Goal: Transaction & Acquisition: Subscribe to service/newsletter

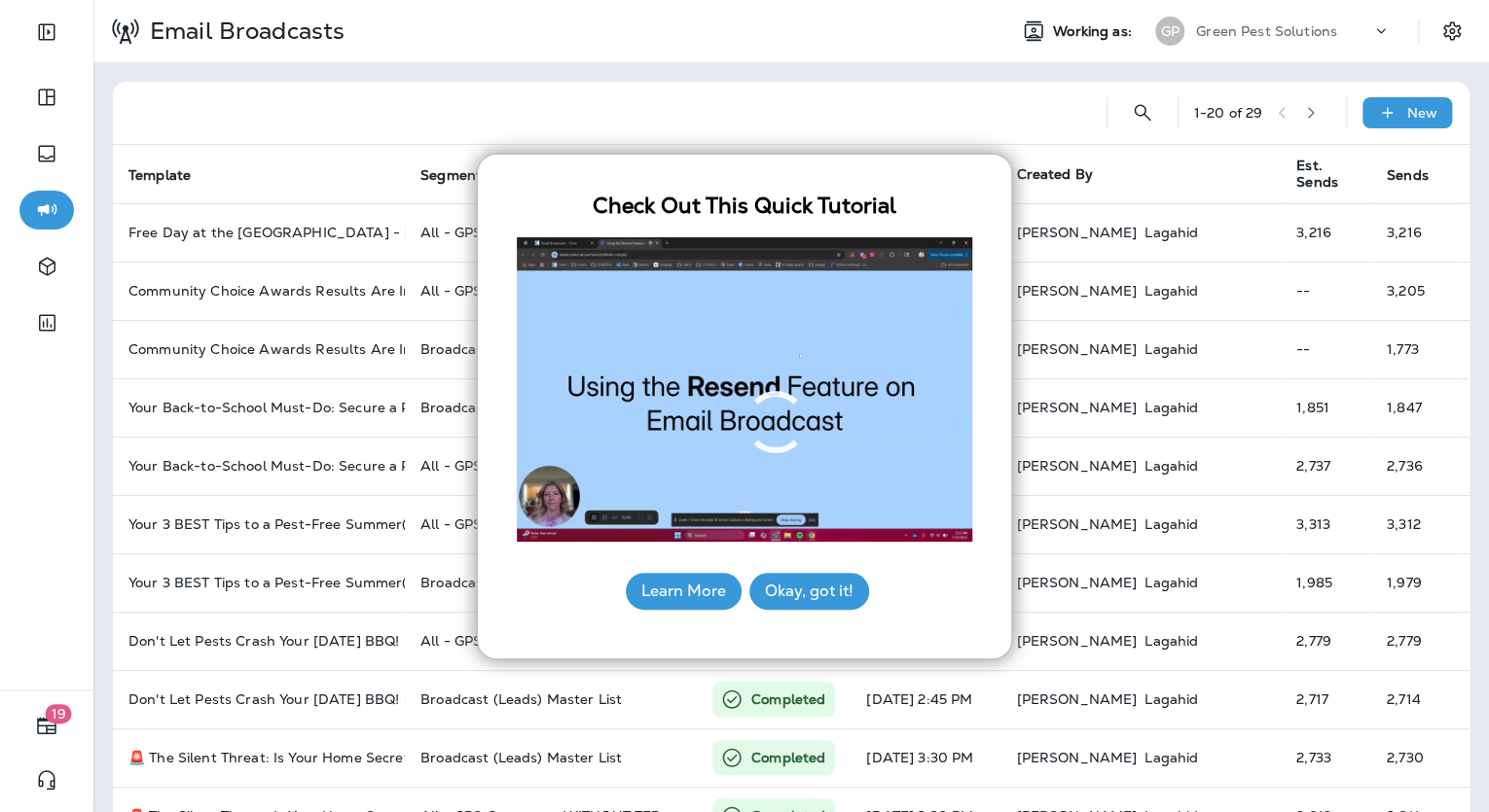
click at [671, 590] on button "Learn More" at bounding box center [684, 592] width 116 height 37
click at [828, 589] on button "Okay, got it!" at bounding box center [809, 592] width 120 height 37
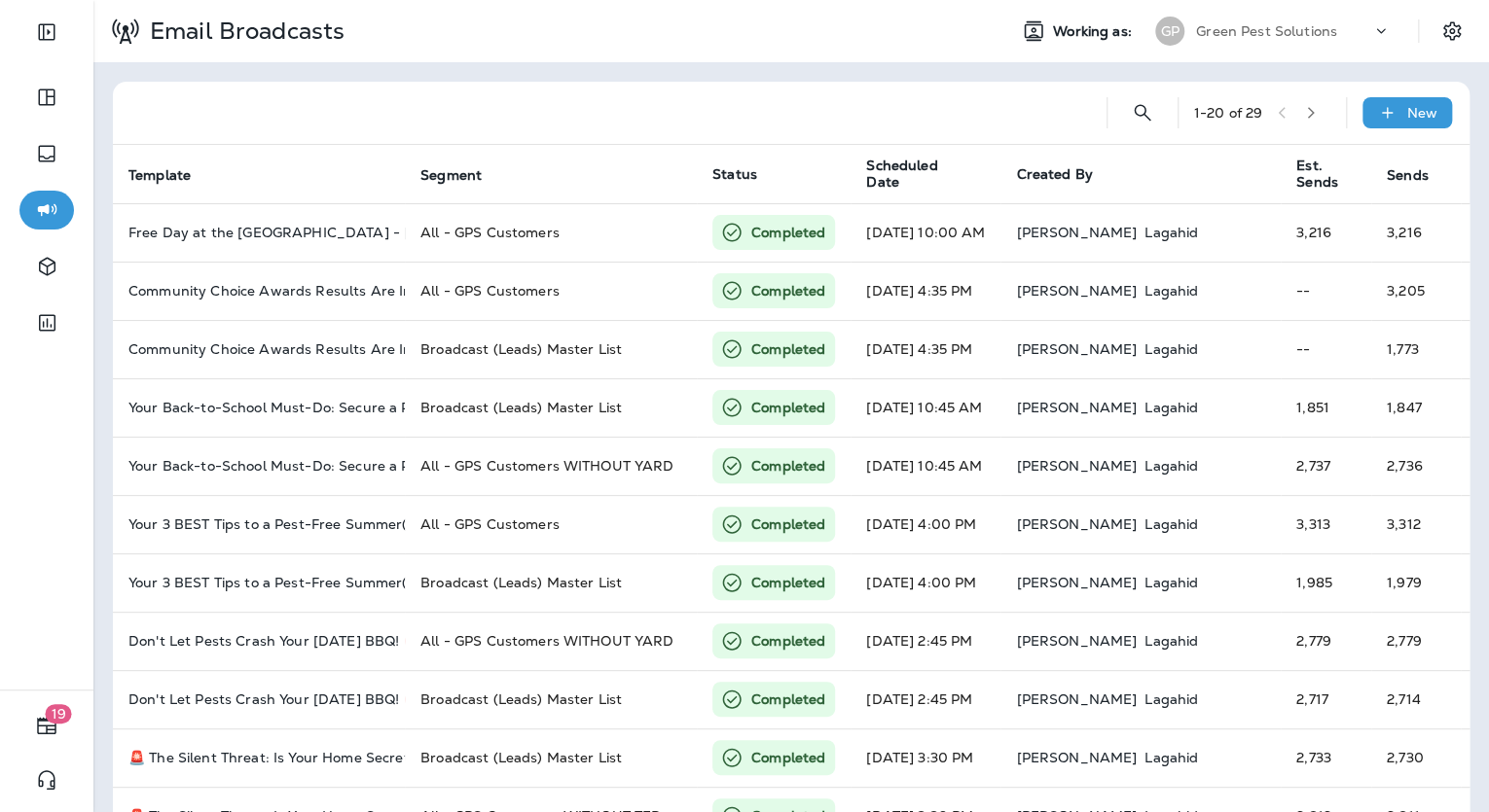
click at [1285, 34] on p "Green Pest Solutions" at bounding box center [1266, 31] width 141 height 16
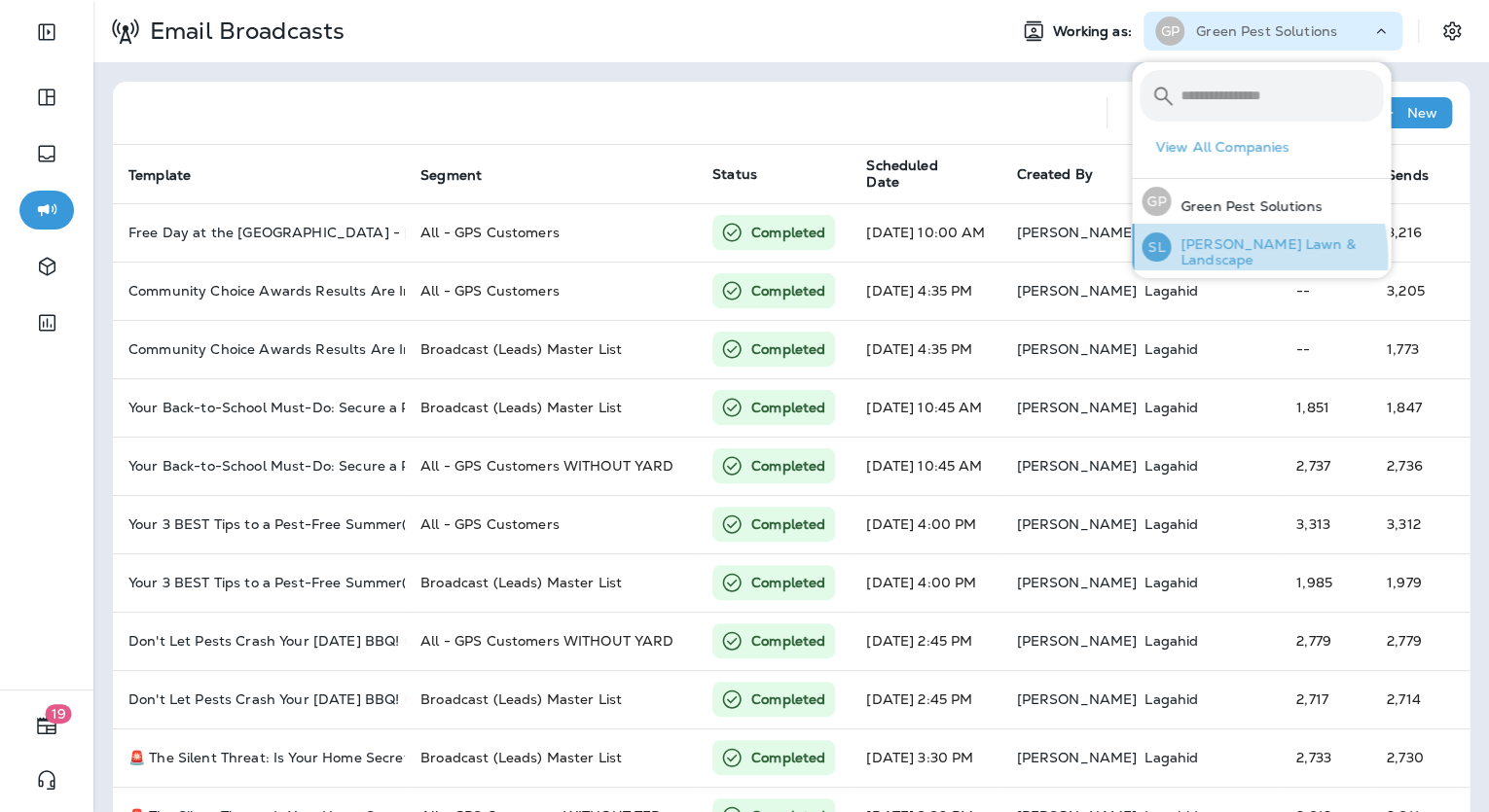
click at [1241, 257] on p "[PERSON_NAME] Lawn & Landscape" at bounding box center [1276, 252] width 212 height 31
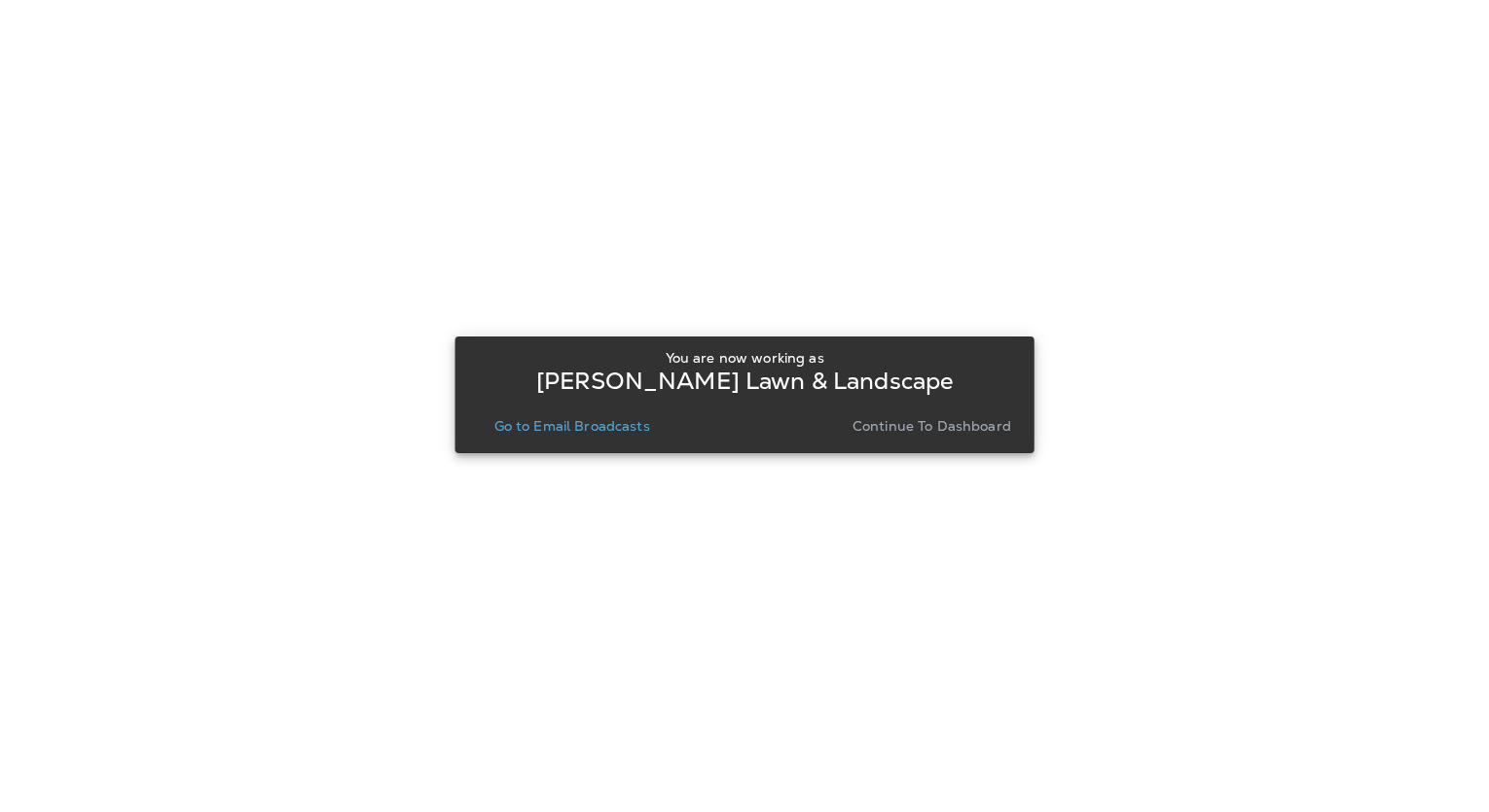
click at [950, 418] on p "Continue to Dashboard" at bounding box center [932, 426] width 159 height 16
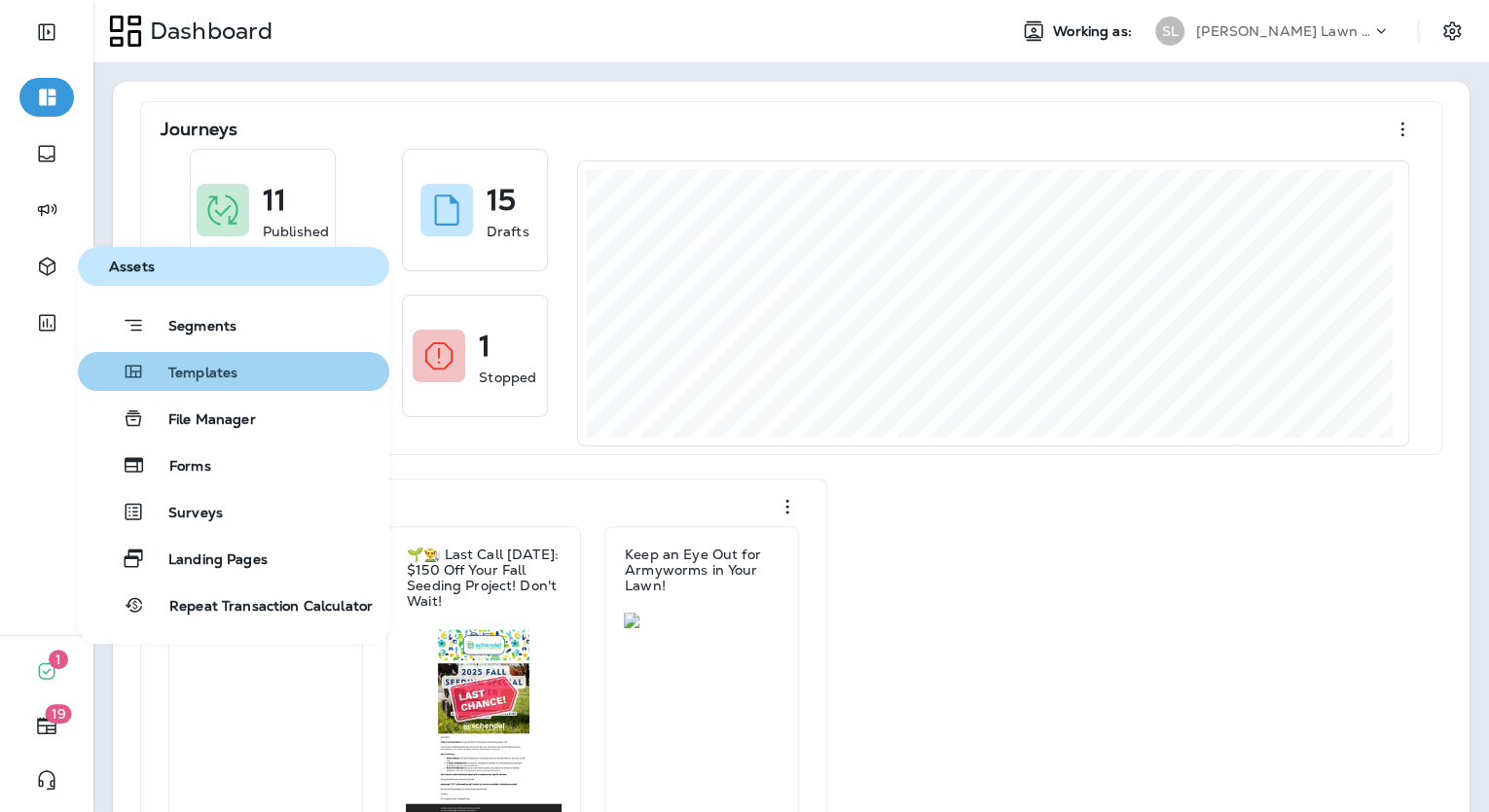
click at [241, 370] on button "Templates" at bounding box center [233, 372] width 311 height 39
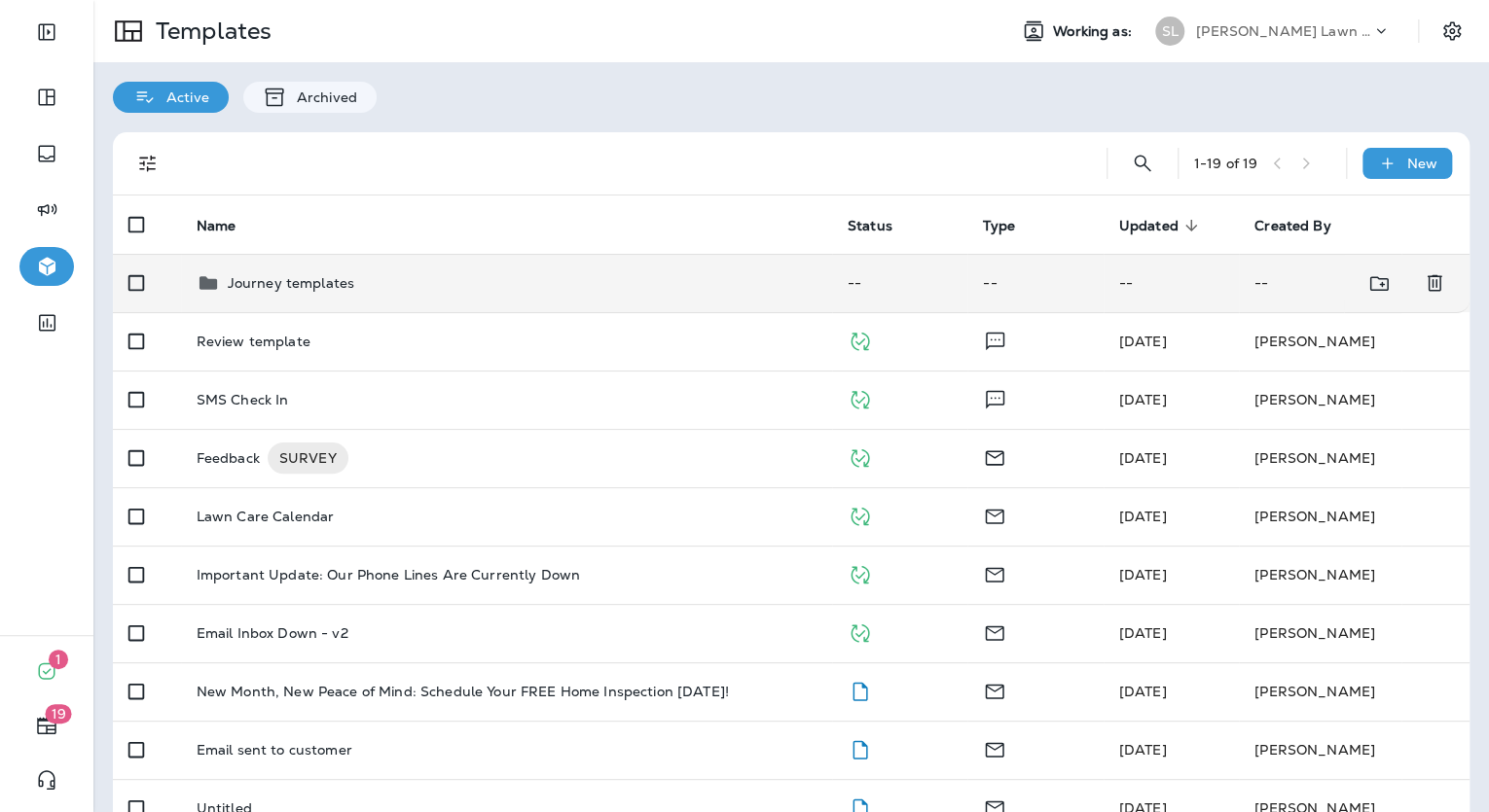
click at [348, 292] on div "Journey templates" at bounding box center [291, 283] width 127 height 24
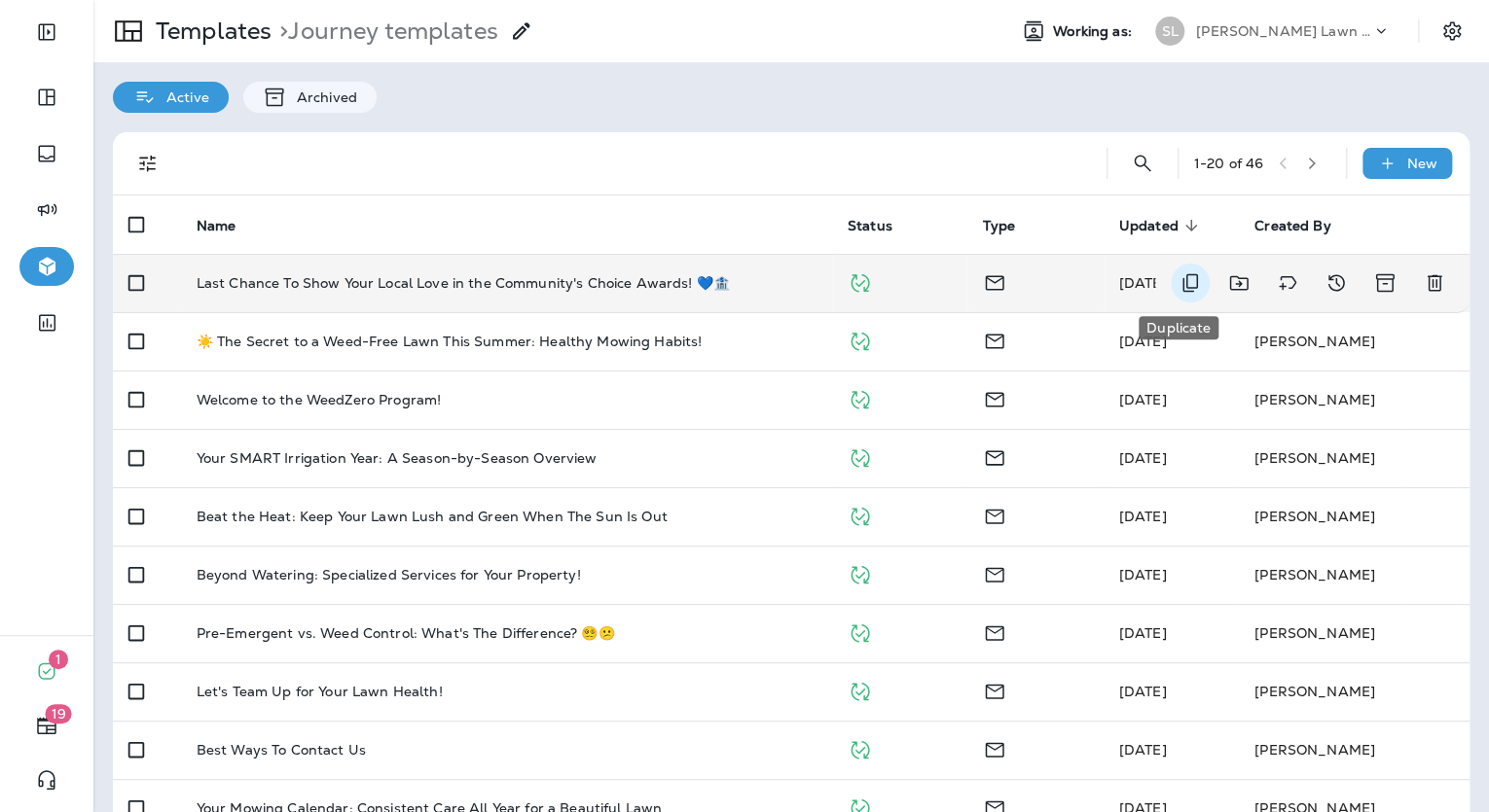
click at [1179, 281] on icon "Duplicate" at bounding box center [1191, 283] width 24 height 24
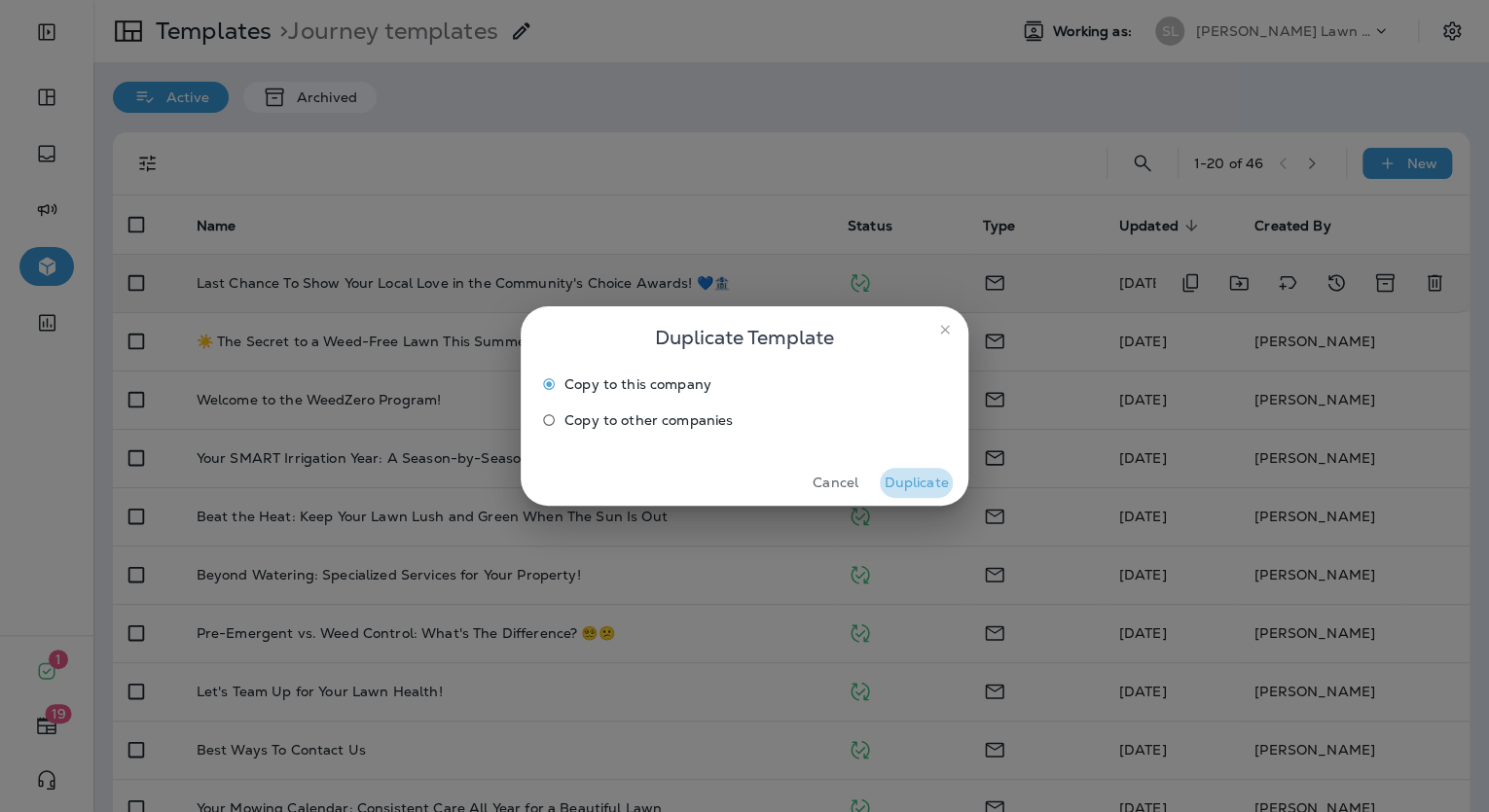
click at [917, 484] on button "Duplicate" at bounding box center [917, 482] width 73 height 31
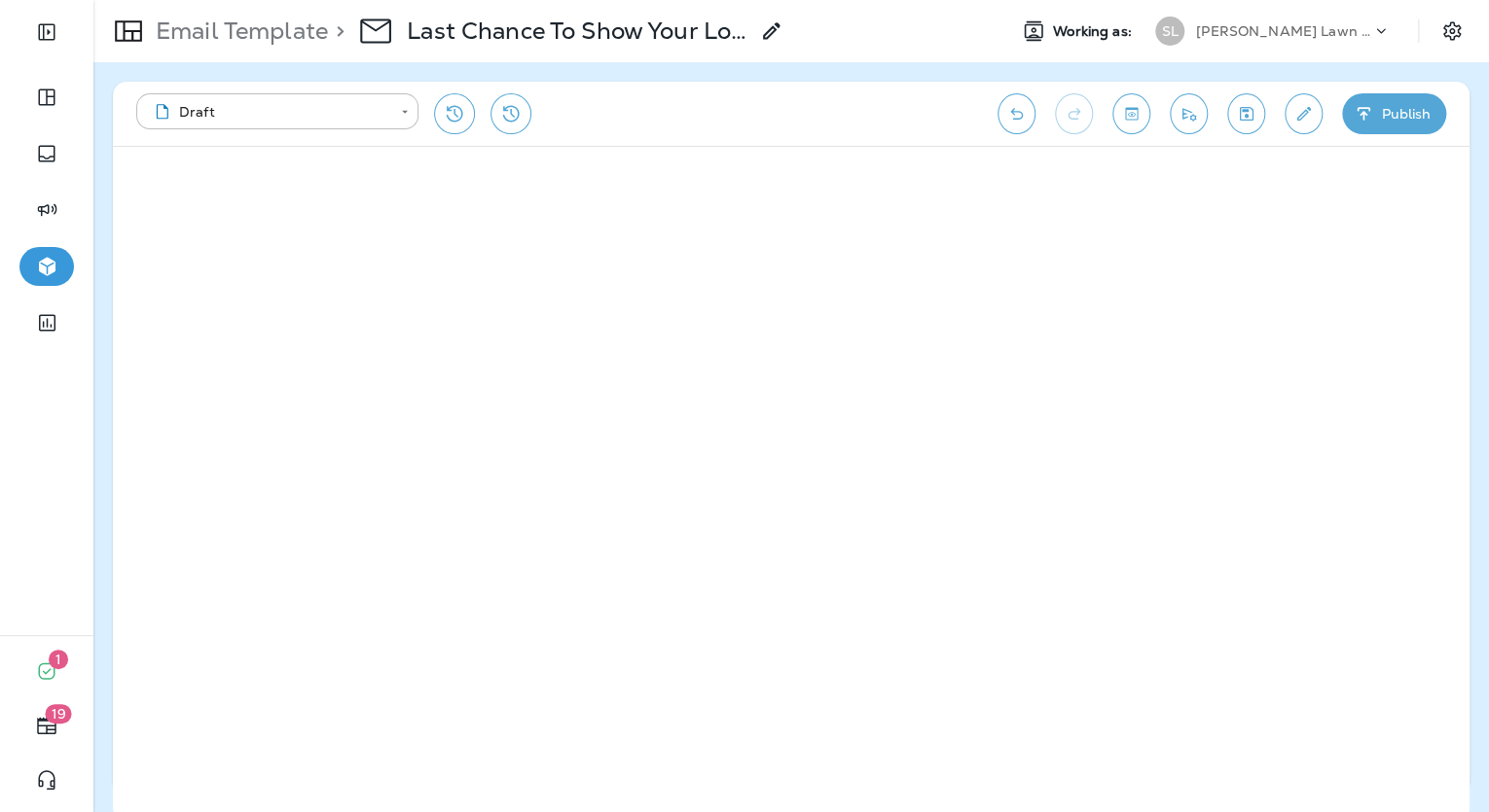
click at [771, 31] on use at bounding box center [771, 31] width 17 height 17
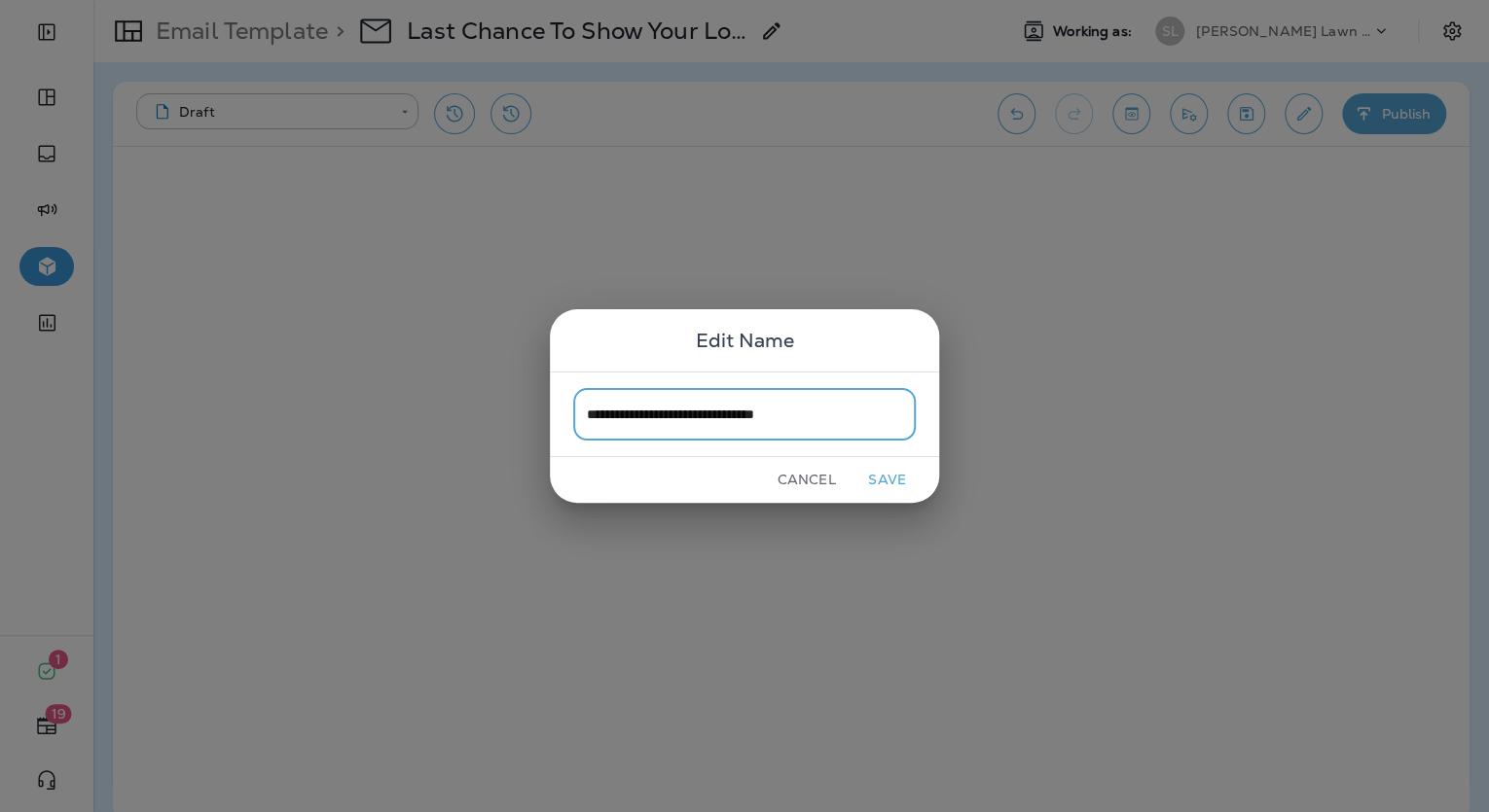
type input "**********"
click at [875, 468] on button "Save" at bounding box center [887, 479] width 73 height 31
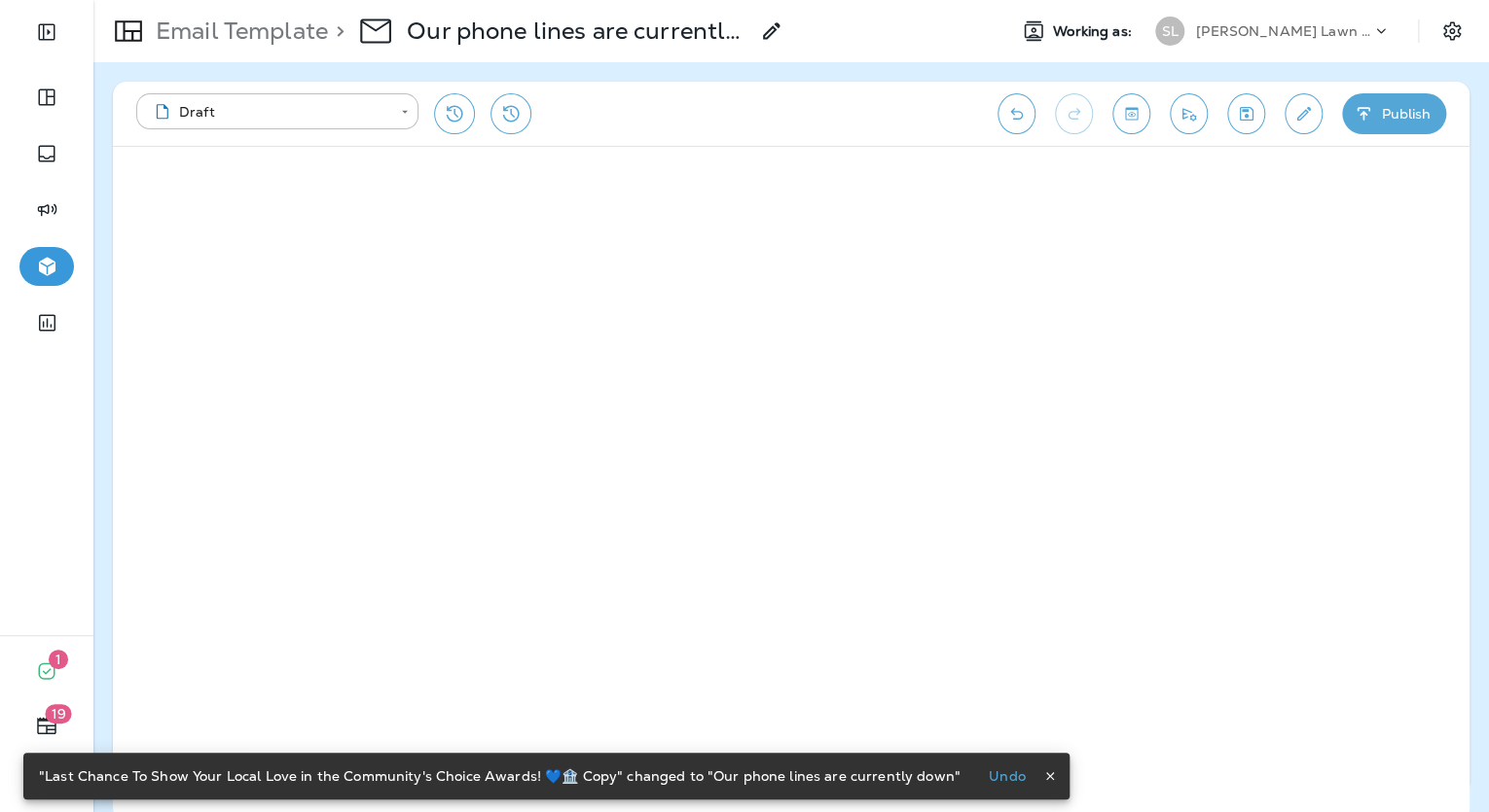
click at [1044, 773] on icon "button" at bounding box center [1051, 777] width 14 height 14
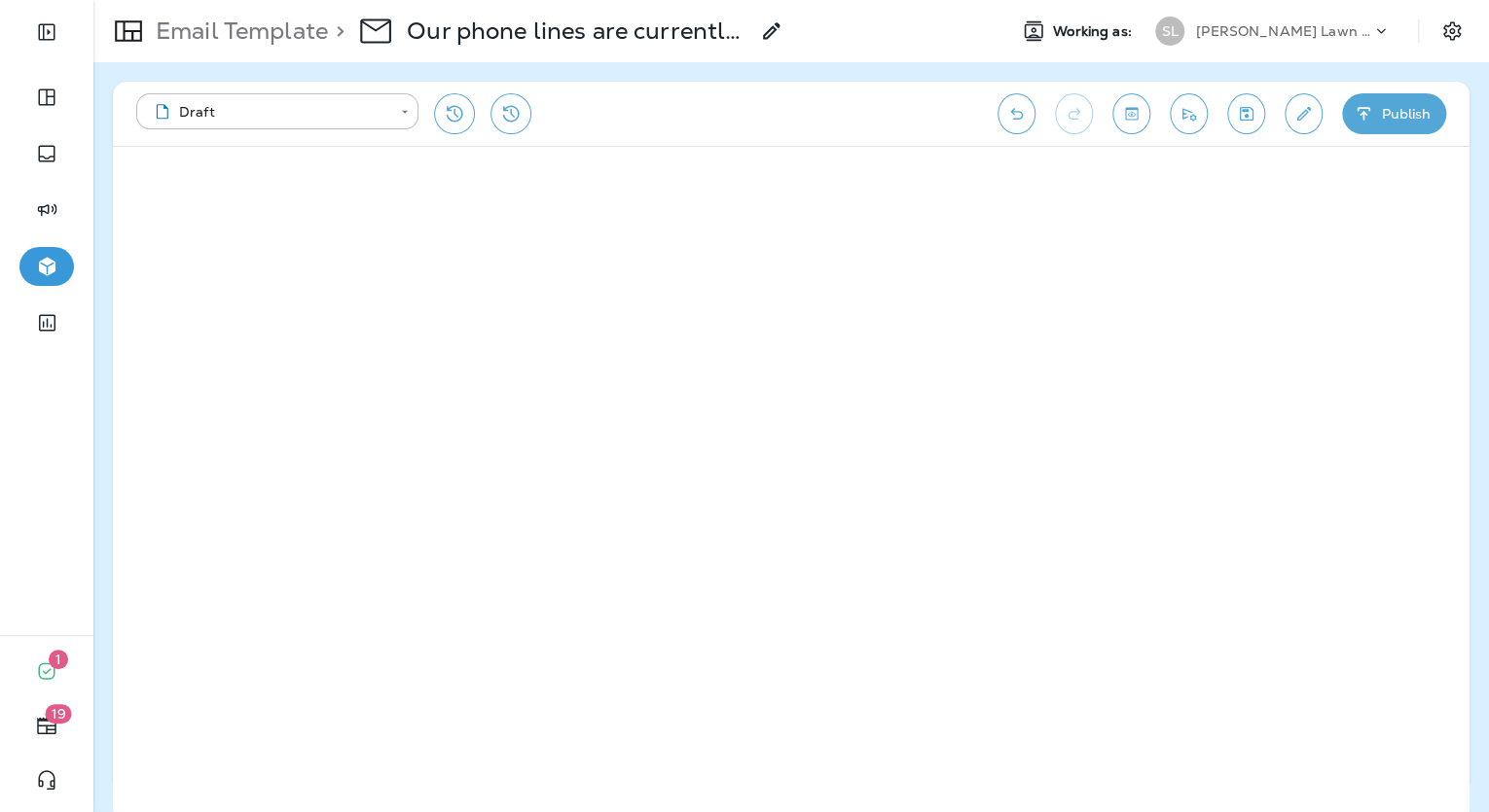
click at [779, 28] on icon at bounding box center [772, 31] width 24 height 24
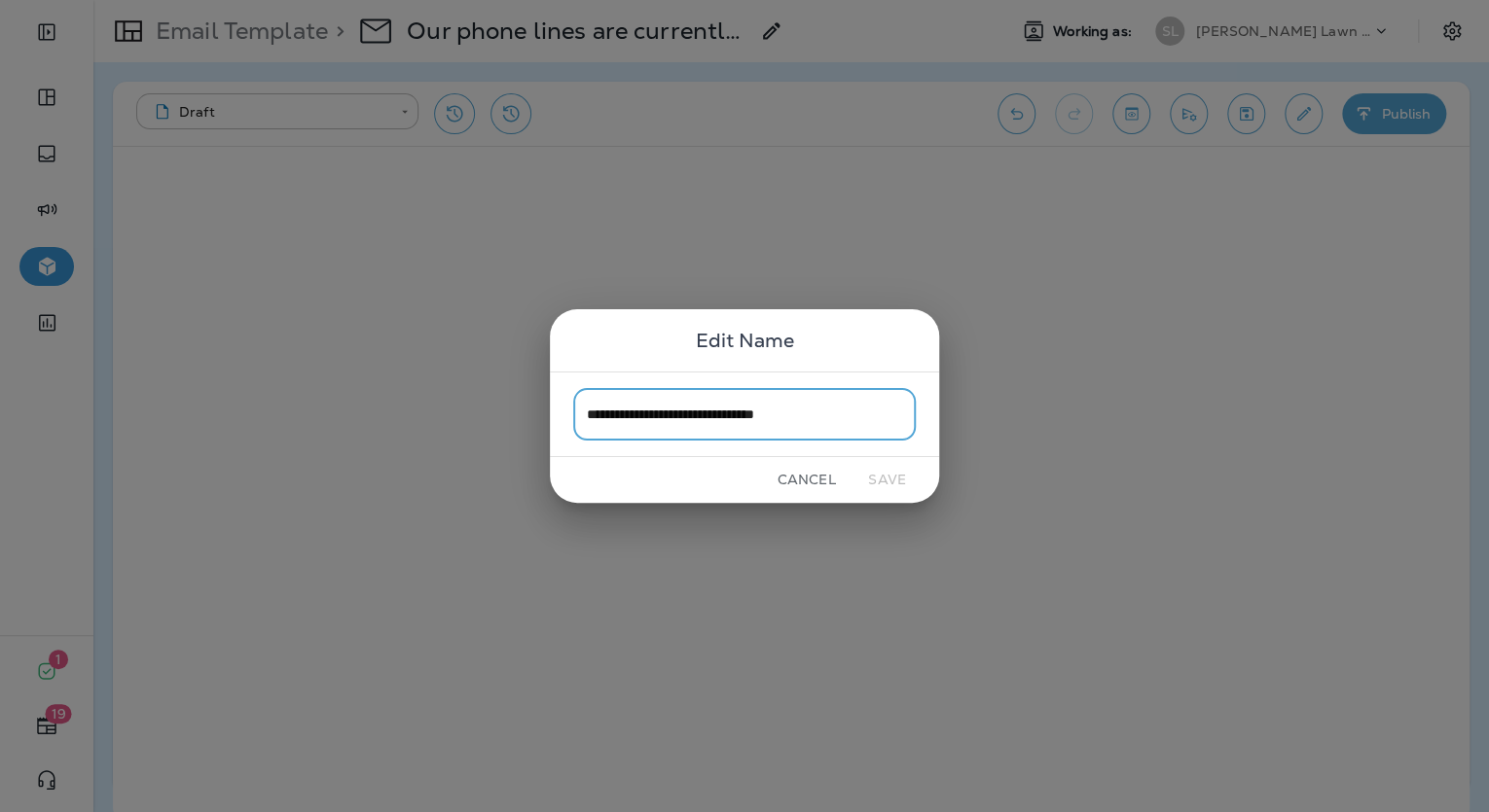
click at [801, 477] on button "Cancel" at bounding box center [807, 479] width 73 height 31
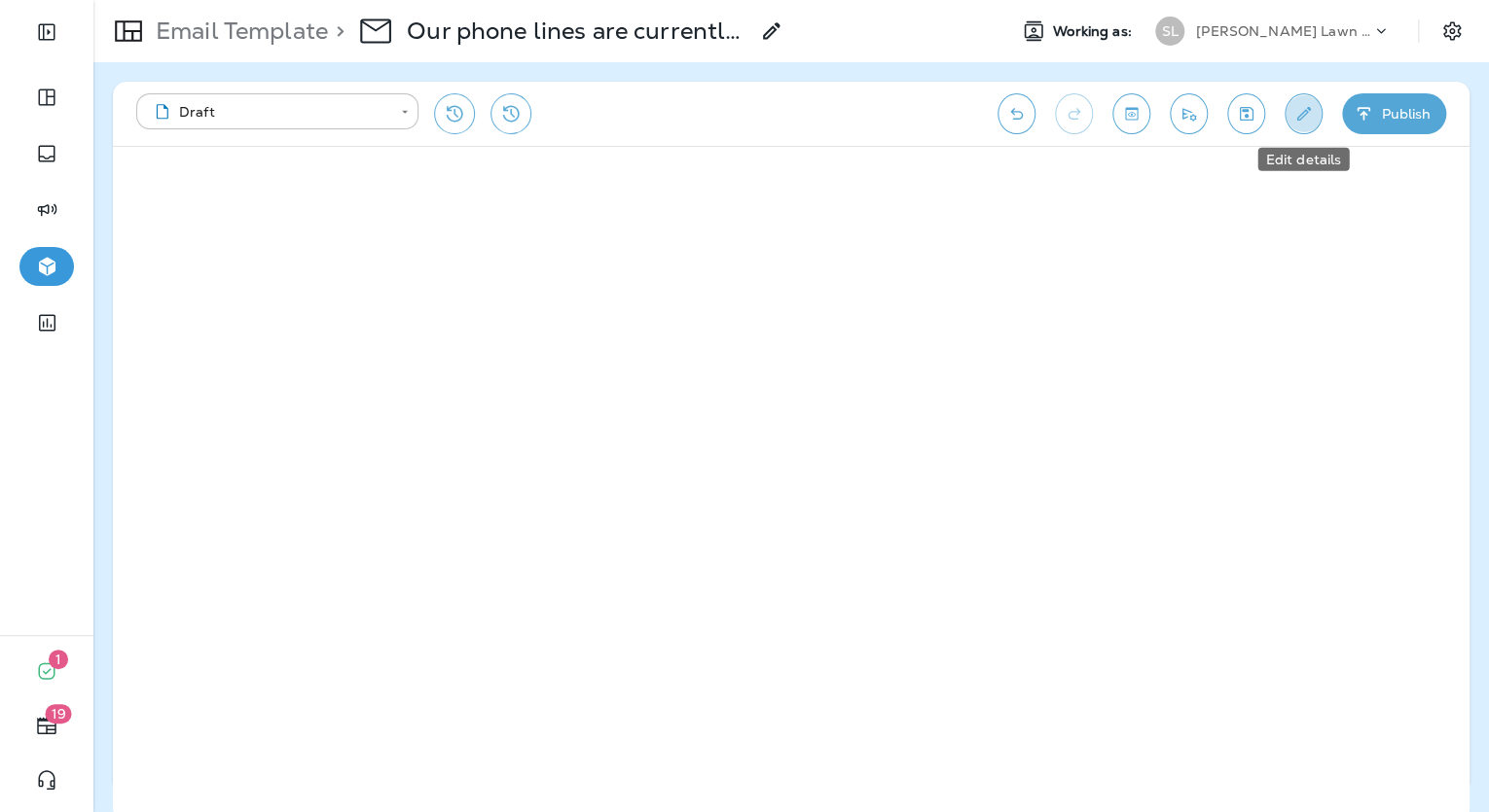
click at [1299, 128] on button "Edit details" at bounding box center [1304, 114] width 38 height 41
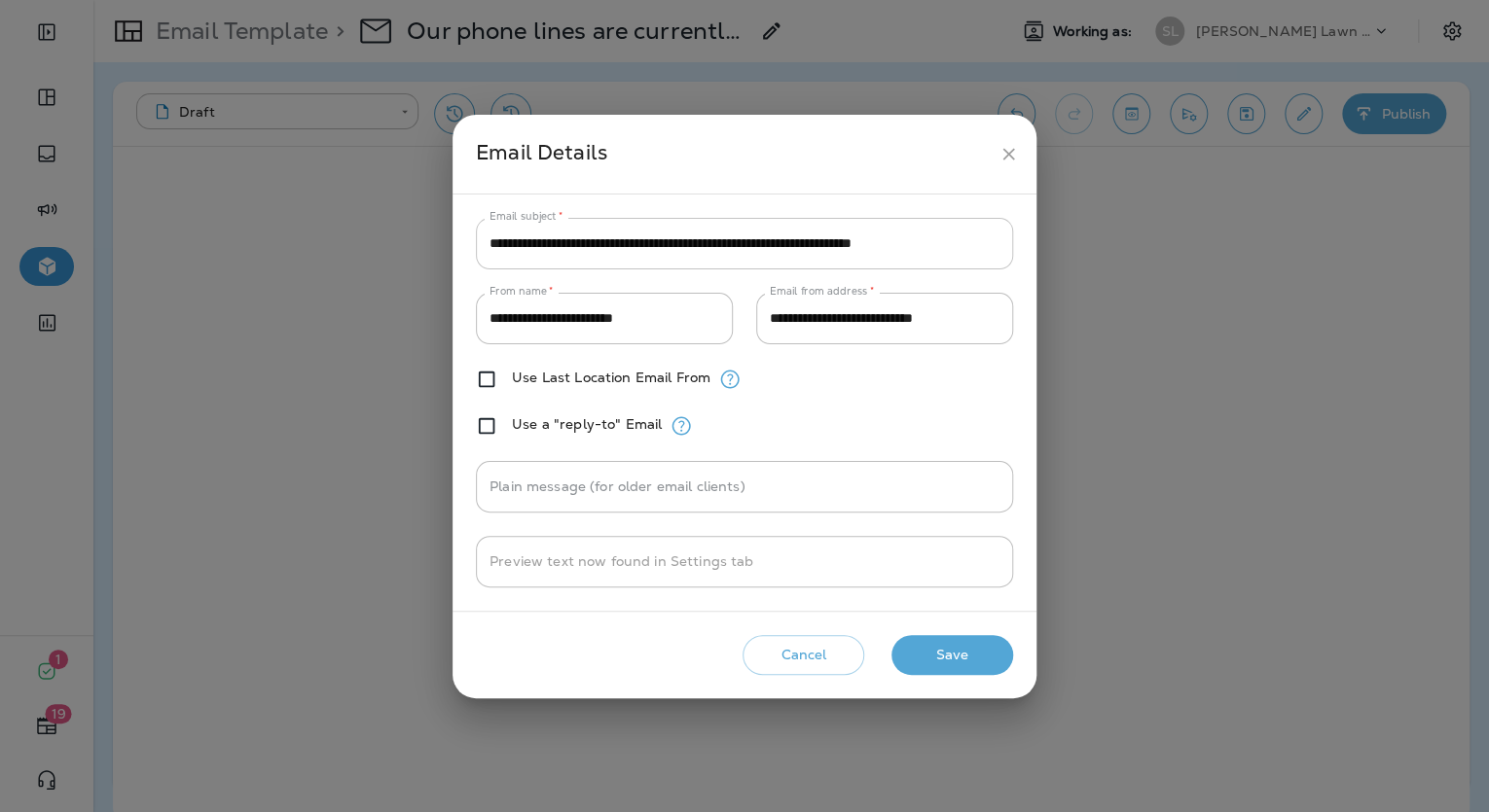
click at [882, 250] on input "**********" at bounding box center [744, 243] width 538 height 51
paste input "text"
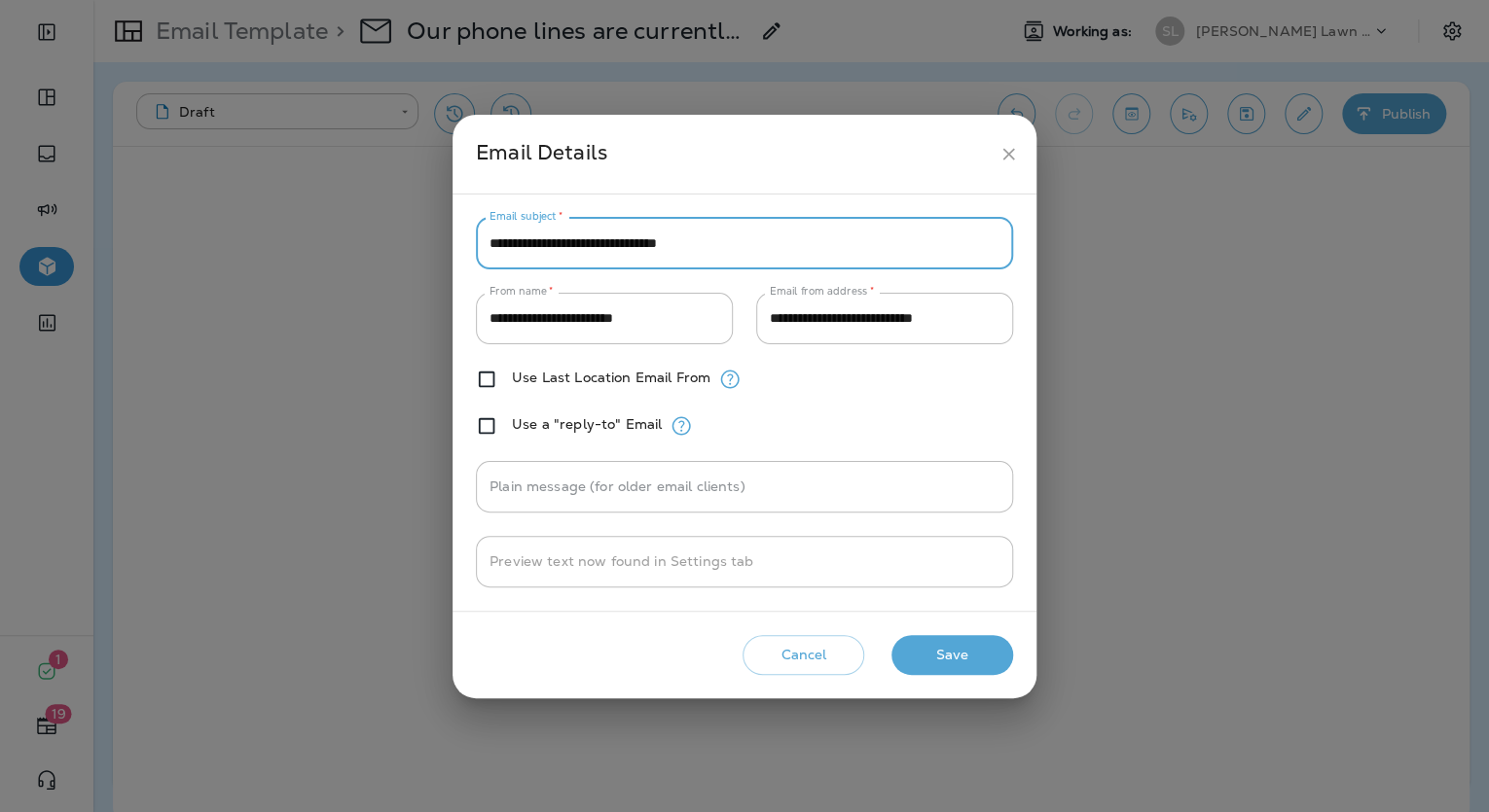
type input "**********"
click at [951, 657] on button "Save" at bounding box center [952, 655] width 122 height 40
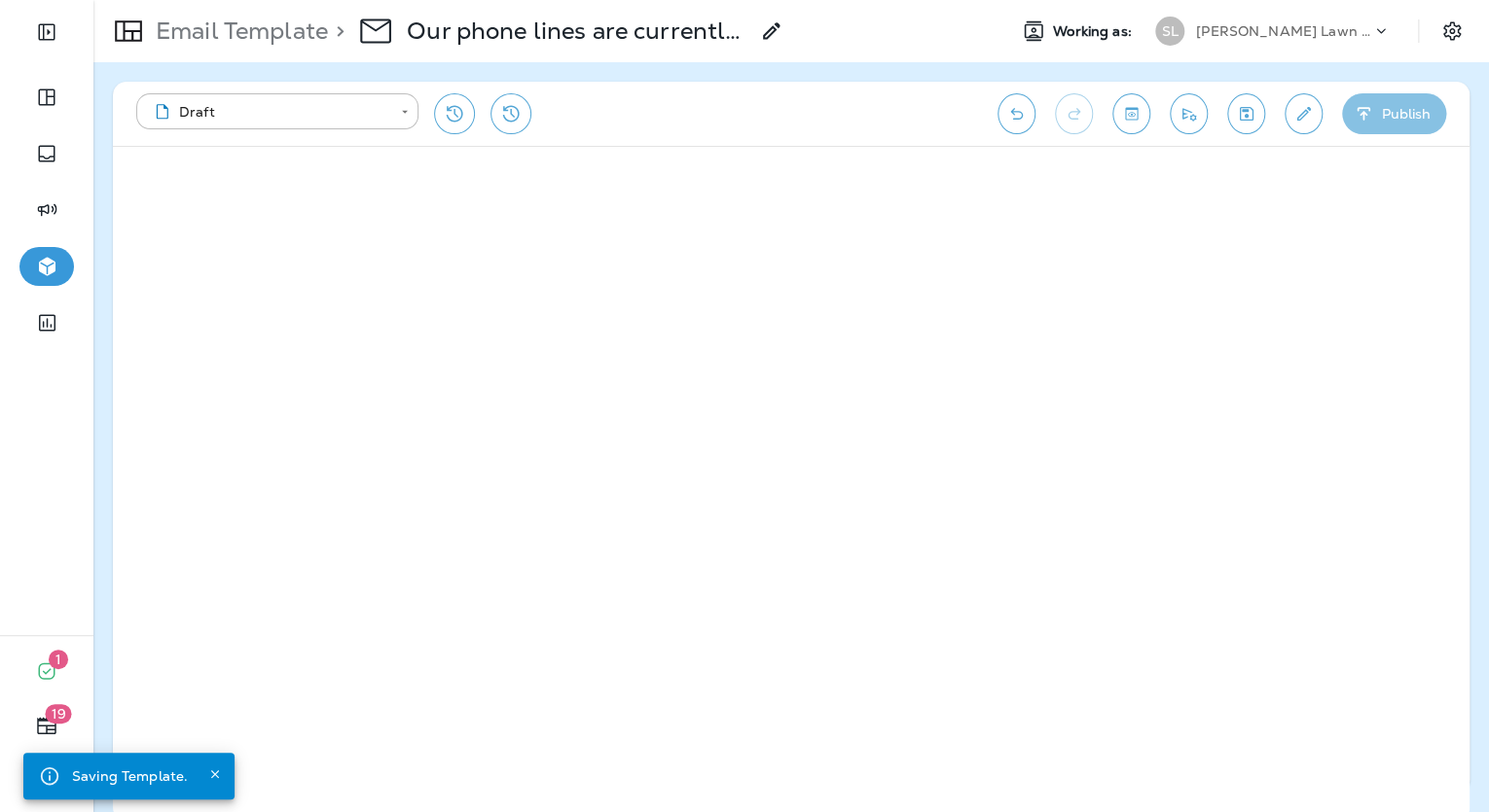
click at [1379, 114] on button "Publish" at bounding box center [1394, 114] width 104 height 41
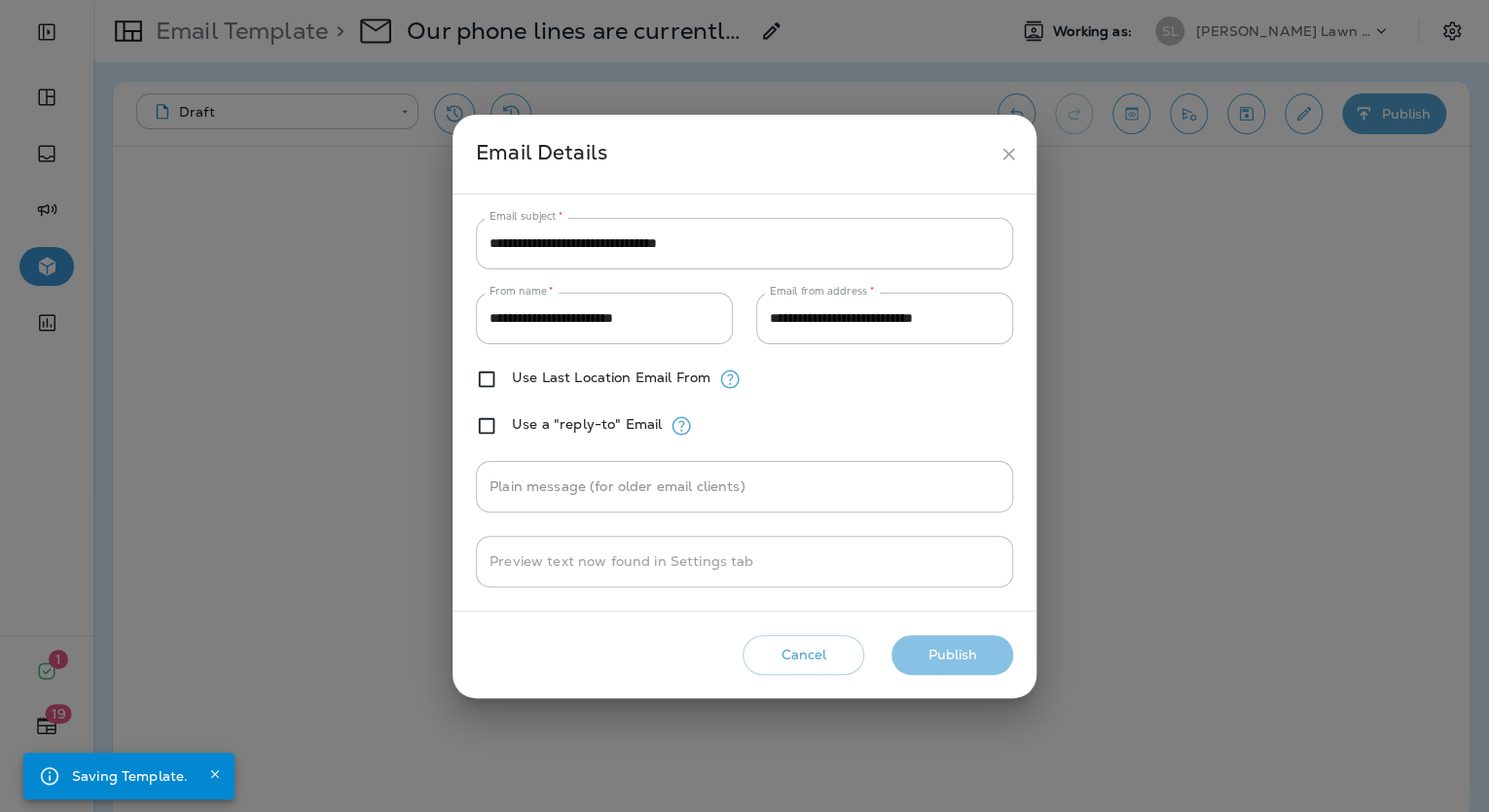
click at [959, 658] on button "Publish" at bounding box center [952, 655] width 122 height 40
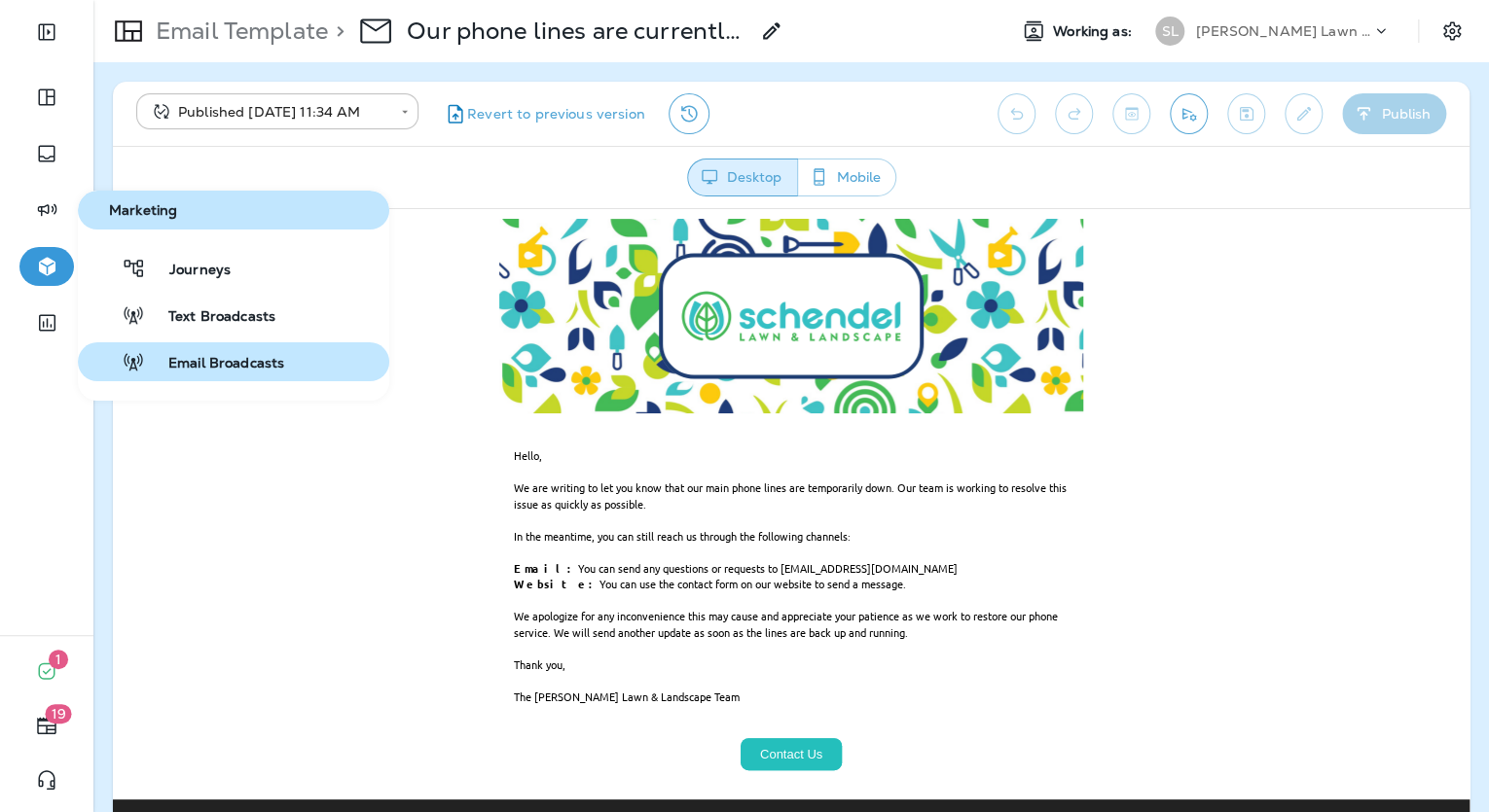
click at [226, 352] on div "Email Broadcasts" at bounding box center [185, 362] width 199 height 24
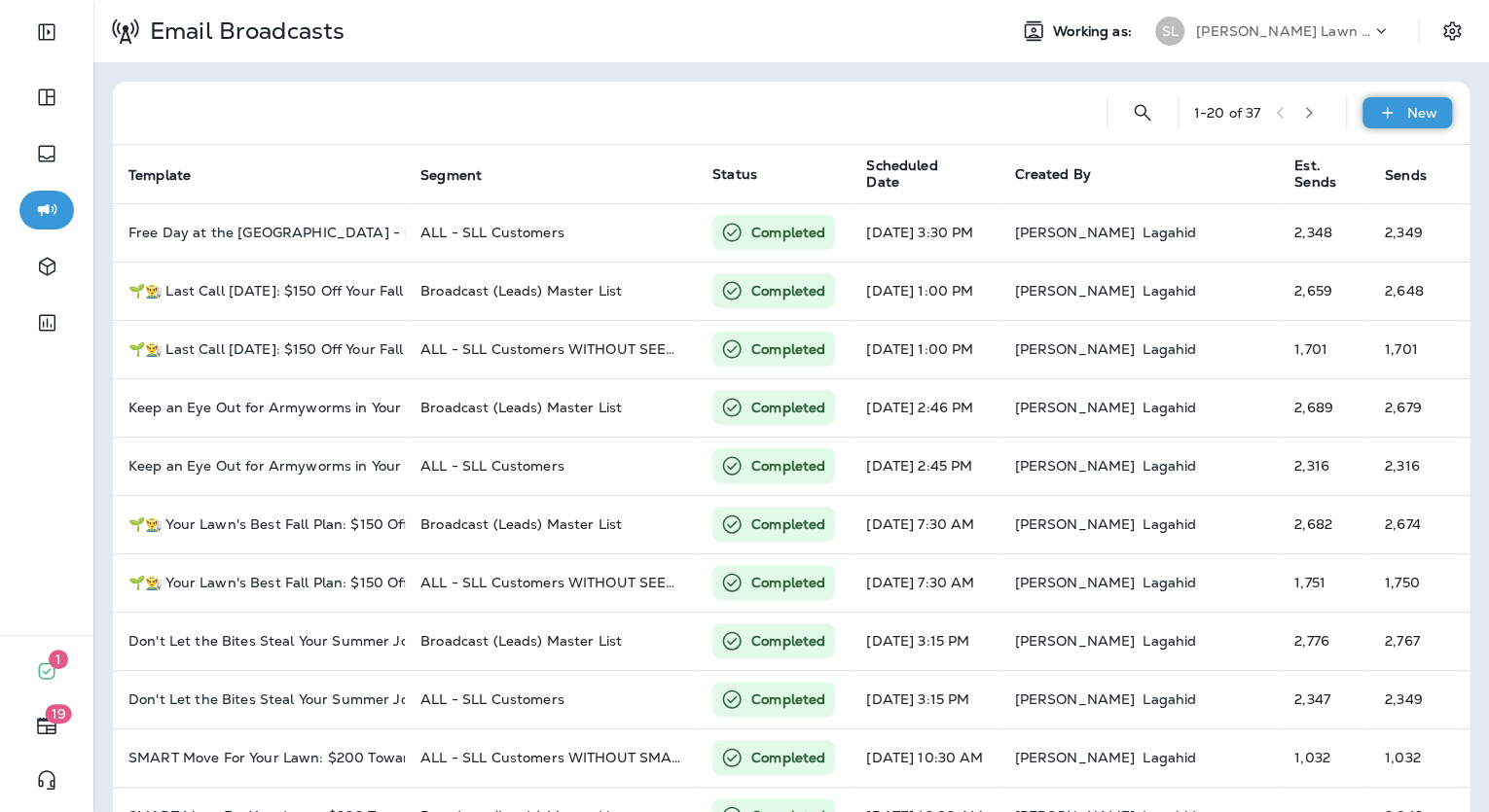
click at [1429, 0] on body "1 19 Email Broadcasts Working as: [PERSON_NAME] Lawn & Landscape 1 - 20 of 37 N…" at bounding box center [744, 0] width 1489 height 0
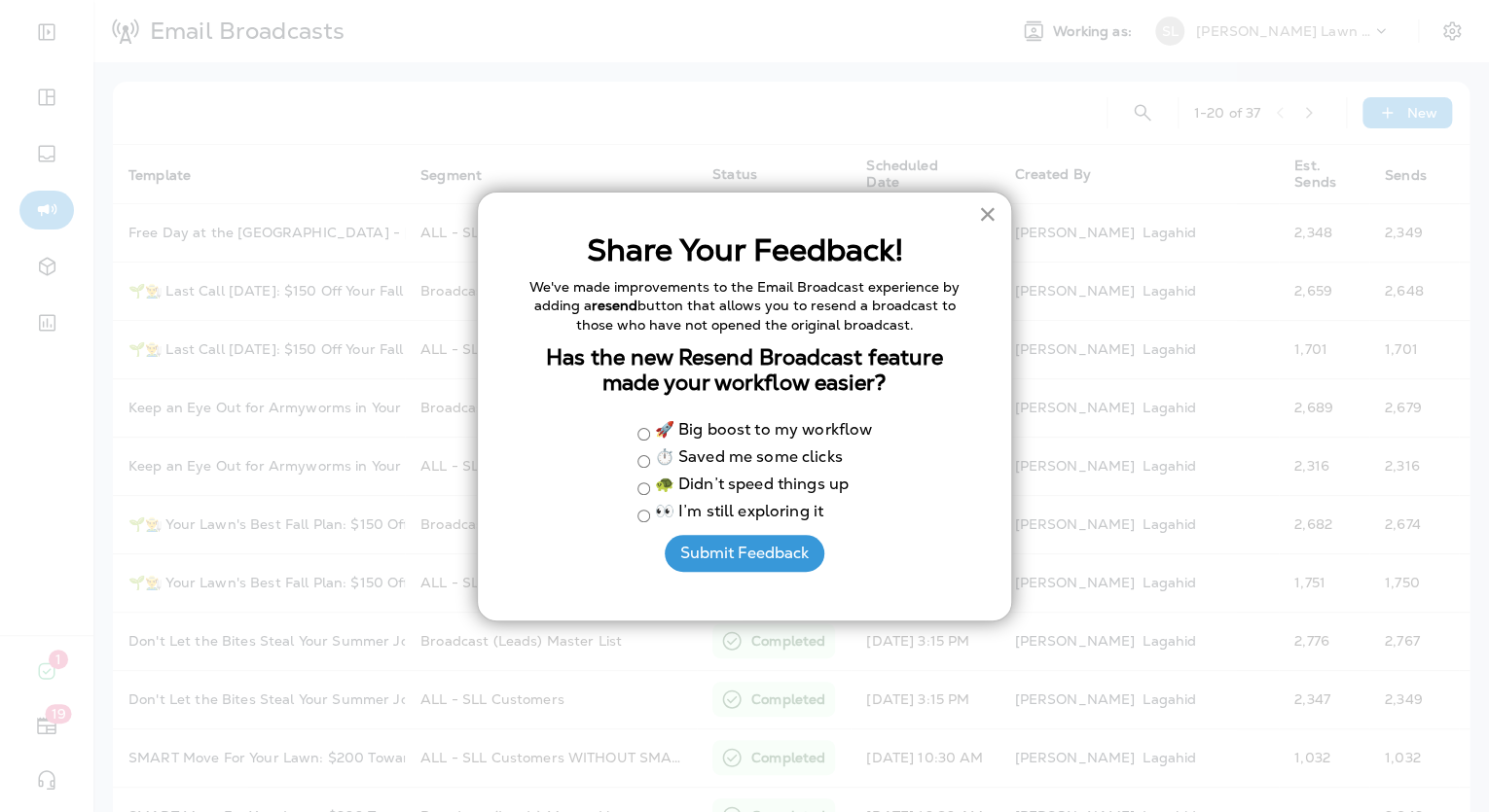
click at [985, 207] on button "×" at bounding box center [987, 215] width 19 height 31
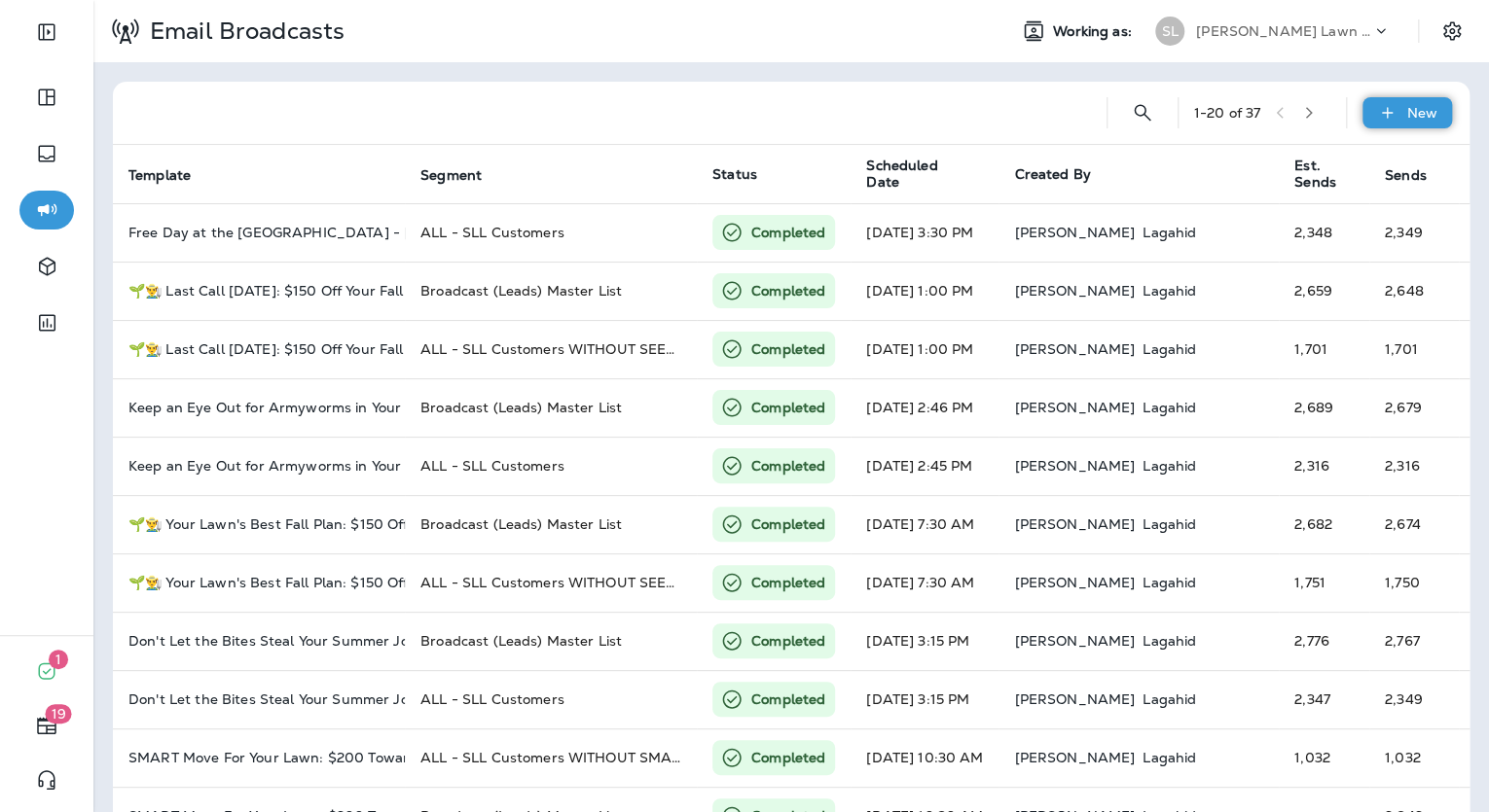
click at [1390, 121] on div "New" at bounding box center [1407, 113] width 90 height 31
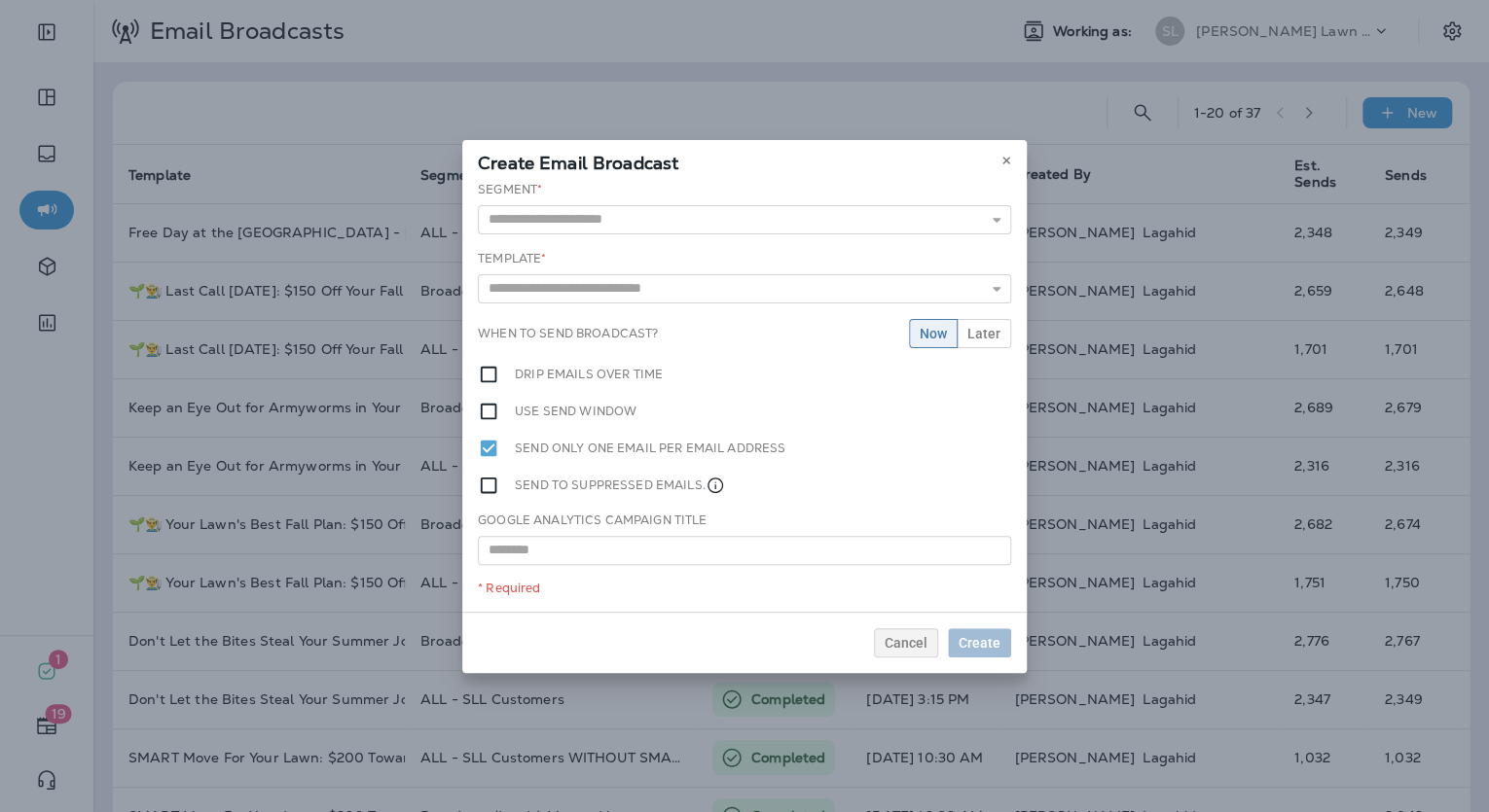
click at [550, 235] on div "Segment * Template * When to send broadcast? Now Later Drip emails over time Us…" at bounding box center [744, 397] width 564 height 431
click at [554, 221] on input "text" at bounding box center [744, 220] width 534 height 30
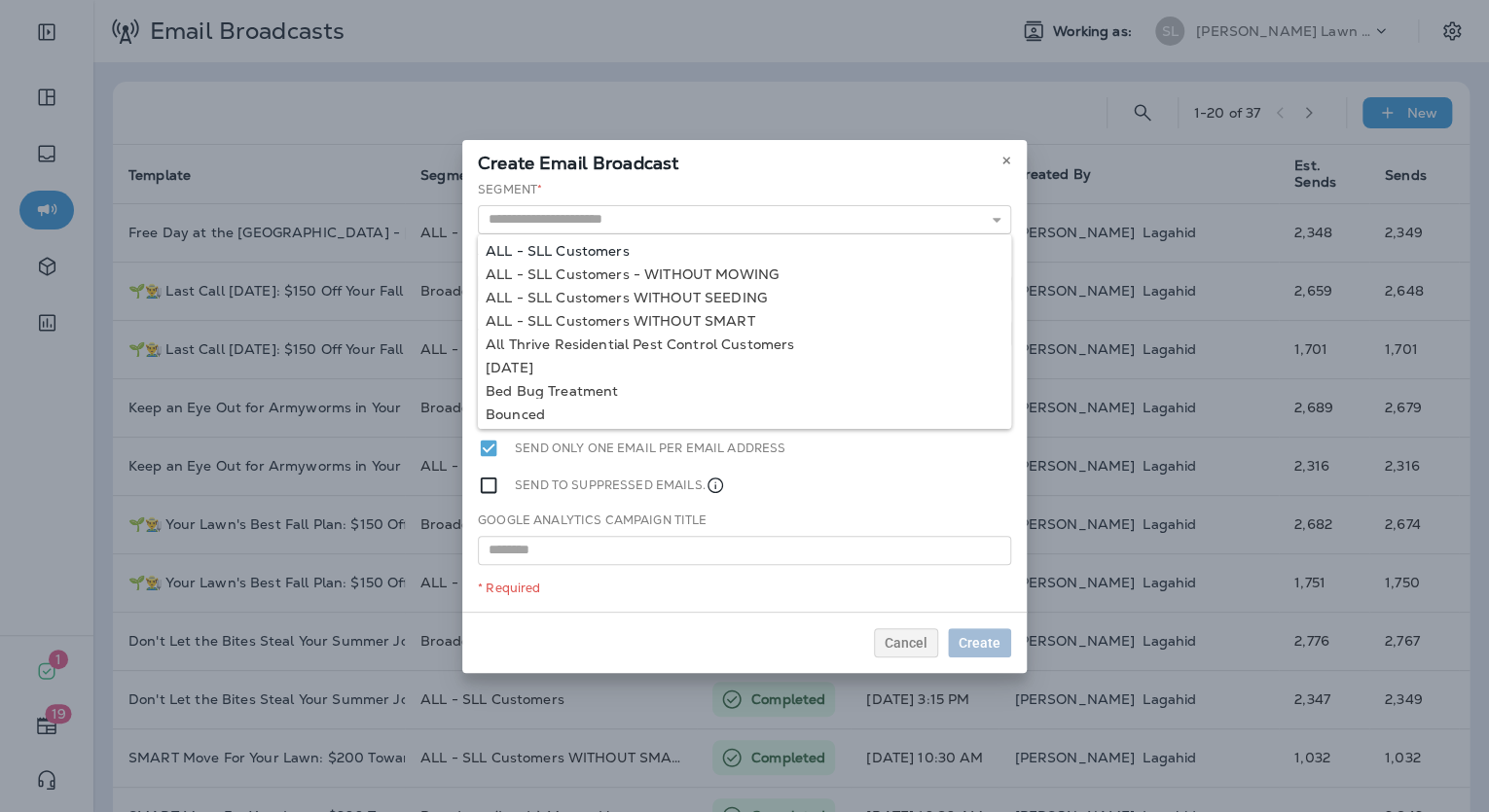
type input "**********"
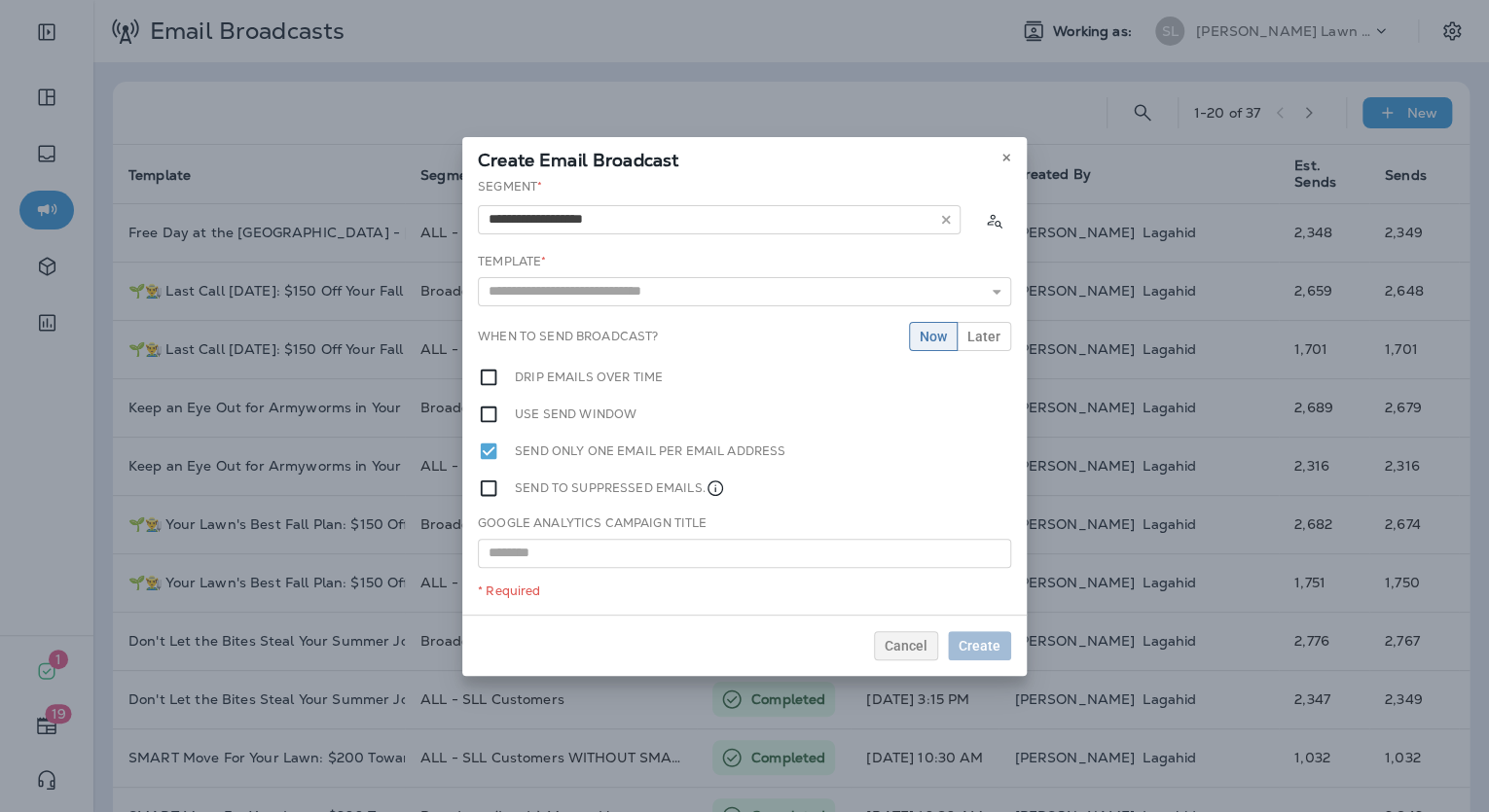
click at [581, 254] on div "**********" at bounding box center [744, 397] width 564 height 437
click at [647, 288] on input "text" at bounding box center [744, 292] width 534 height 30
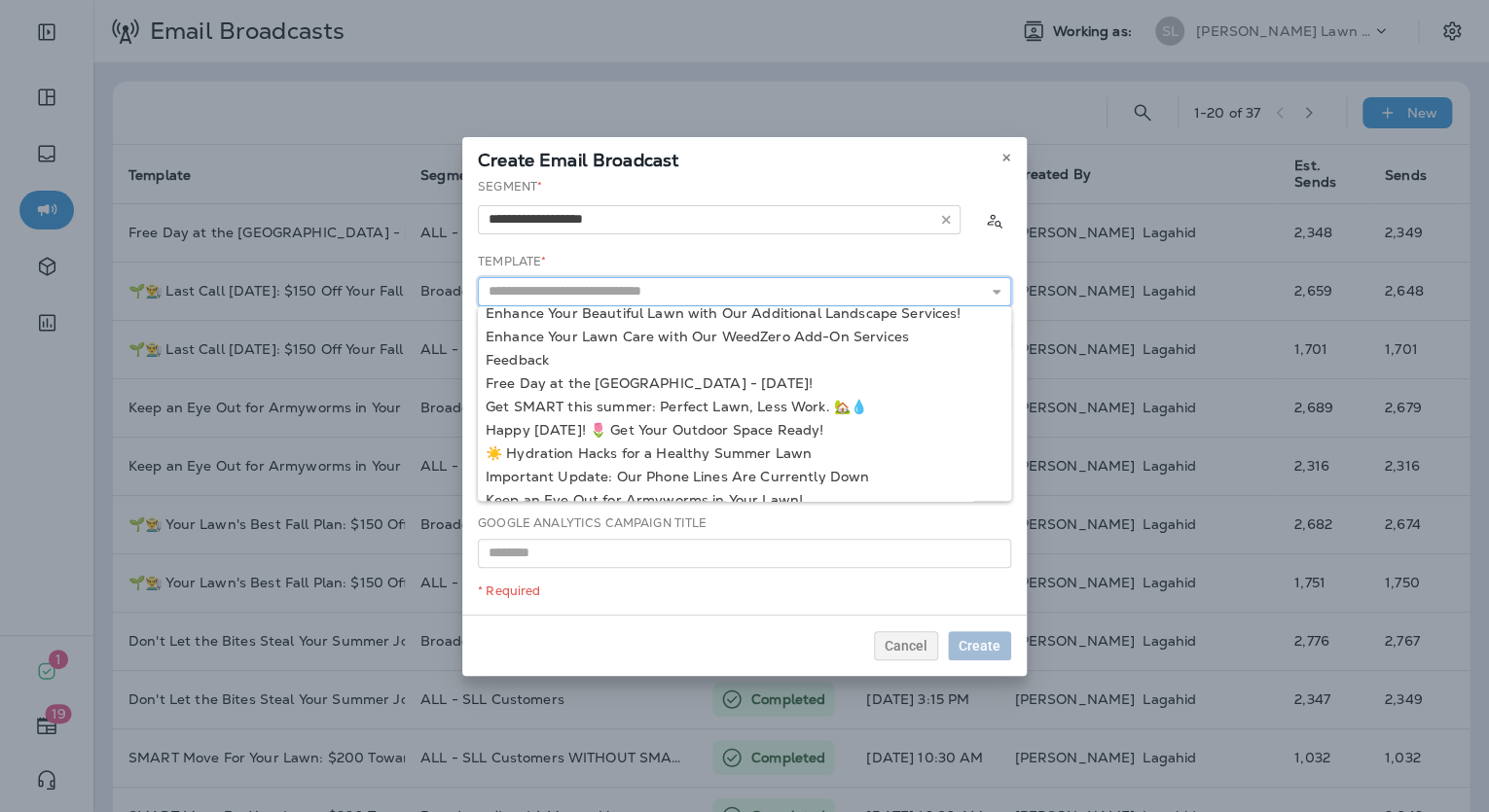
scroll to position [516, 0]
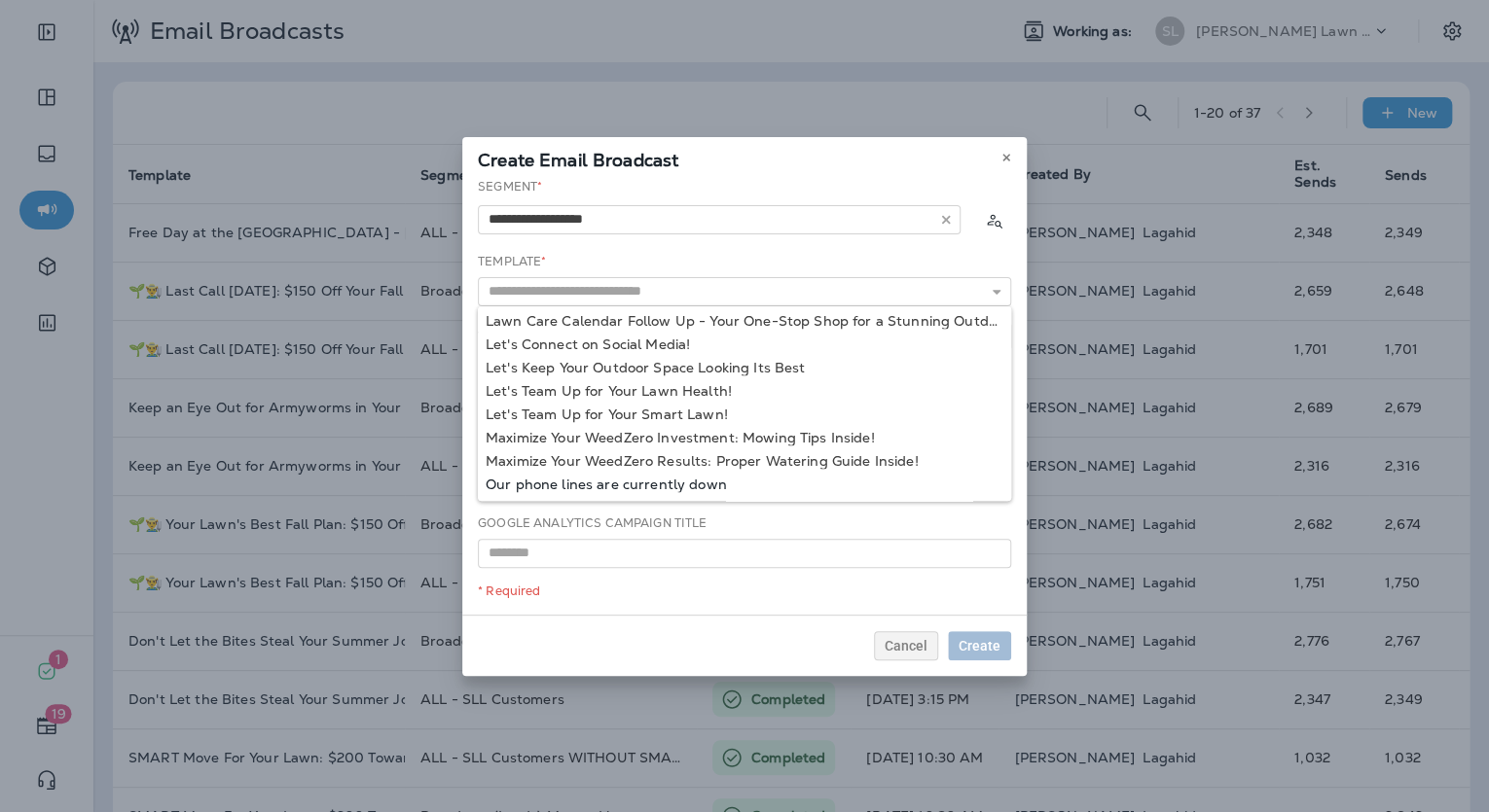
type input "**********"
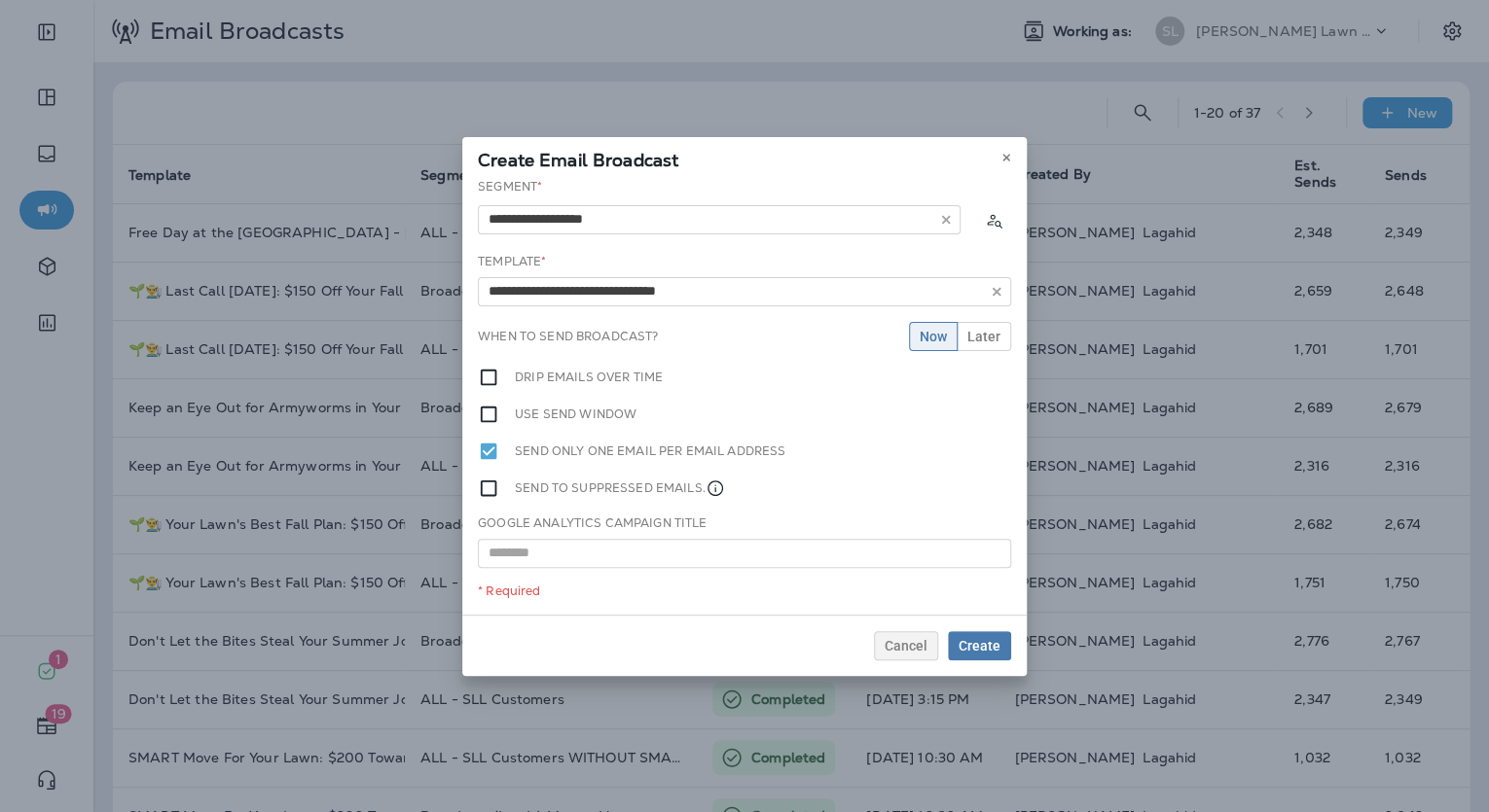
click at [691, 480] on div "**********" at bounding box center [744, 397] width 564 height 437
click at [992, 649] on span "Create" at bounding box center [980, 646] width 42 height 14
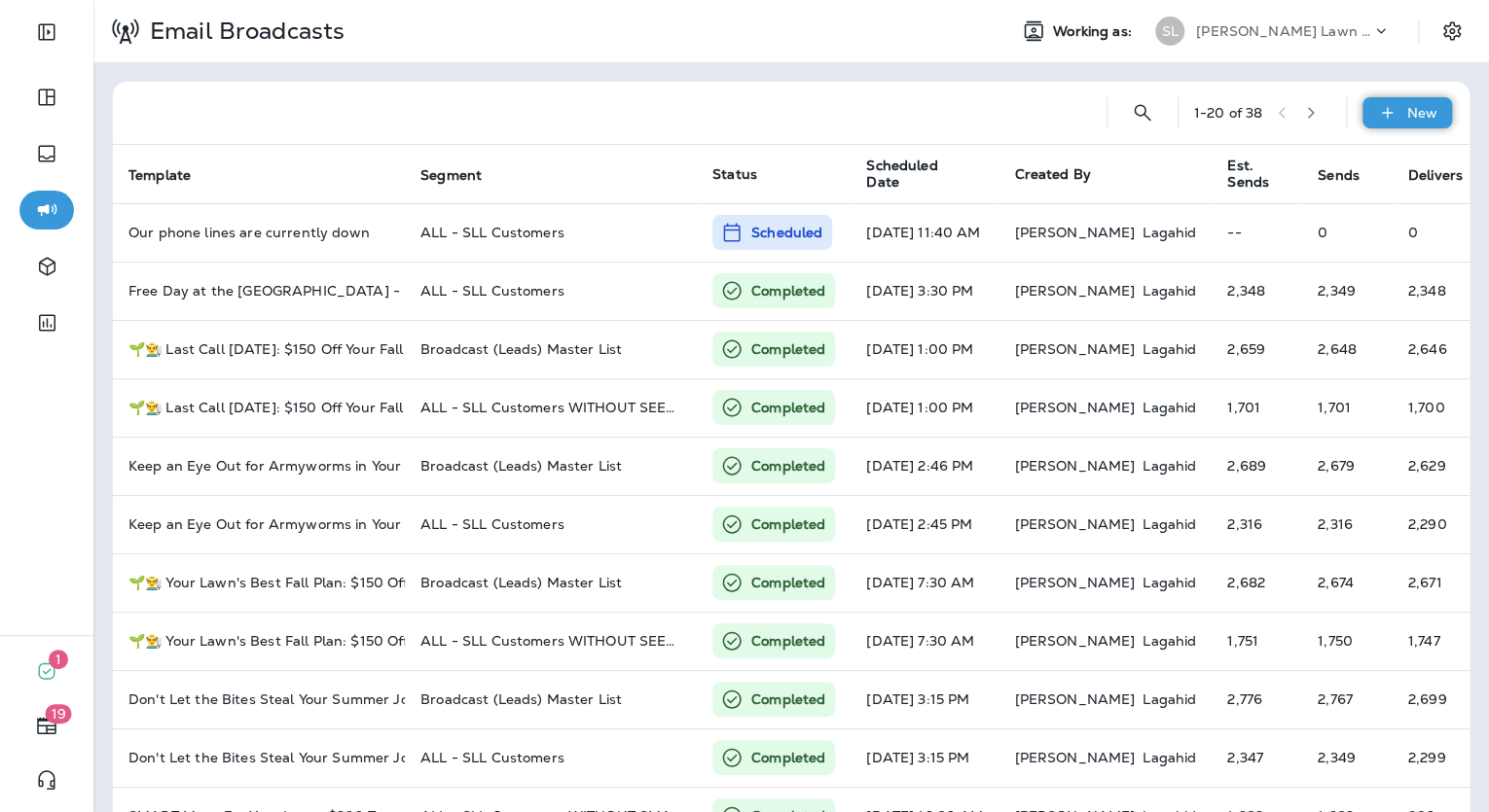
click at [1422, 115] on p "New" at bounding box center [1422, 113] width 31 height 16
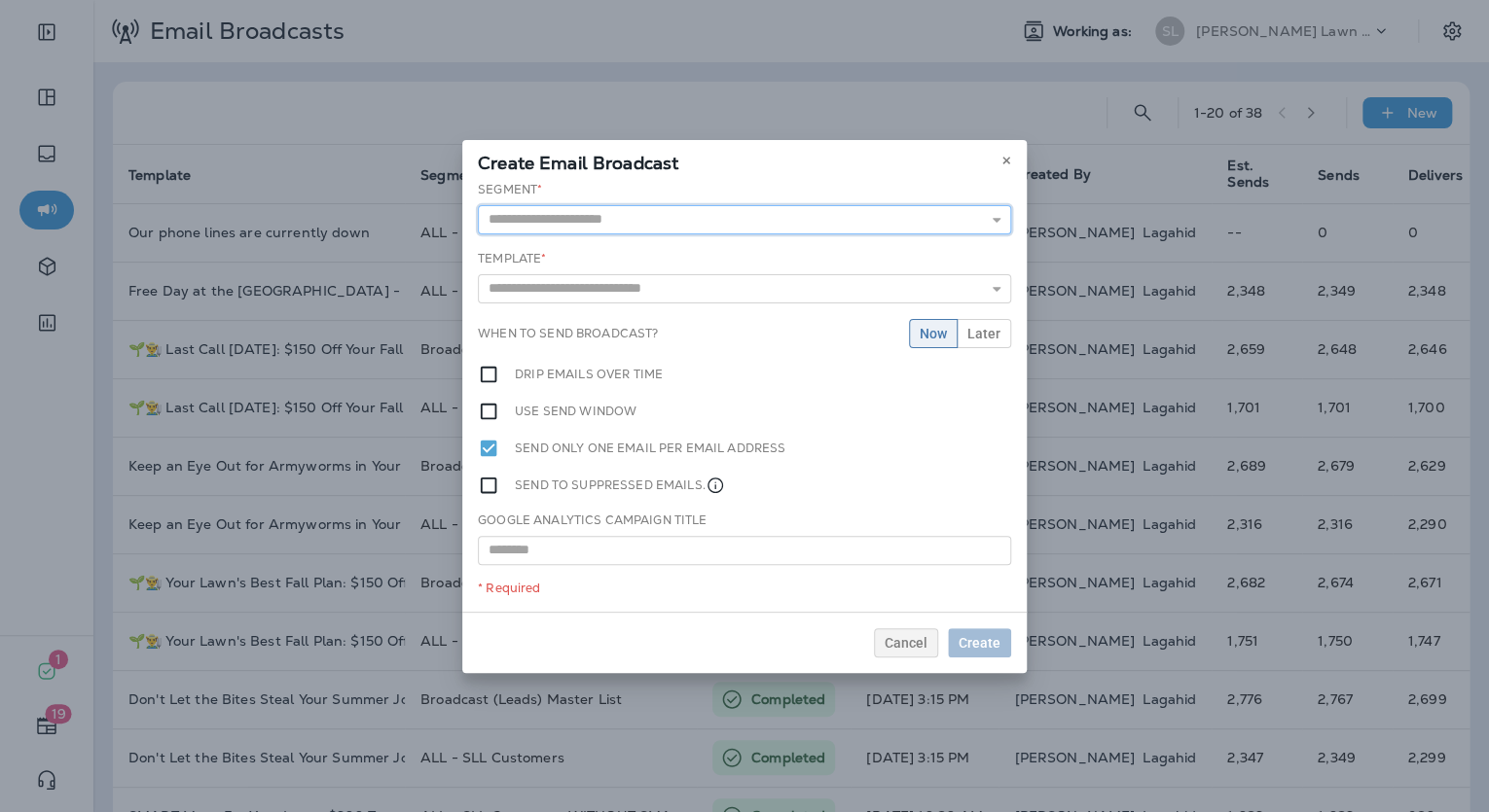
click at [835, 229] on input "text" at bounding box center [744, 220] width 534 height 30
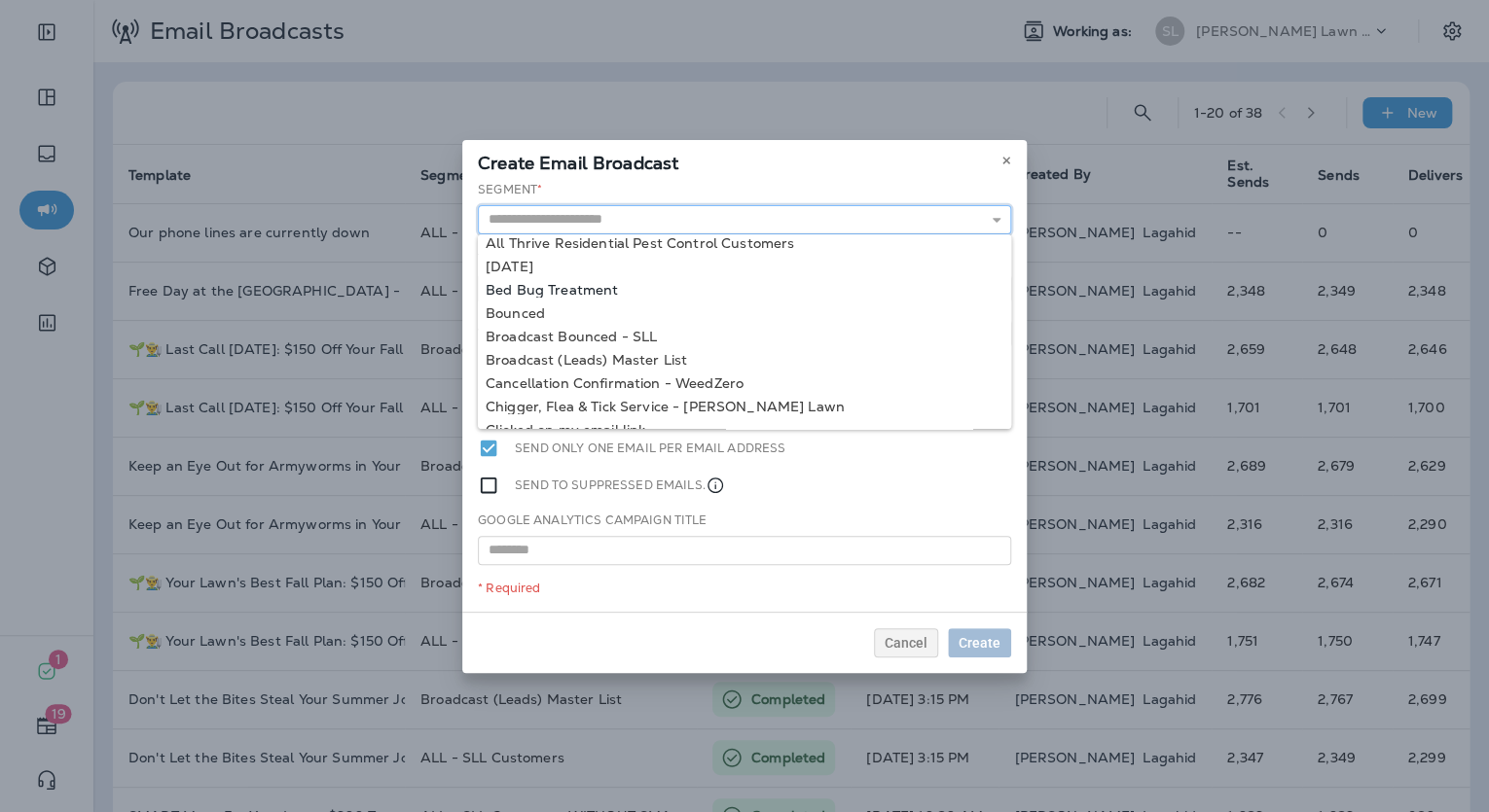
scroll to position [127, 0]
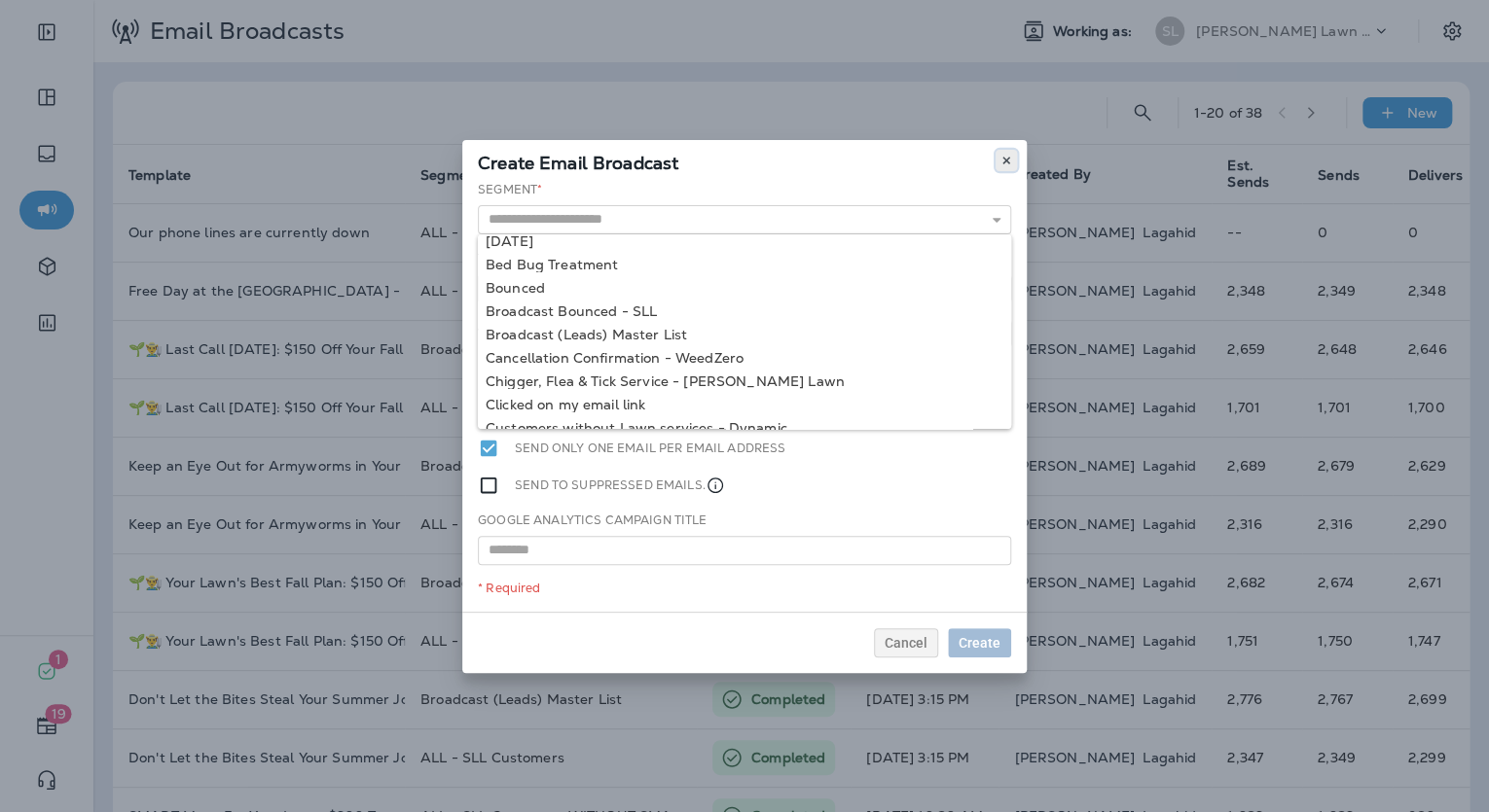
click at [1011, 157] on icon at bounding box center [1006, 160] width 12 height 12
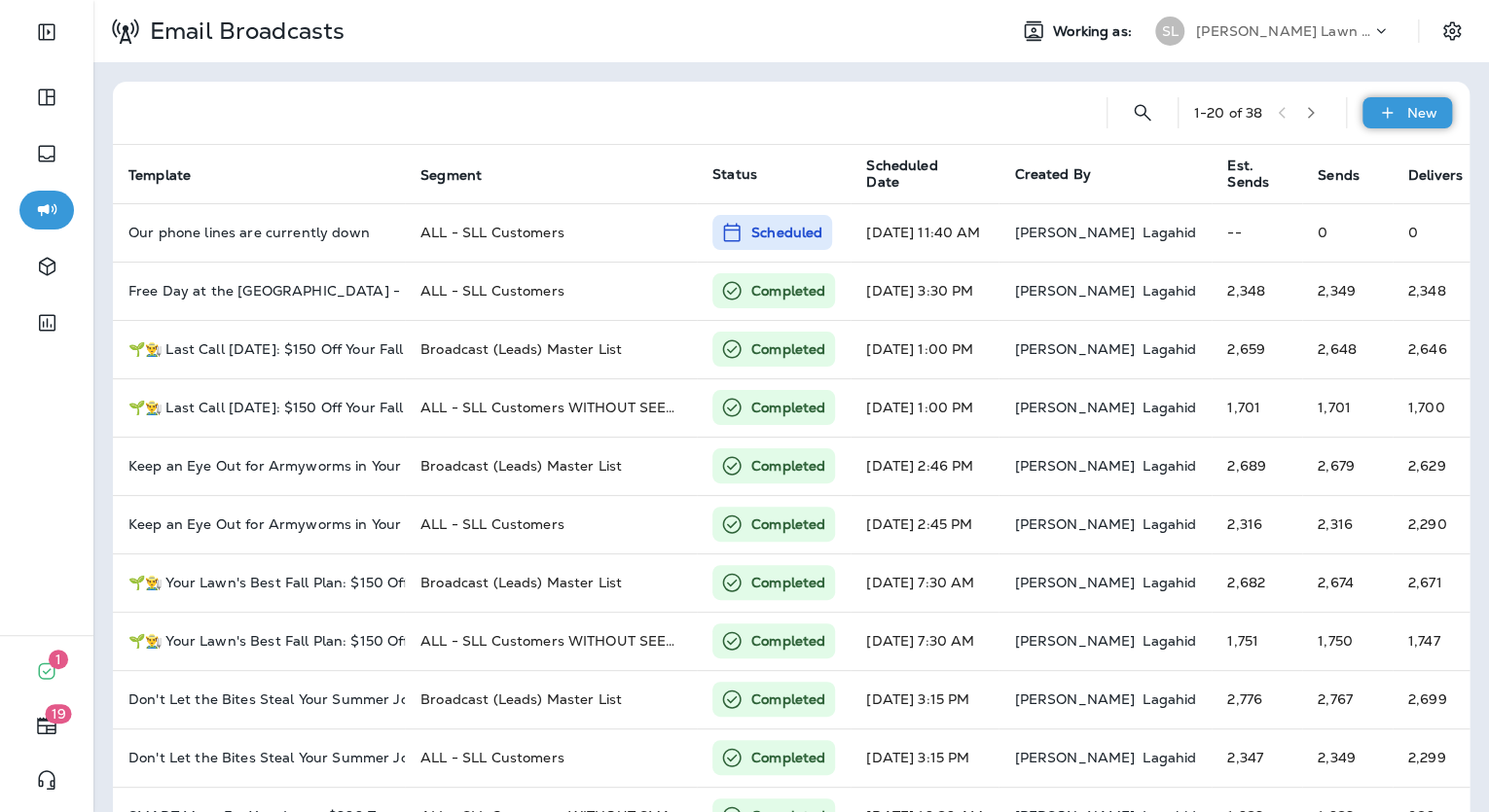
click at [1407, 105] on p "New" at bounding box center [1422, 113] width 31 height 16
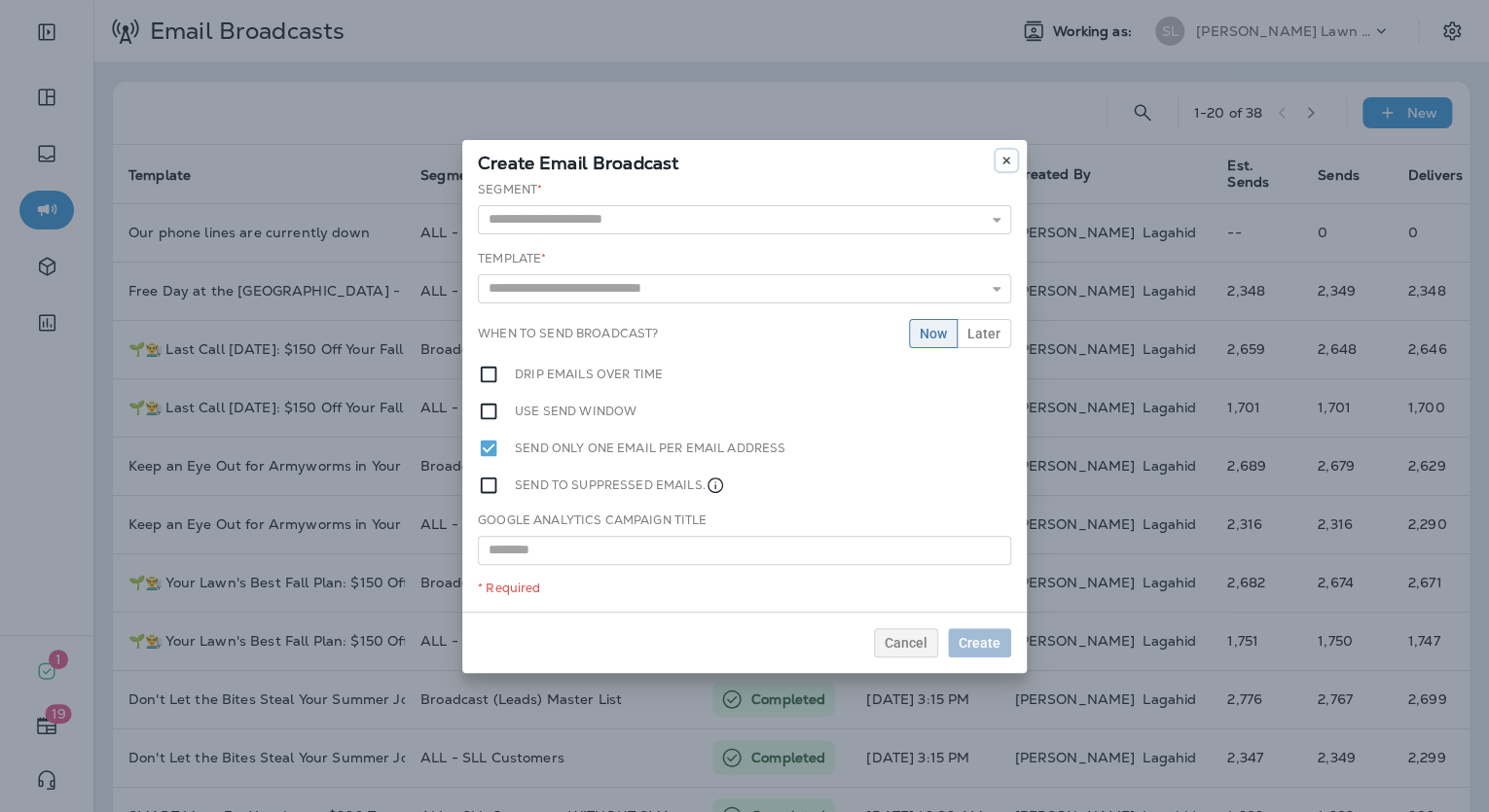
click at [1008, 159] on icon at bounding box center [1006, 160] width 12 height 12
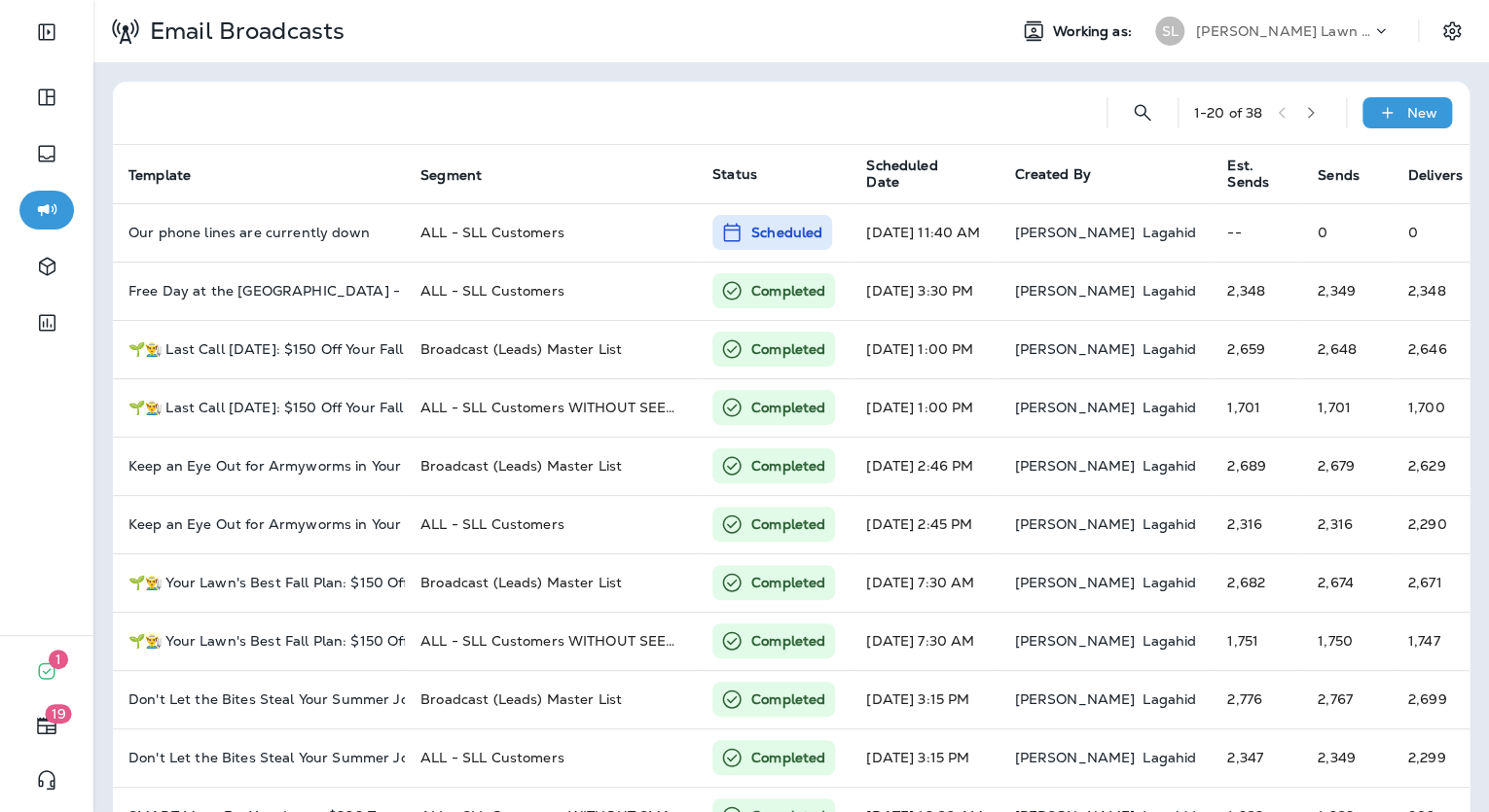
click at [1311, 24] on p "[PERSON_NAME] Lawn & Landscape" at bounding box center [1284, 31] width 175 height 16
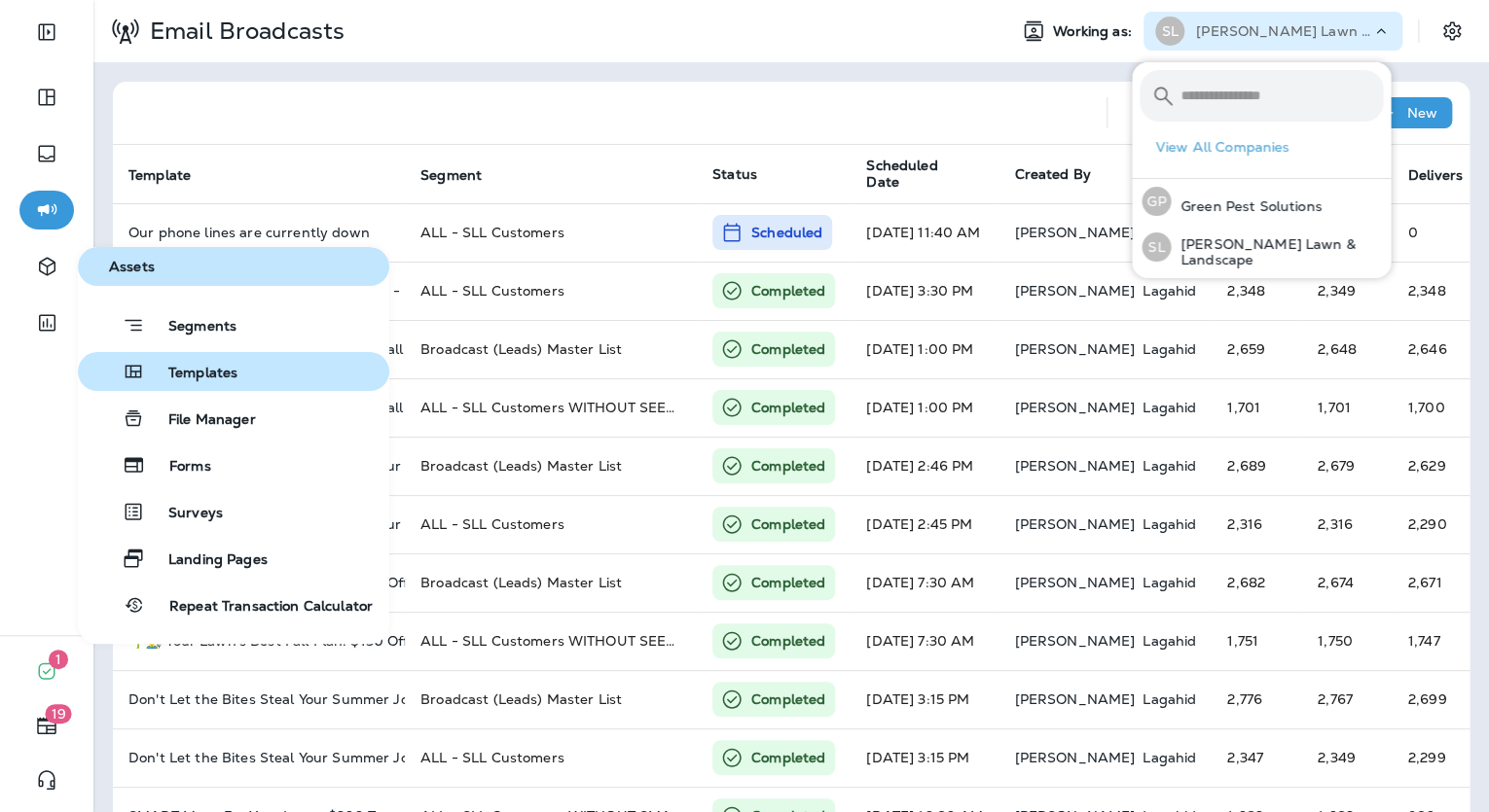
click at [216, 370] on span "Templates" at bounding box center [191, 374] width 93 height 19
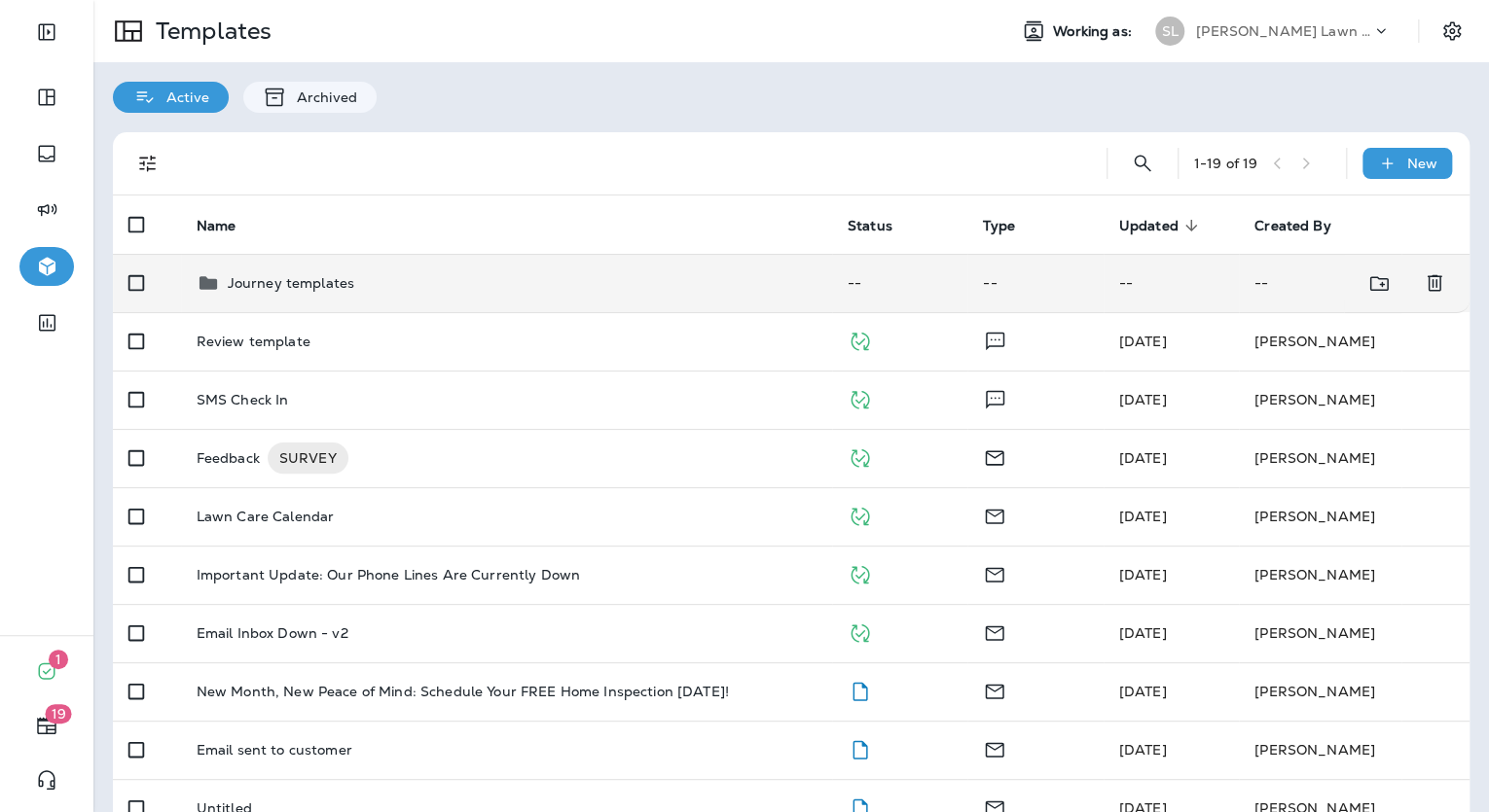
click at [266, 292] on div "Journey templates" at bounding box center [291, 283] width 127 height 24
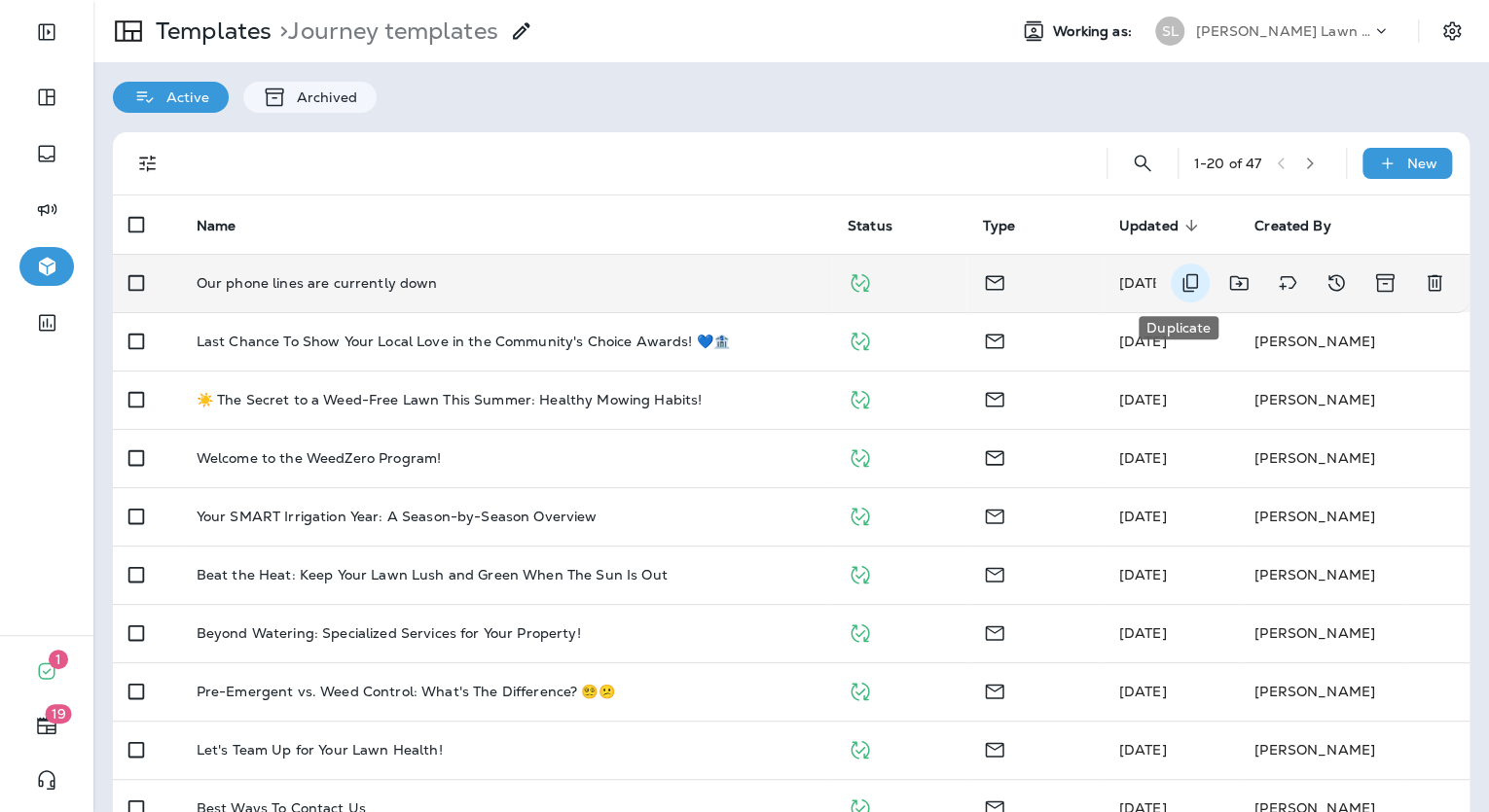
click at [1197, 283] on button "Duplicate" at bounding box center [1191, 283] width 39 height 39
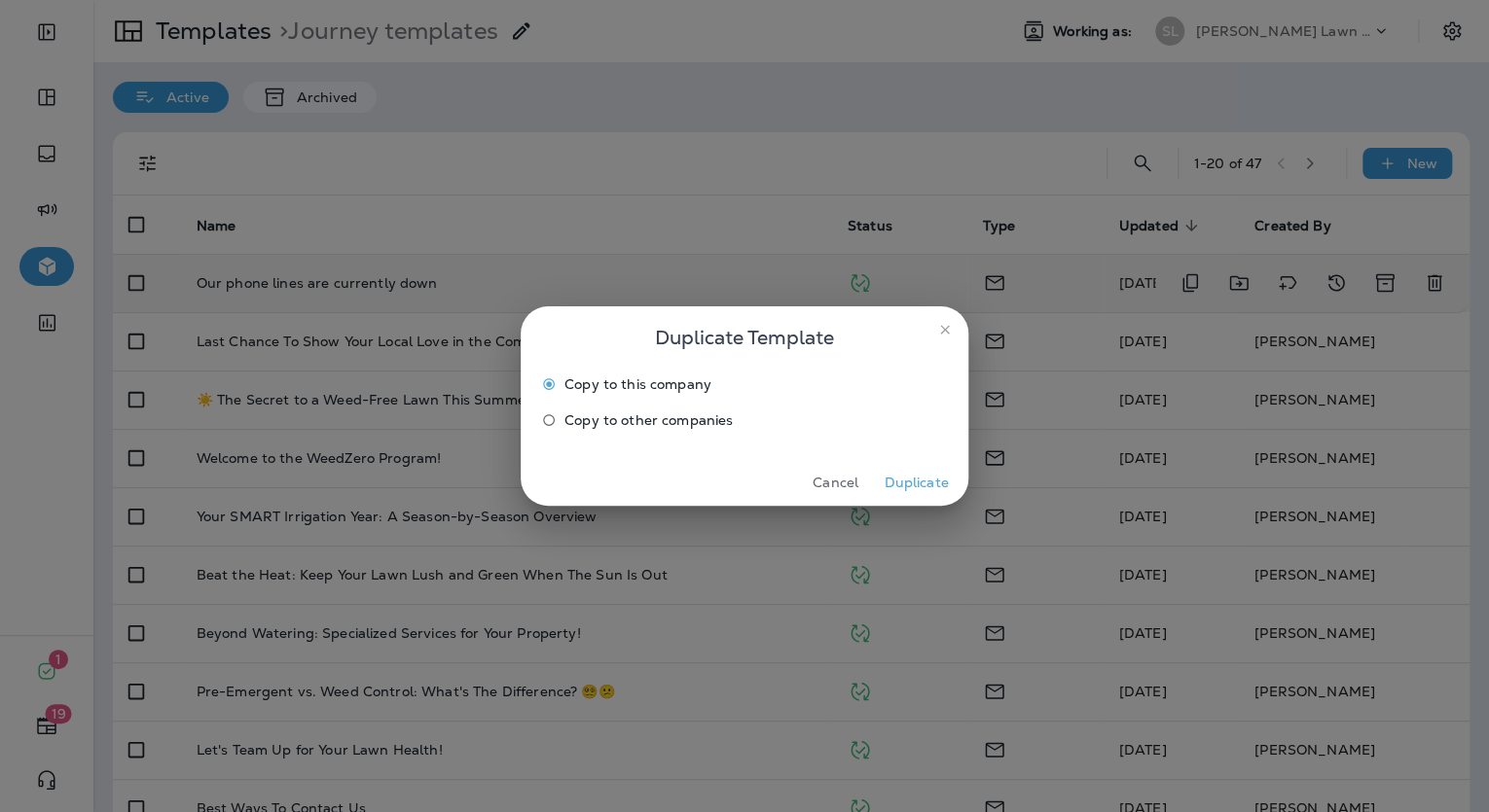
click at [660, 414] on span "Copy to other companies" at bounding box center [648, 420] width 168 height 16
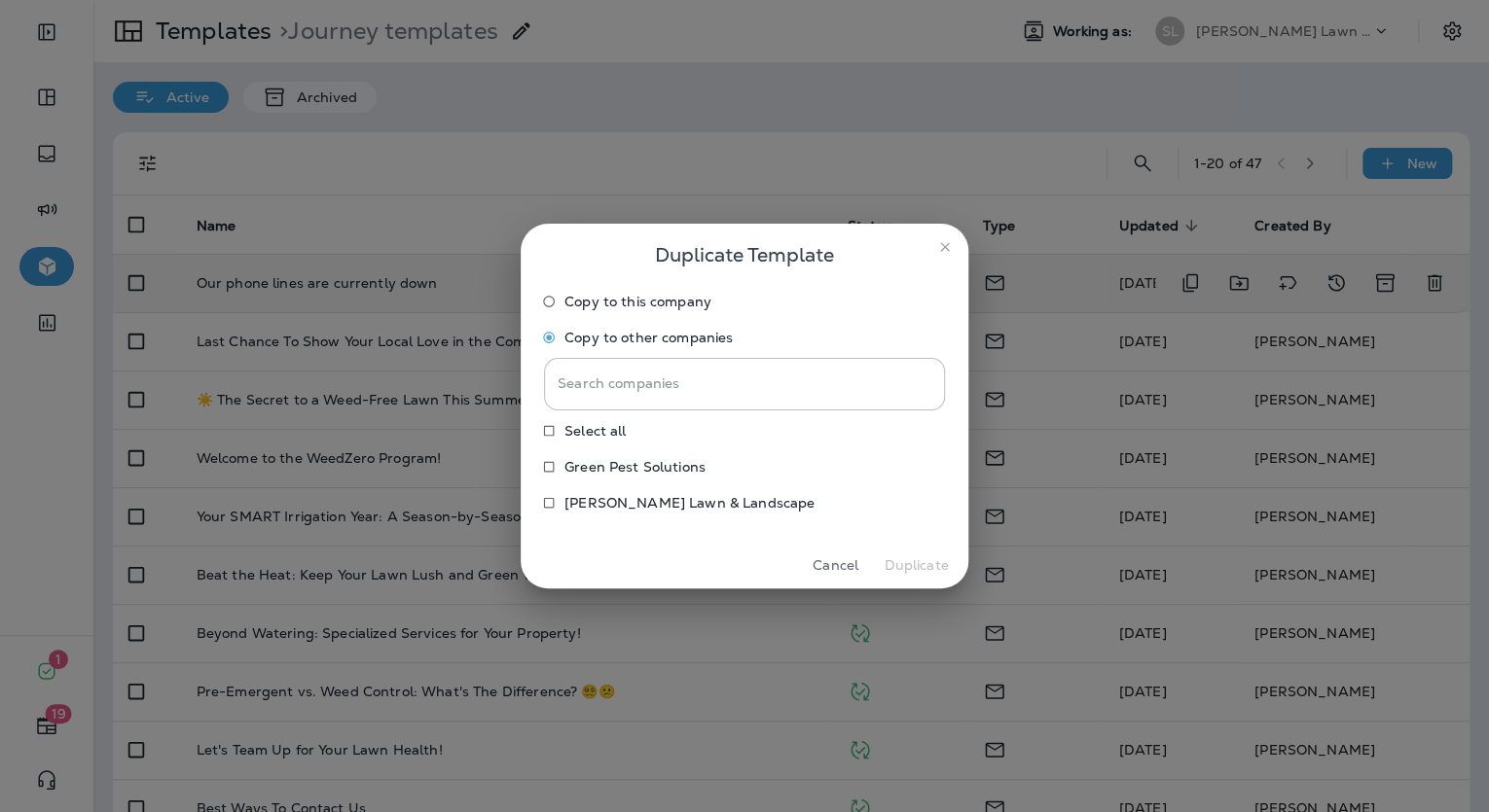
click at [542, 387] on div "Copy to this company Copy to other companies Search companies Search companies …" at bounding box center [744, 414] width 448 height 256
click at [602, 469] on p "Green Pest Solutions" at bounding box center [634, 468] width 141 height 16
click at [923, 564] on button "Duplicate" at bounding box center [917, 565] width 73 height 31
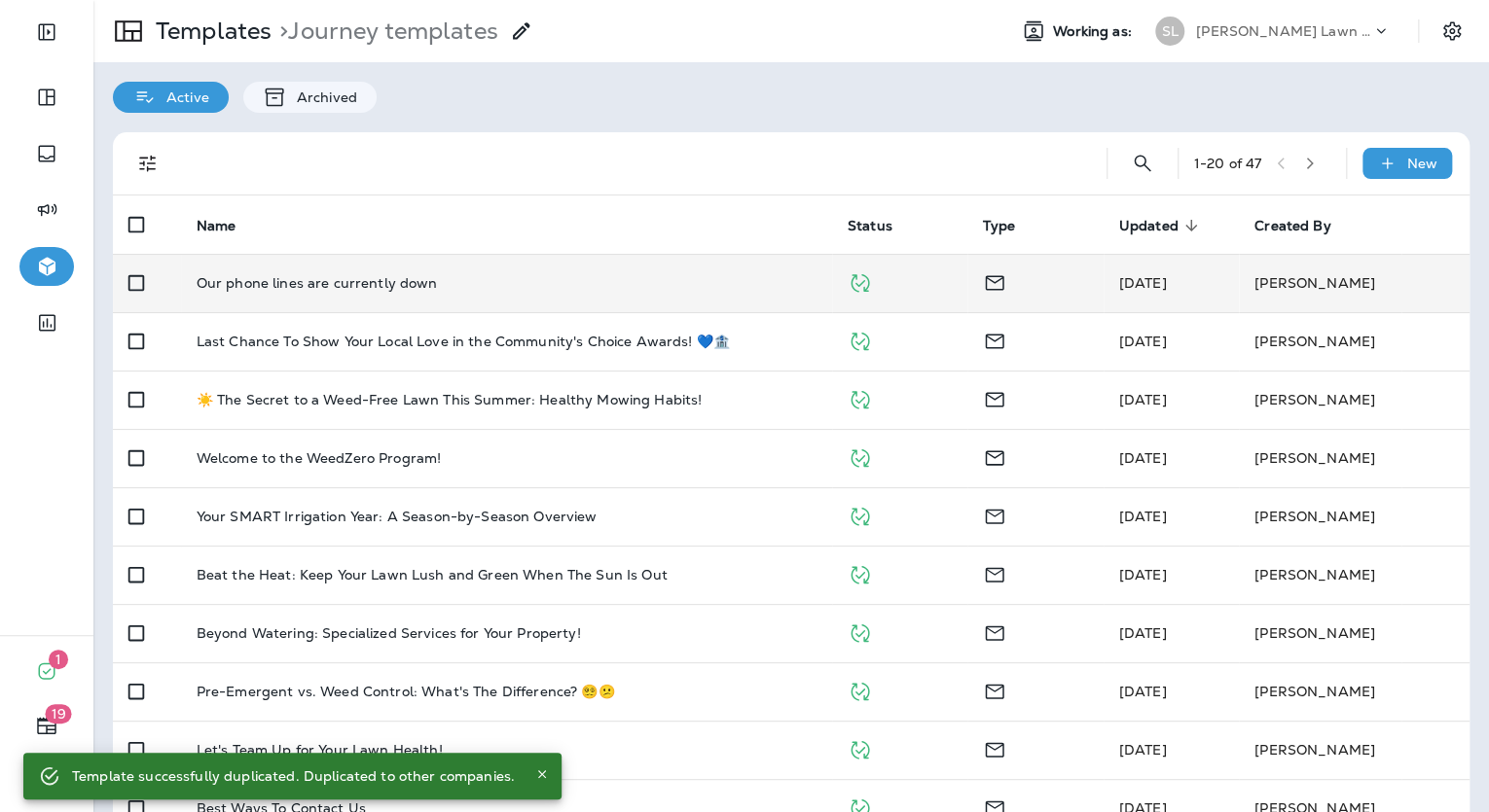
click at [1295, 42] on div "[PERSON_NAME] Lawn & Landscape" at bounding box center [1284, 31] width 175 height 30
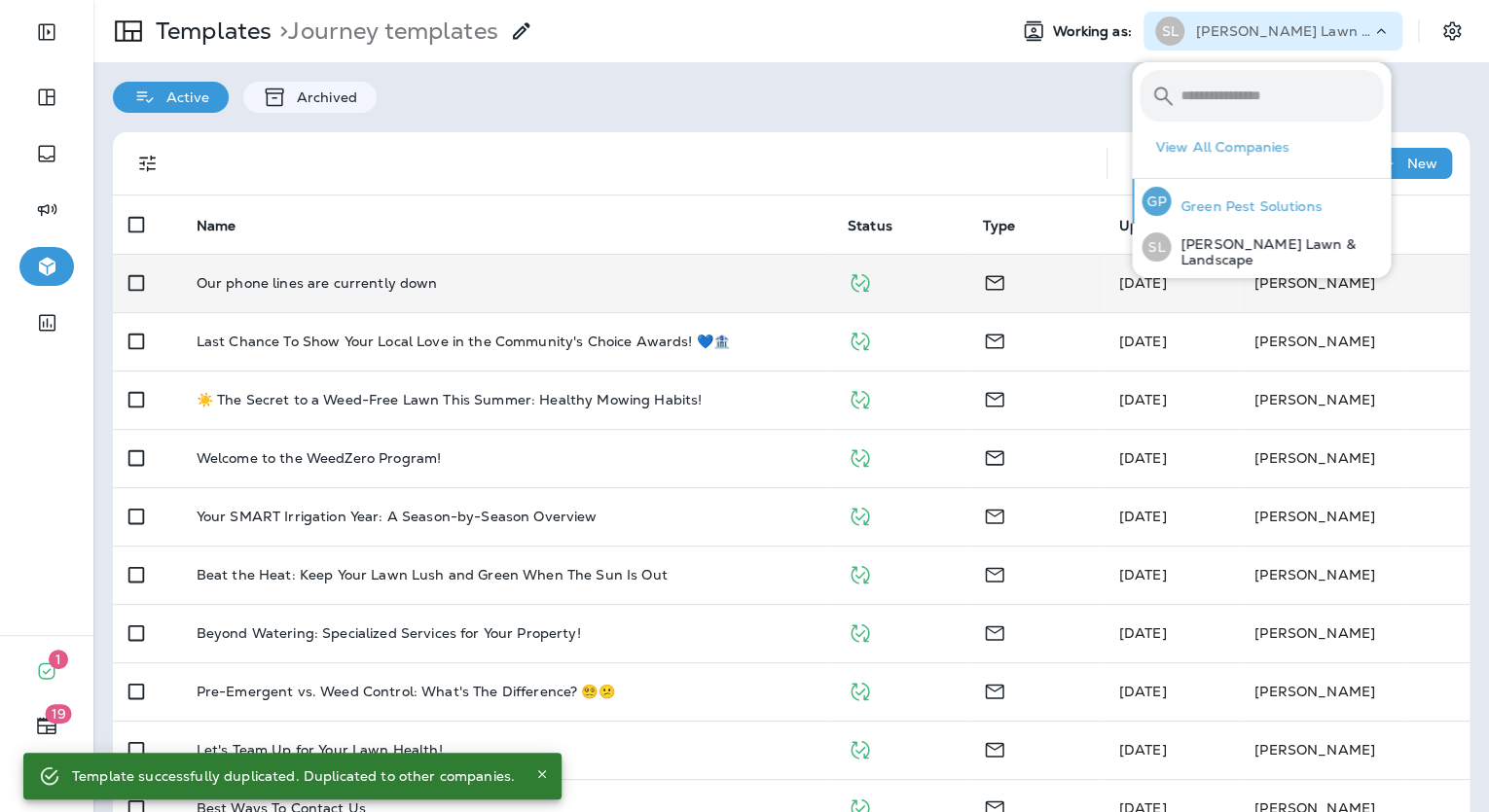
click at [1237, 207] on p "Green Pest Solutions" at bounding box center [1246, 207] width 151 height 16
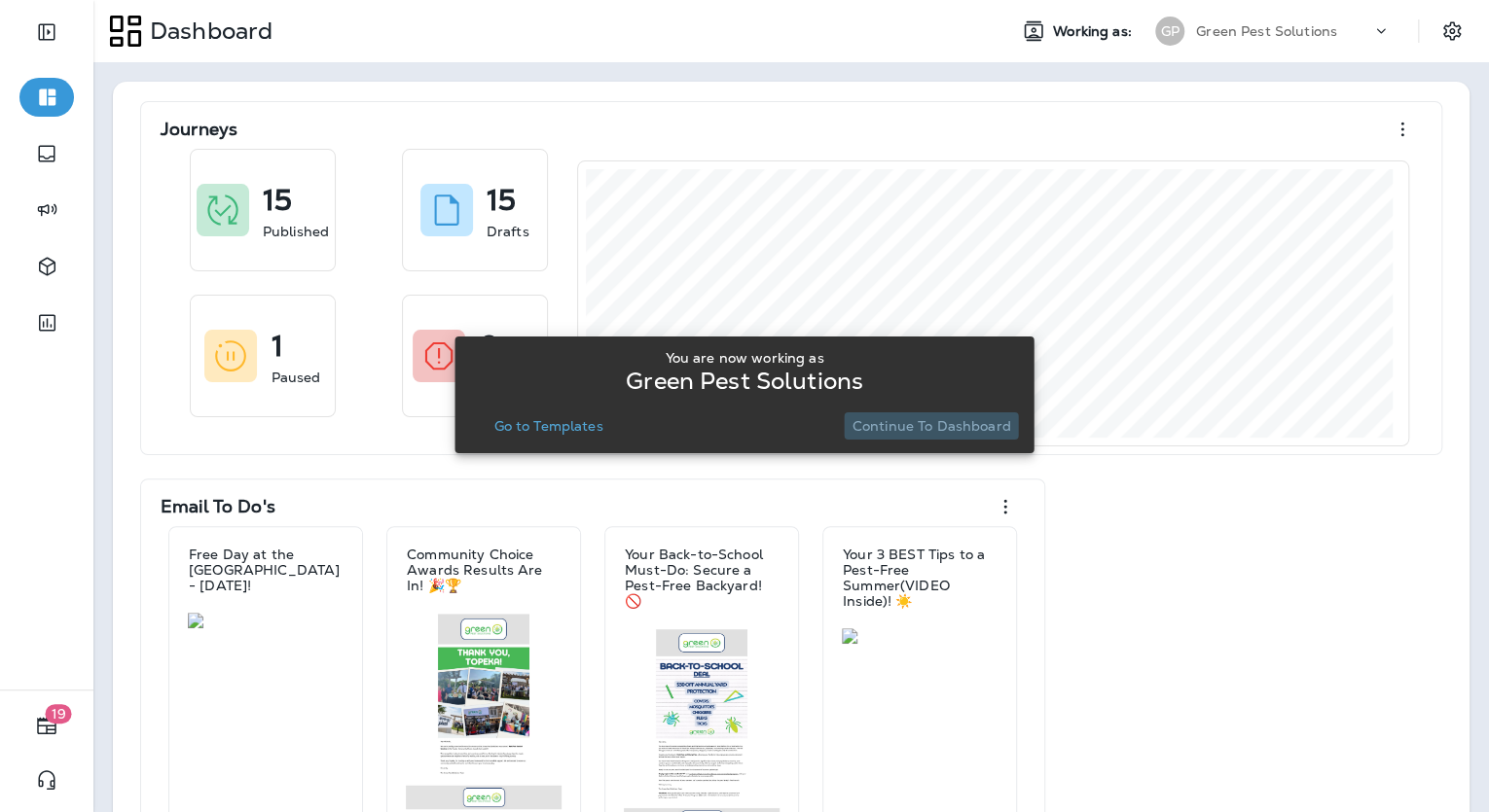
click at [984, 418] on p "Continue to Dashboard" at bounding box center [932, 426] width 159 height 16
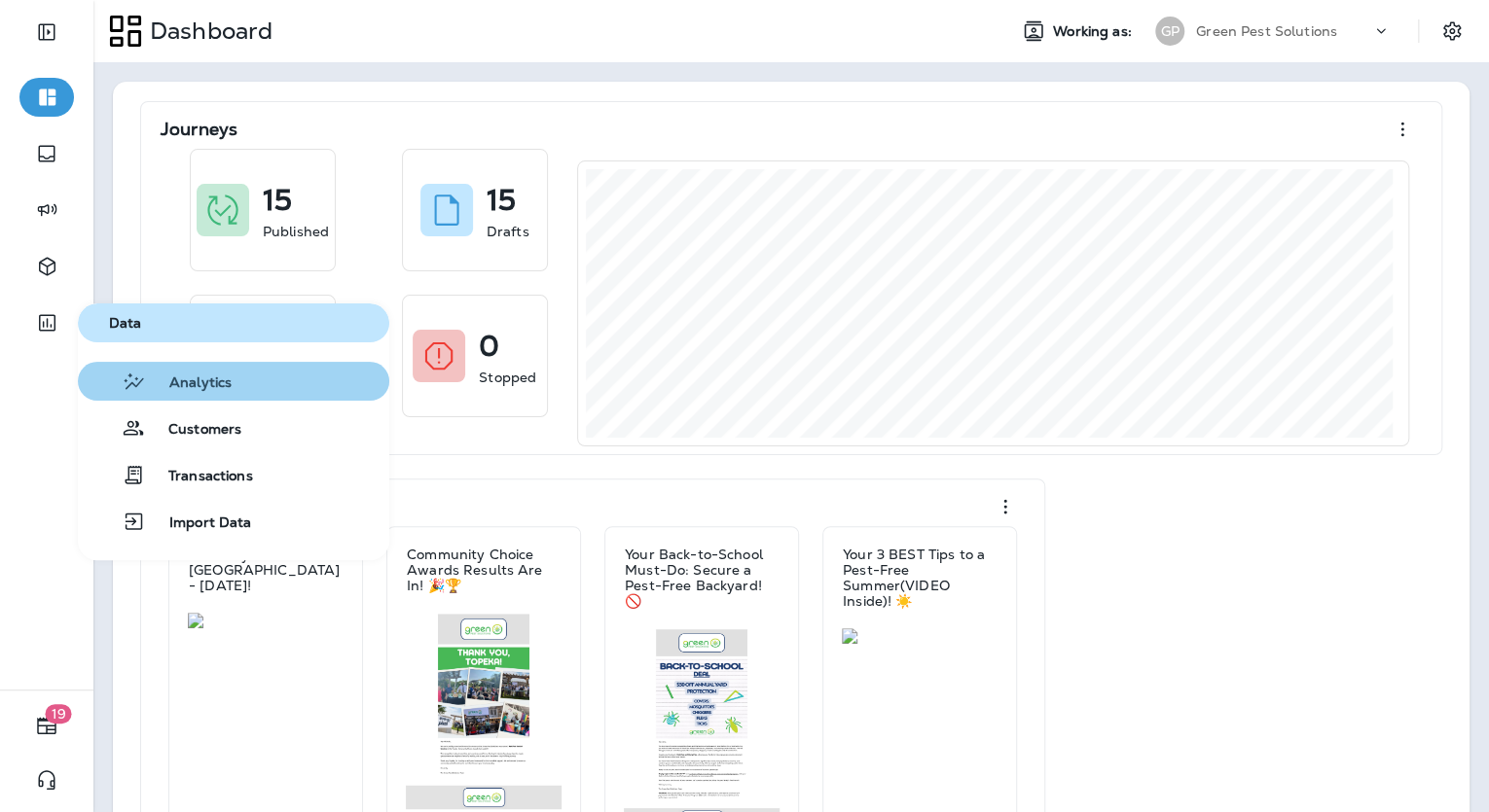
click at [187, 385] on span "Analytics" at bounding box center [188, 384] width 86 height 19
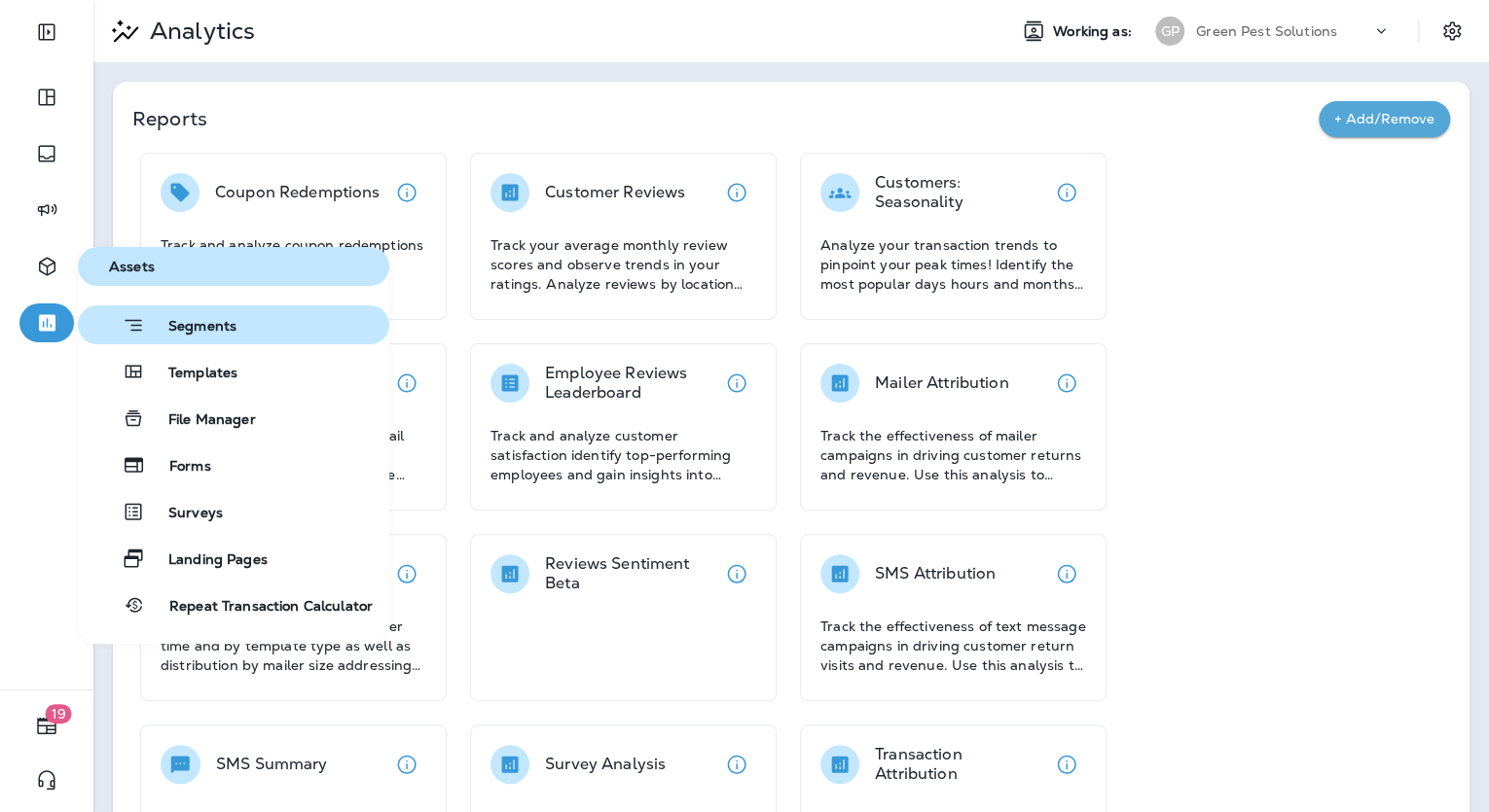
click at [144, 324] on icon "button" at bounding box center [134, 325] width 24 height 25
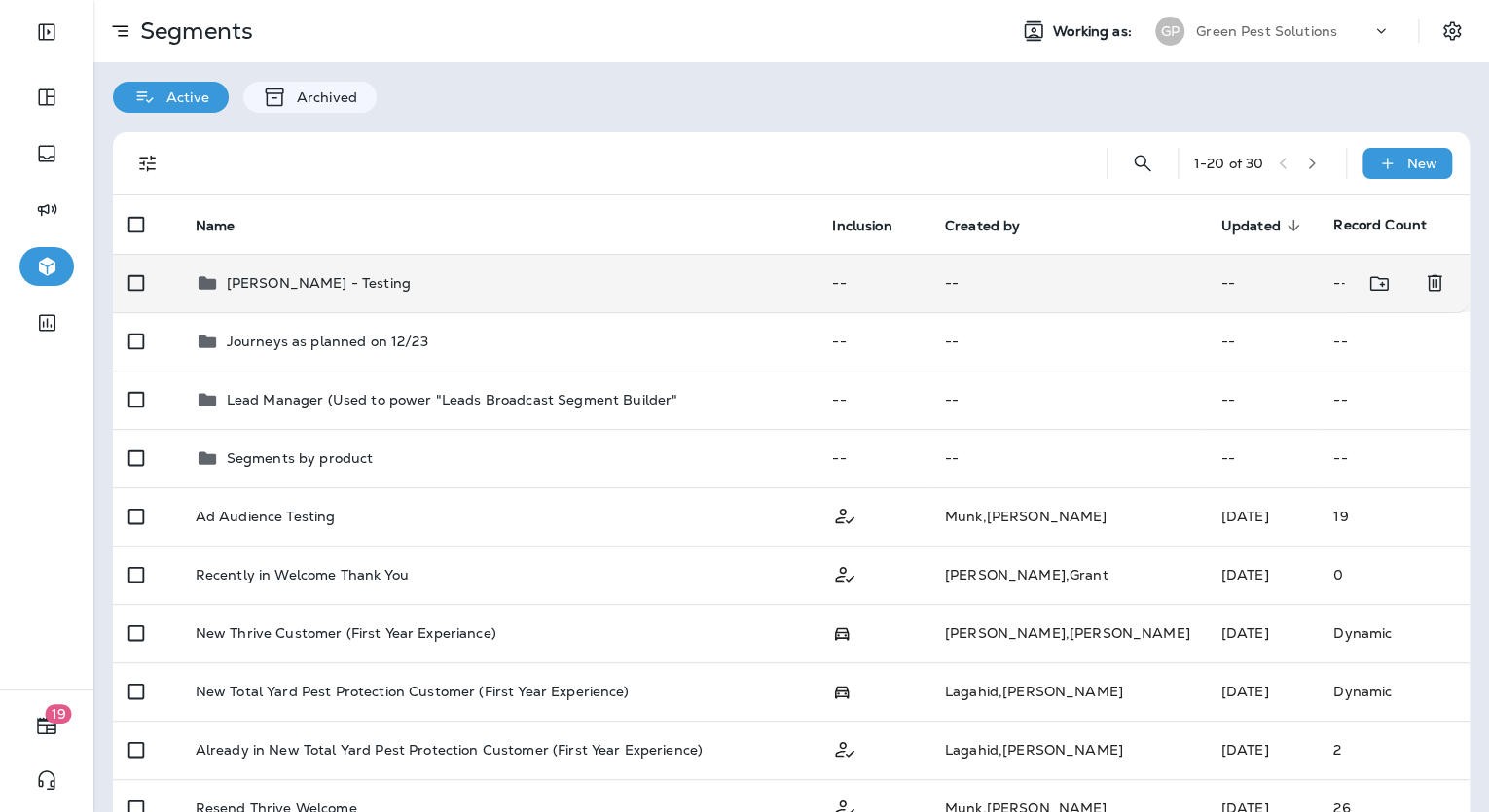
click at [340, 296] on td "[PERSON_NAME] - Testing" at bounding box center [498, 282] width 637 height 58
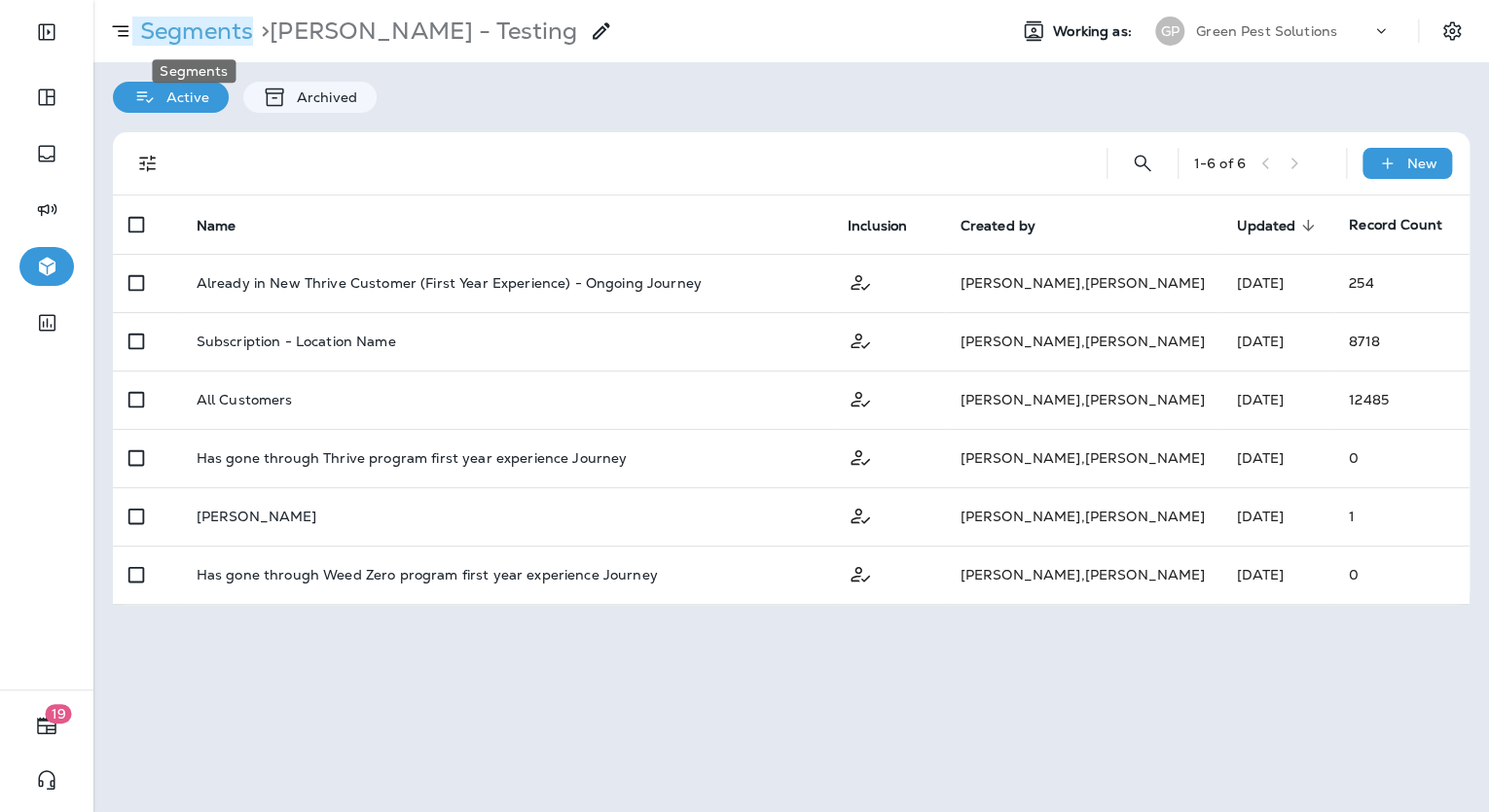
click at [198, 27] on p "Segments" at bounding box center [192, 31] width 121 height 30
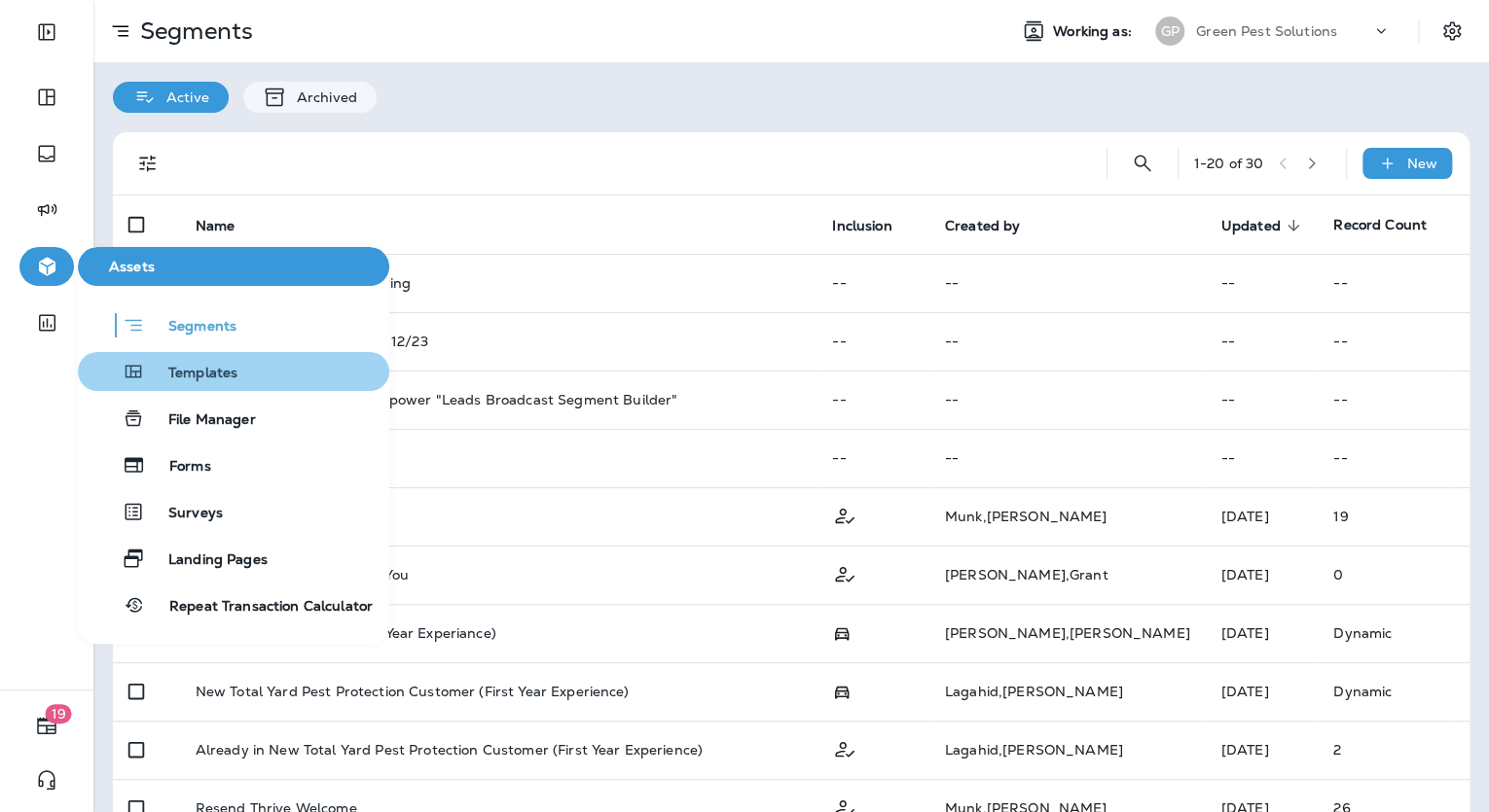
click at [179, 371] on span "Templates" at bounding box center [191, 374] width 93 height 19
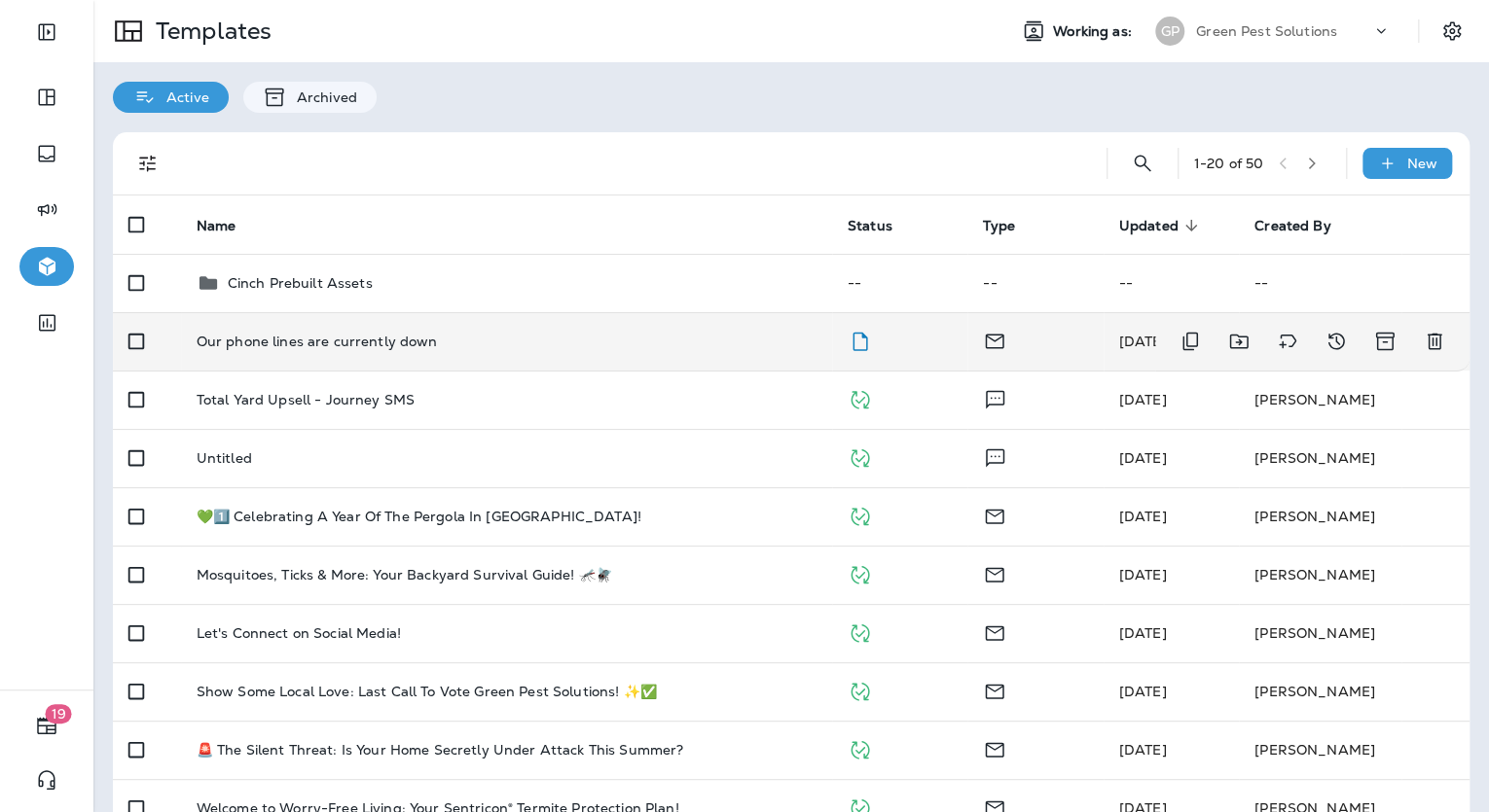
click at [432, 330] on td "Our phone lines are currently down" at bounding box center [506, 341] width 651 height 58
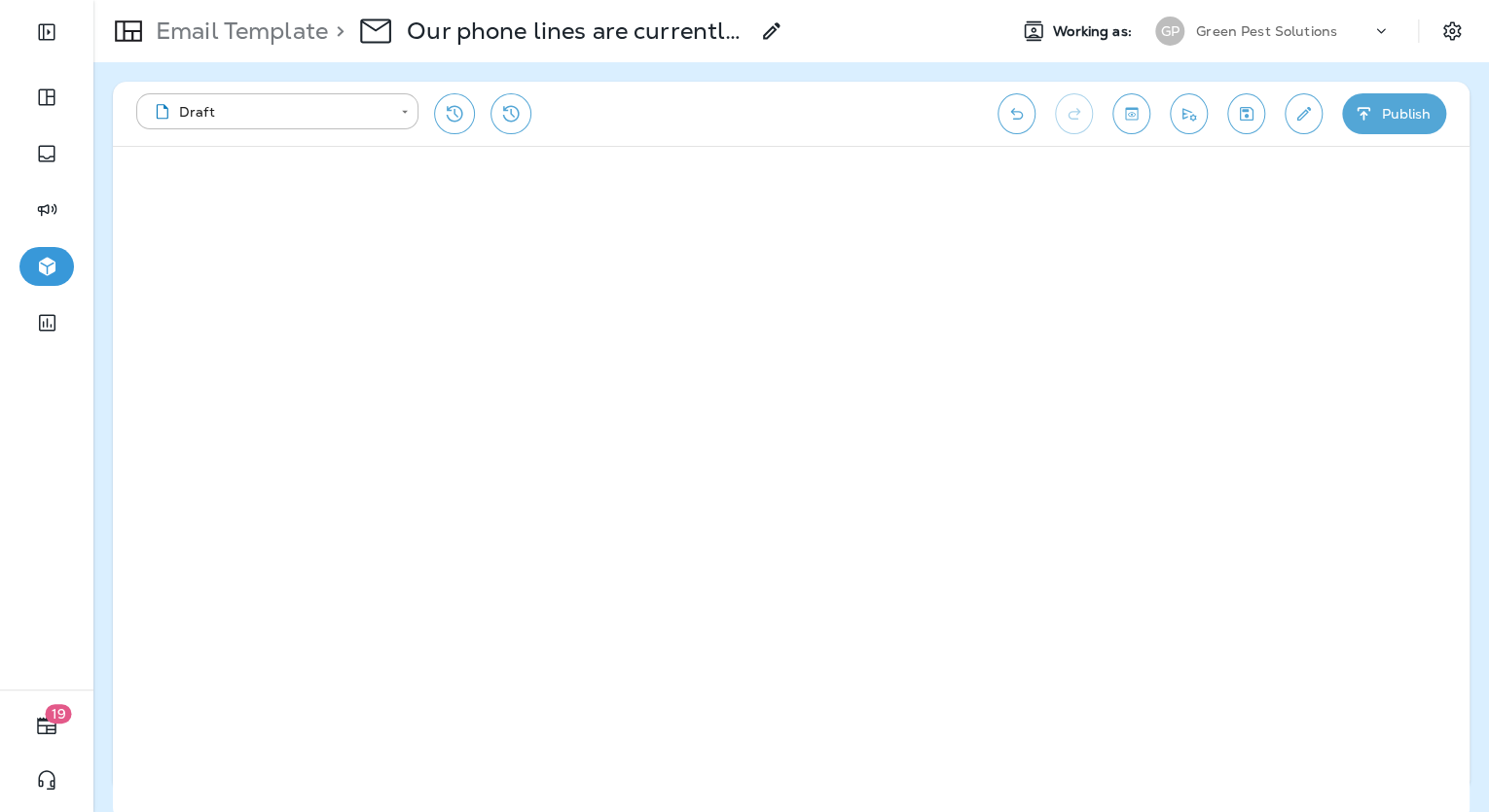
click at [1303, 107] on icon "Edit details" at bounding box center [1304, 114] width 21 height 20
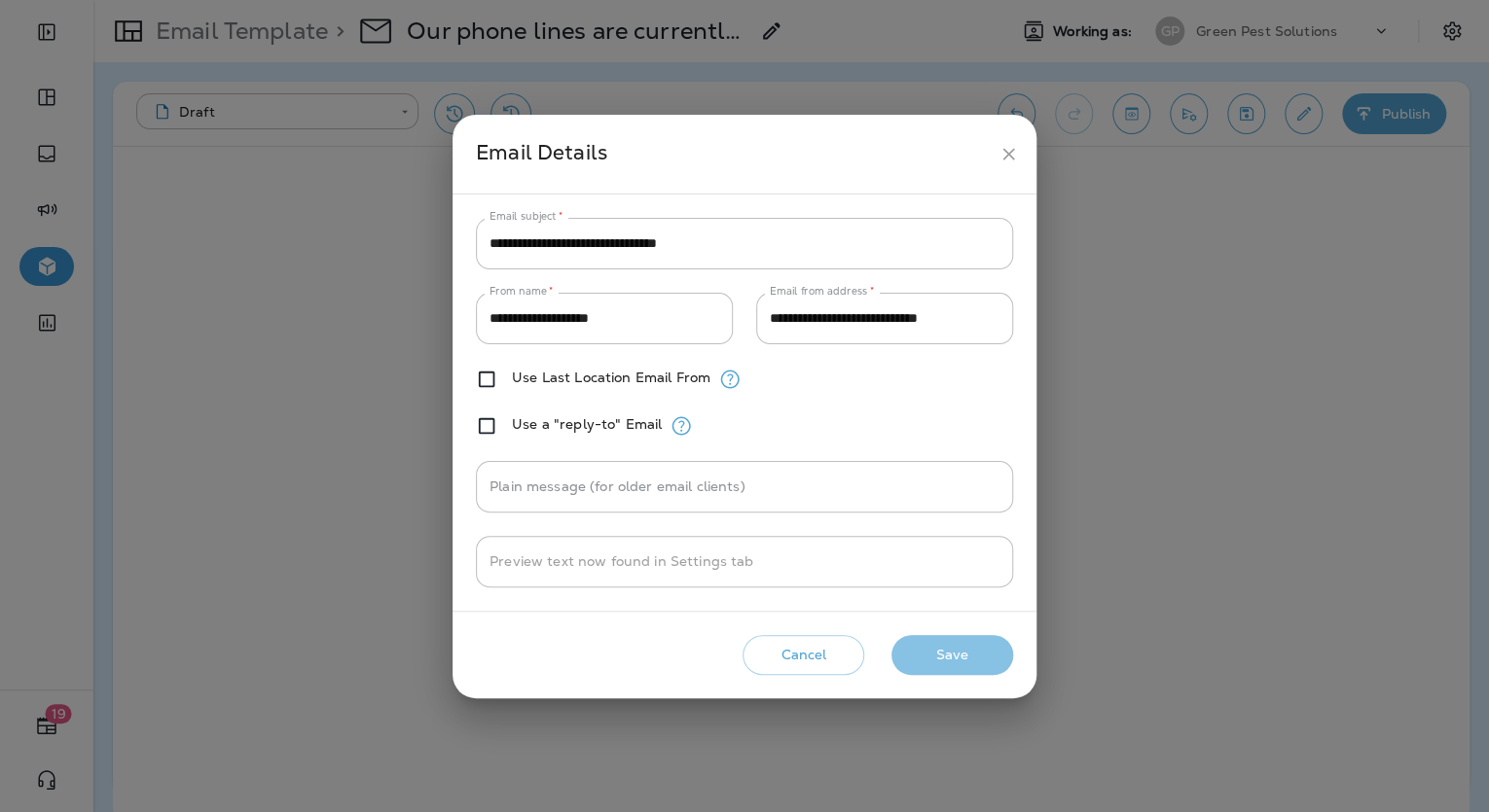
click at [950, 663] on button "Save" at bounding box center [952, 655] width 122 height 40
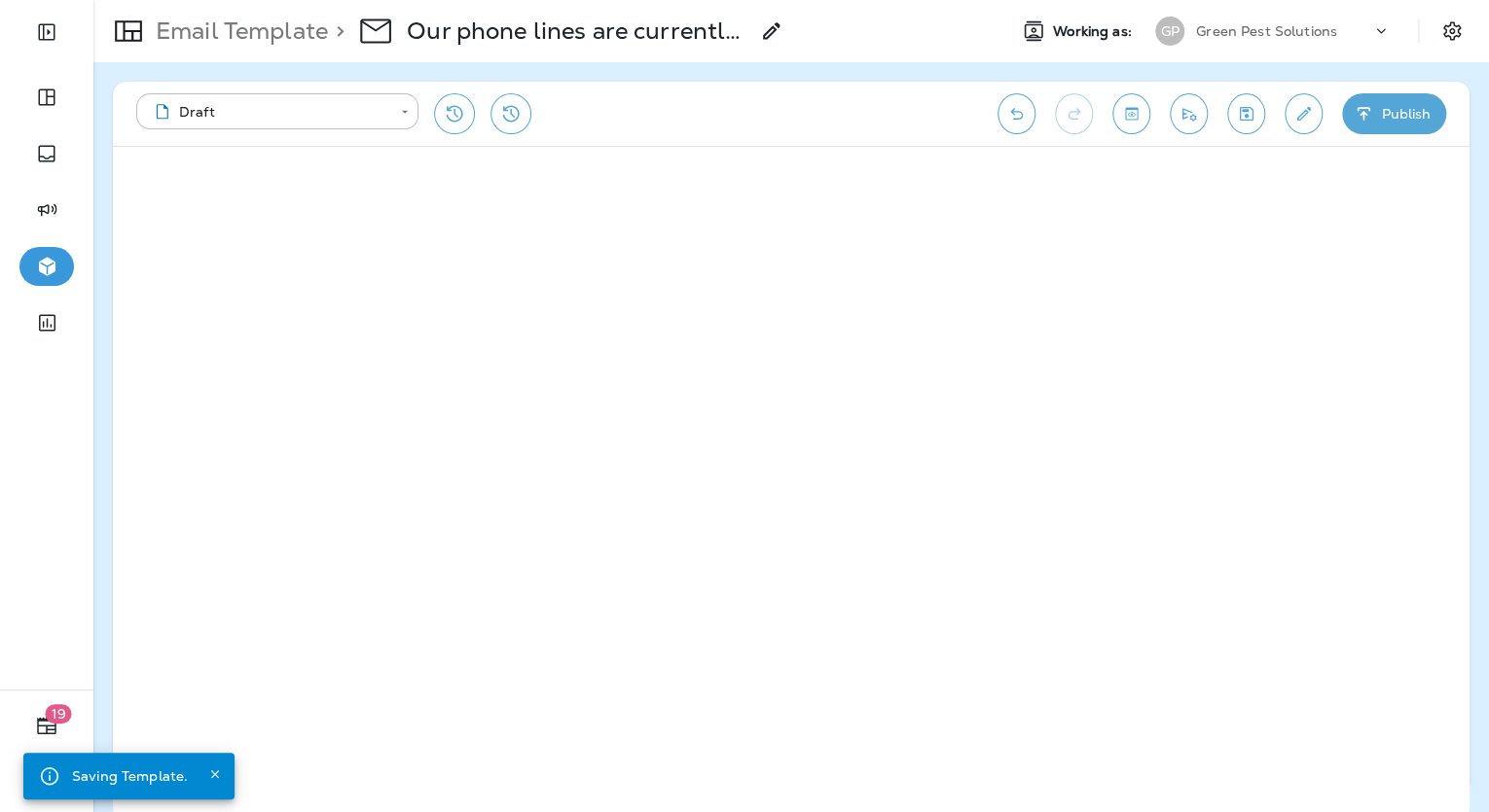
click at [1392, 126] on button "Publish" at bounding box center [1394, 114] width 104 height 41
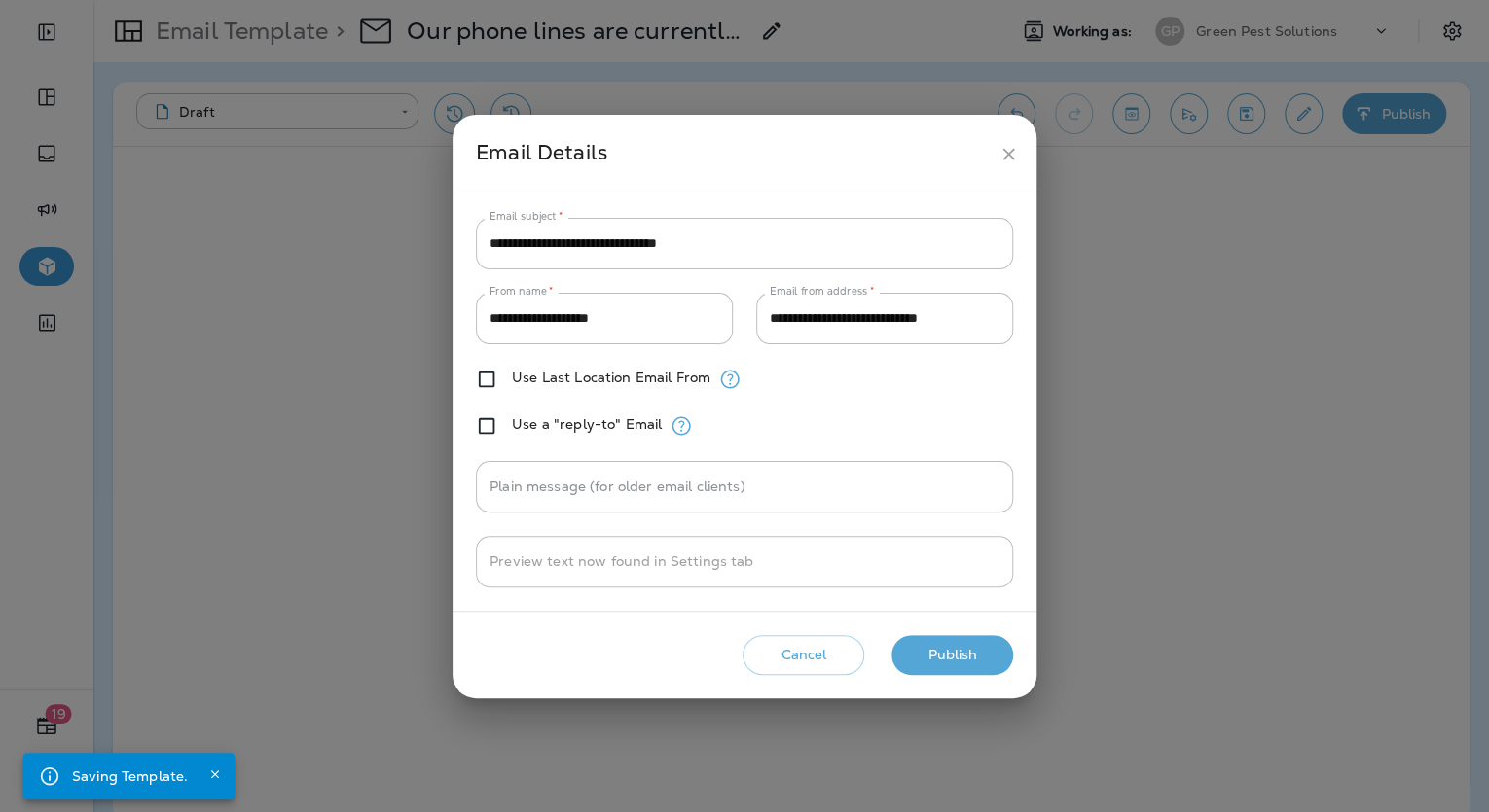
click at [928, 650] on button "Publish" at bounding box center [952, 655] width 122 height 40
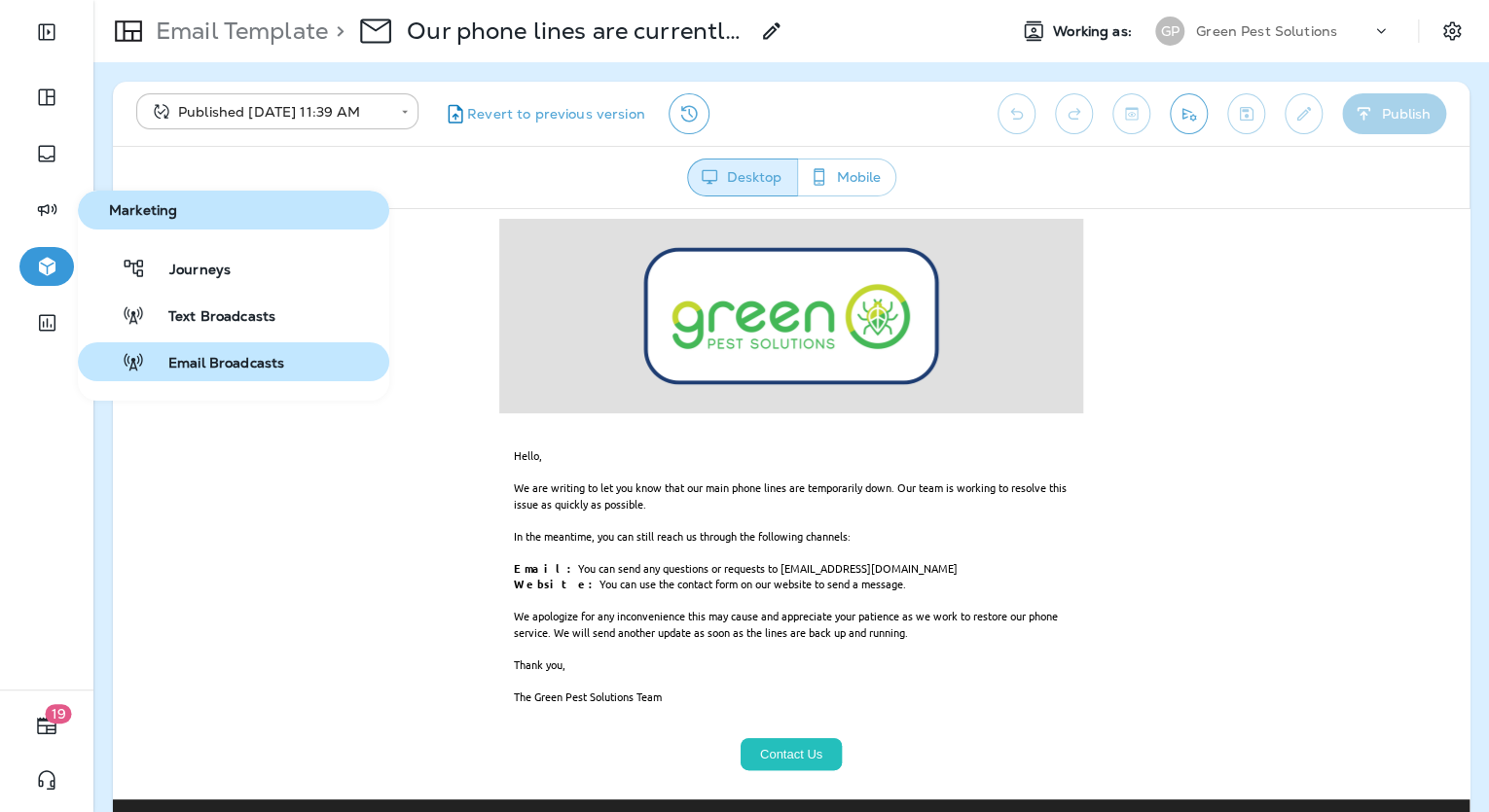
click at [178, 366] on span "Email Broadcasts" at bounding box center [214, 364] width 139 height 19
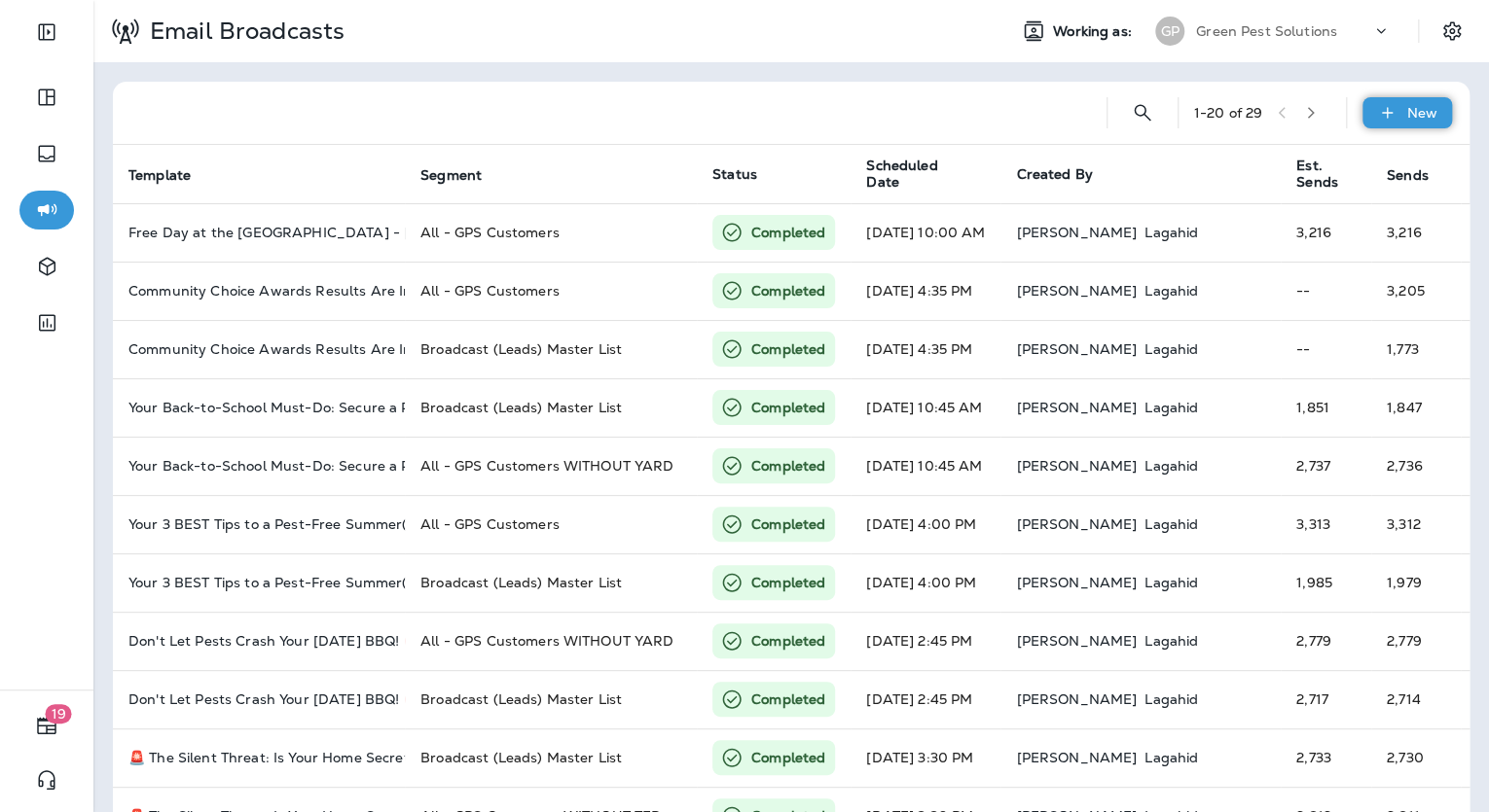
click at [1363, 107] on div "New" at bounding box center [1407, 113] width 90 height 31
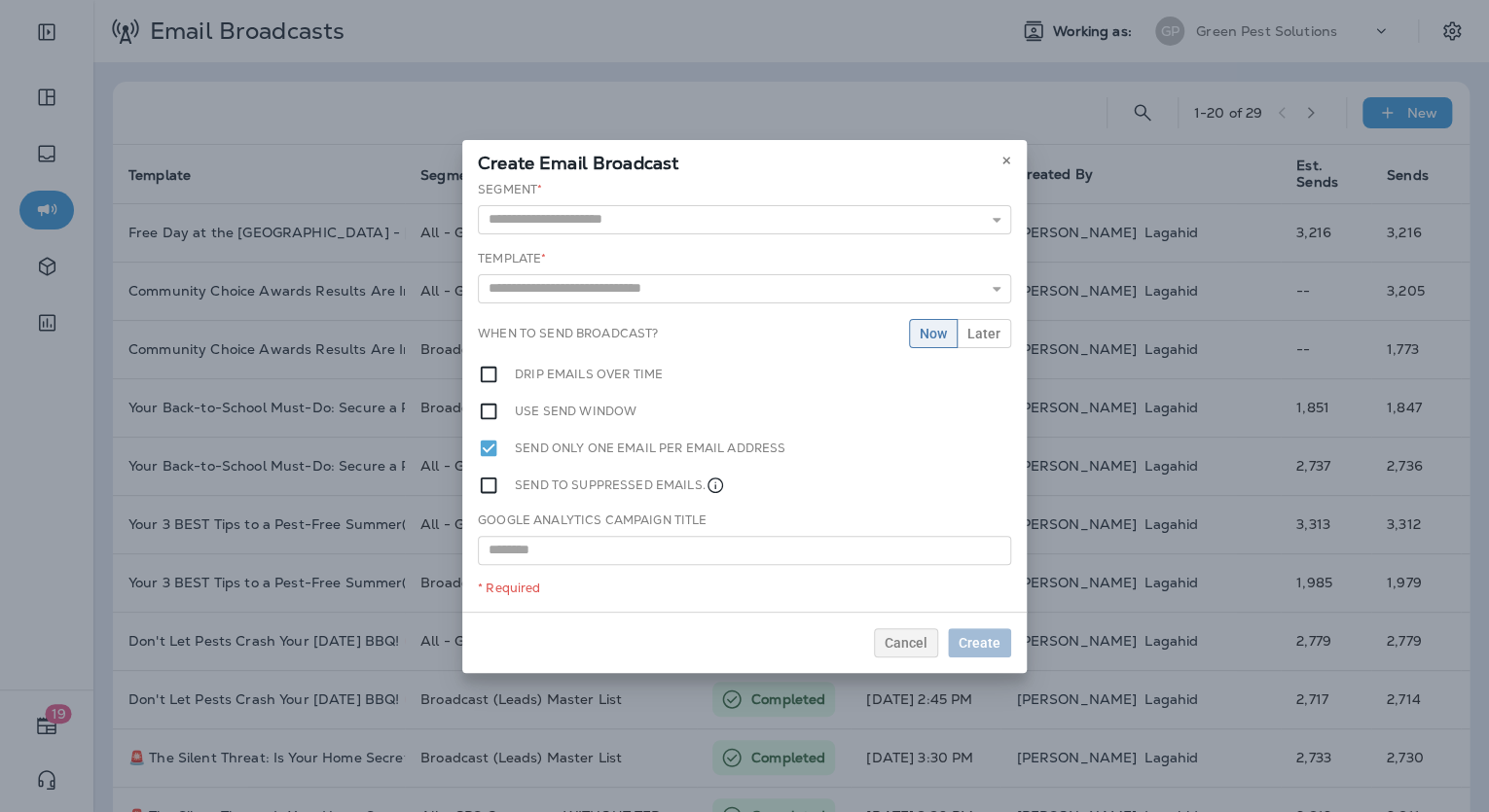
click at [753, 235] on div "Segment * Ad Audience Testing All Customers All - GPS Customers All - GPS Custo…" at bounding box center [744, 397] width 564 height 431
click at [749, 224] on input "text" at bounding box center [744, 220] width 534 height 30
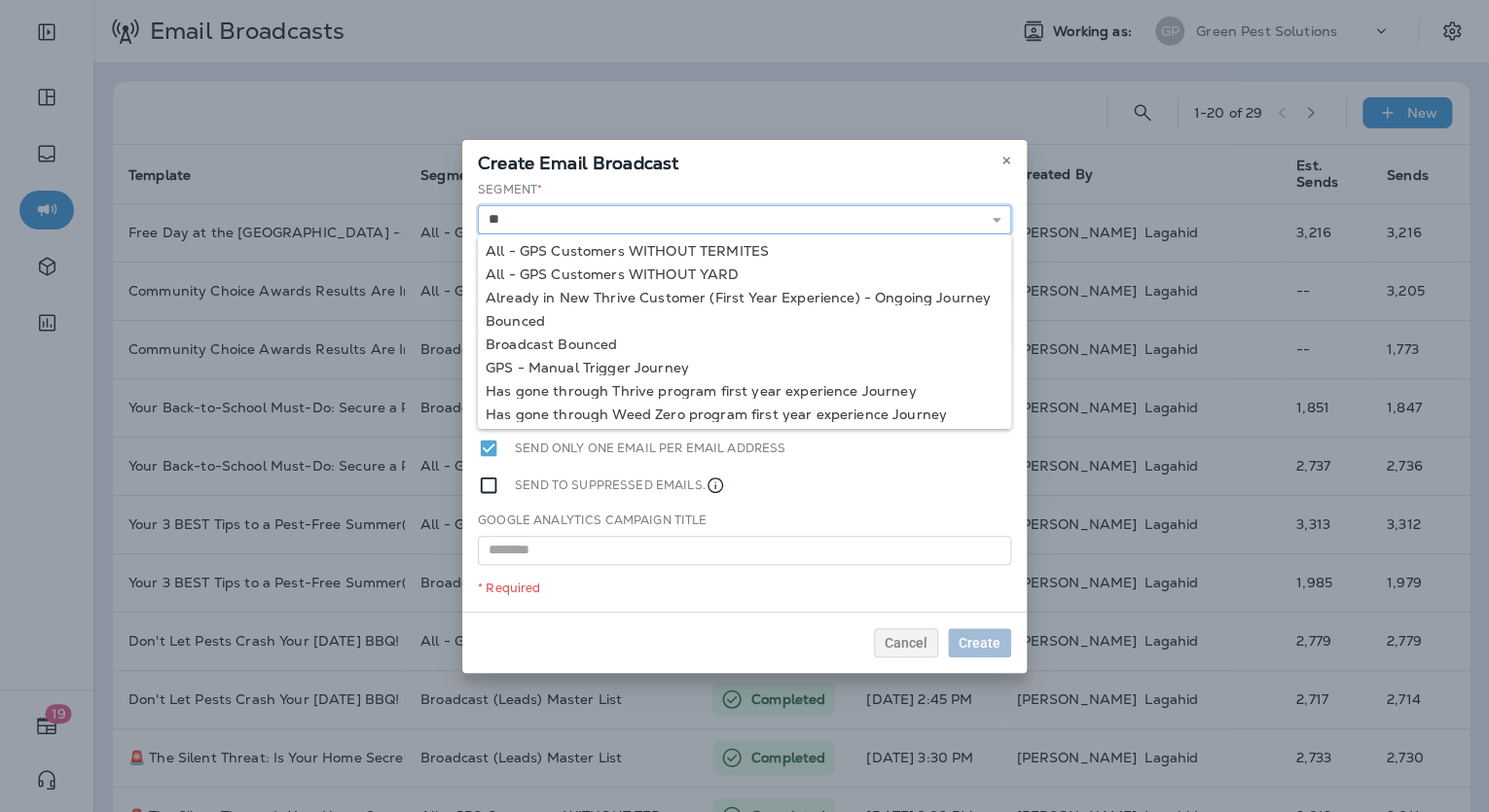
type input "*"
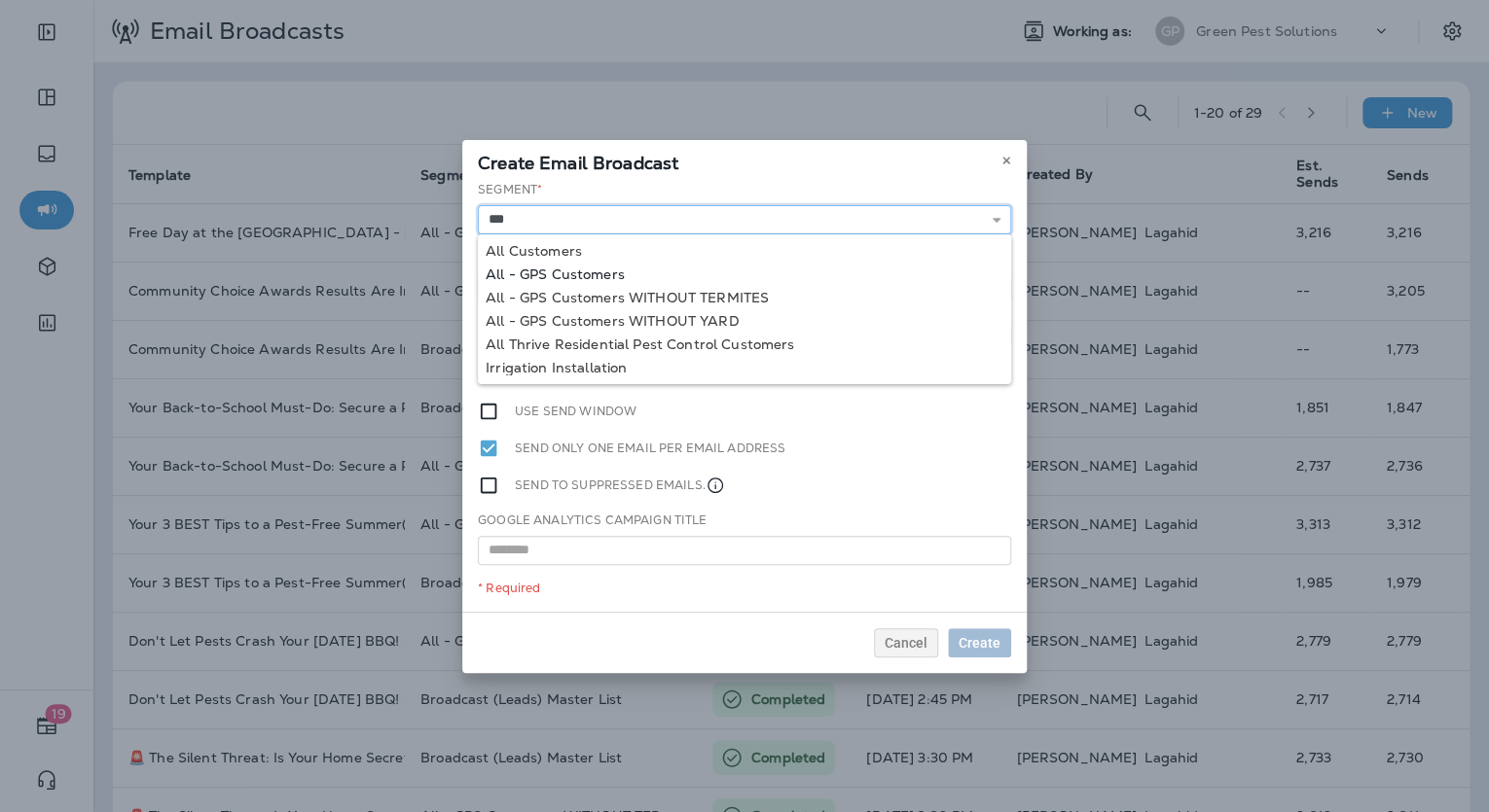
type input "**********"
click at [628, 272] on div "**********" at bounding box center [744, 397] width 564 height 431
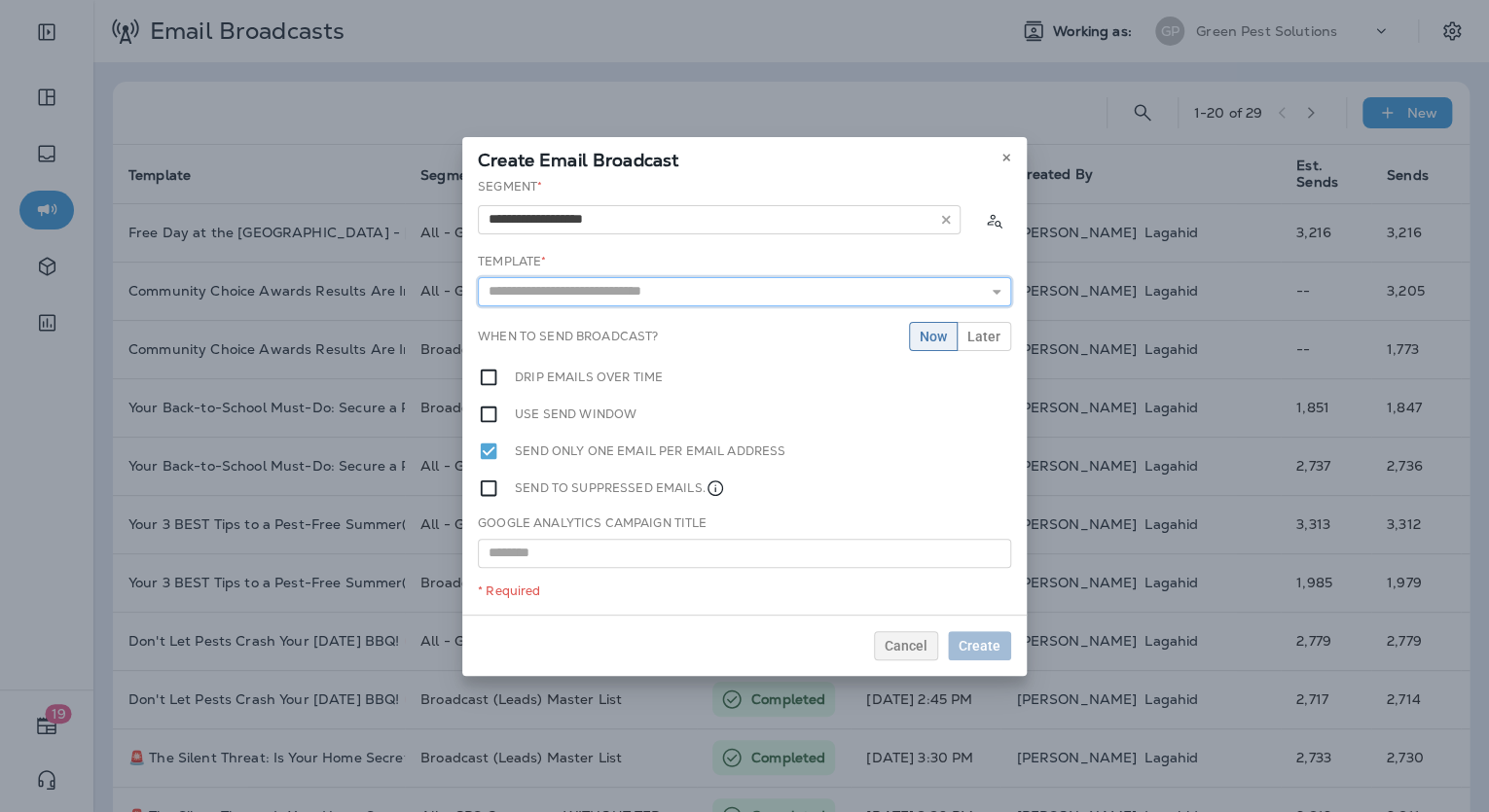
click at [688, 295] on input "text" at bounding box center [744, 292] width 534 height 30
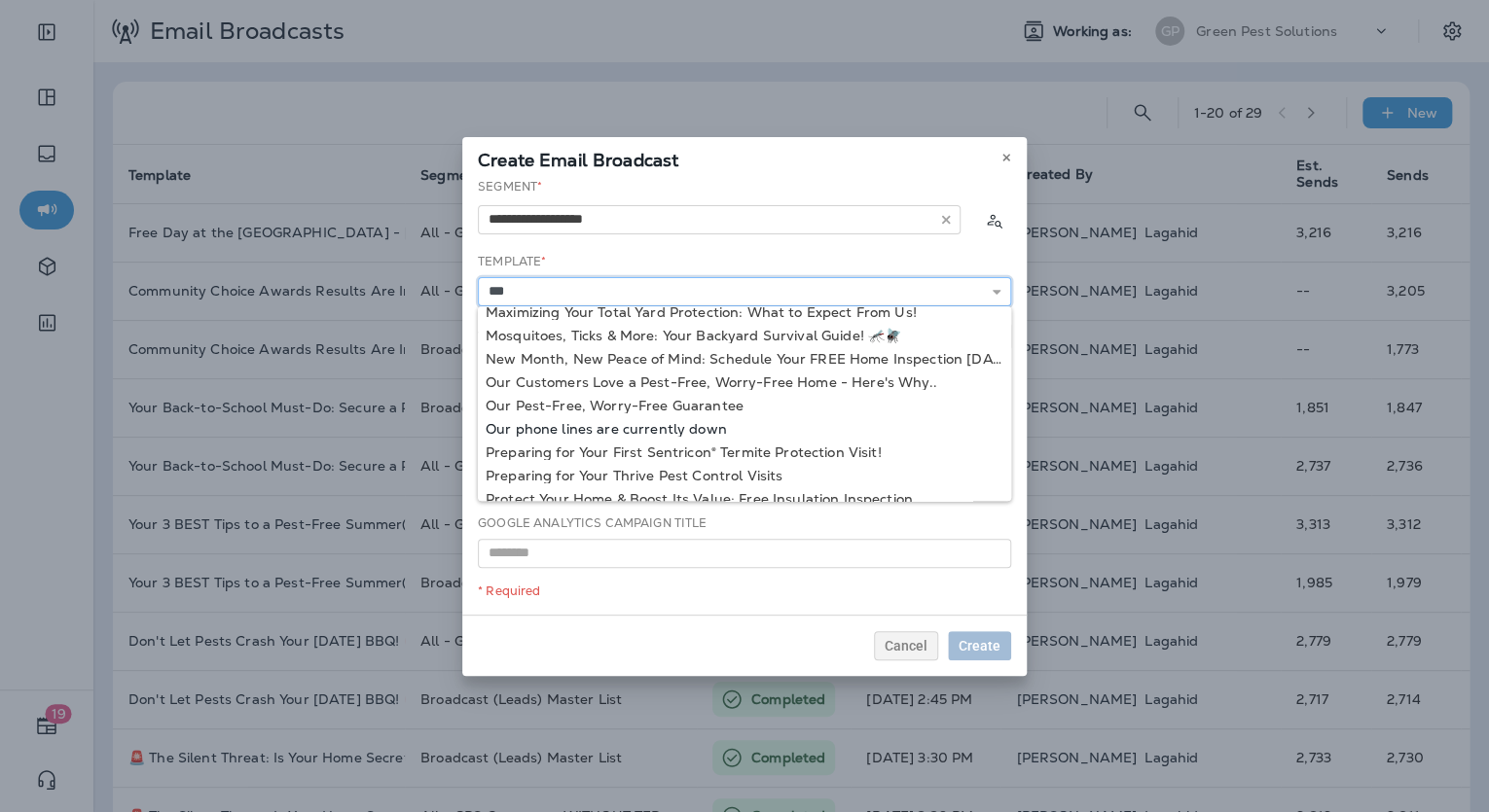
scroll to position [233, 0]
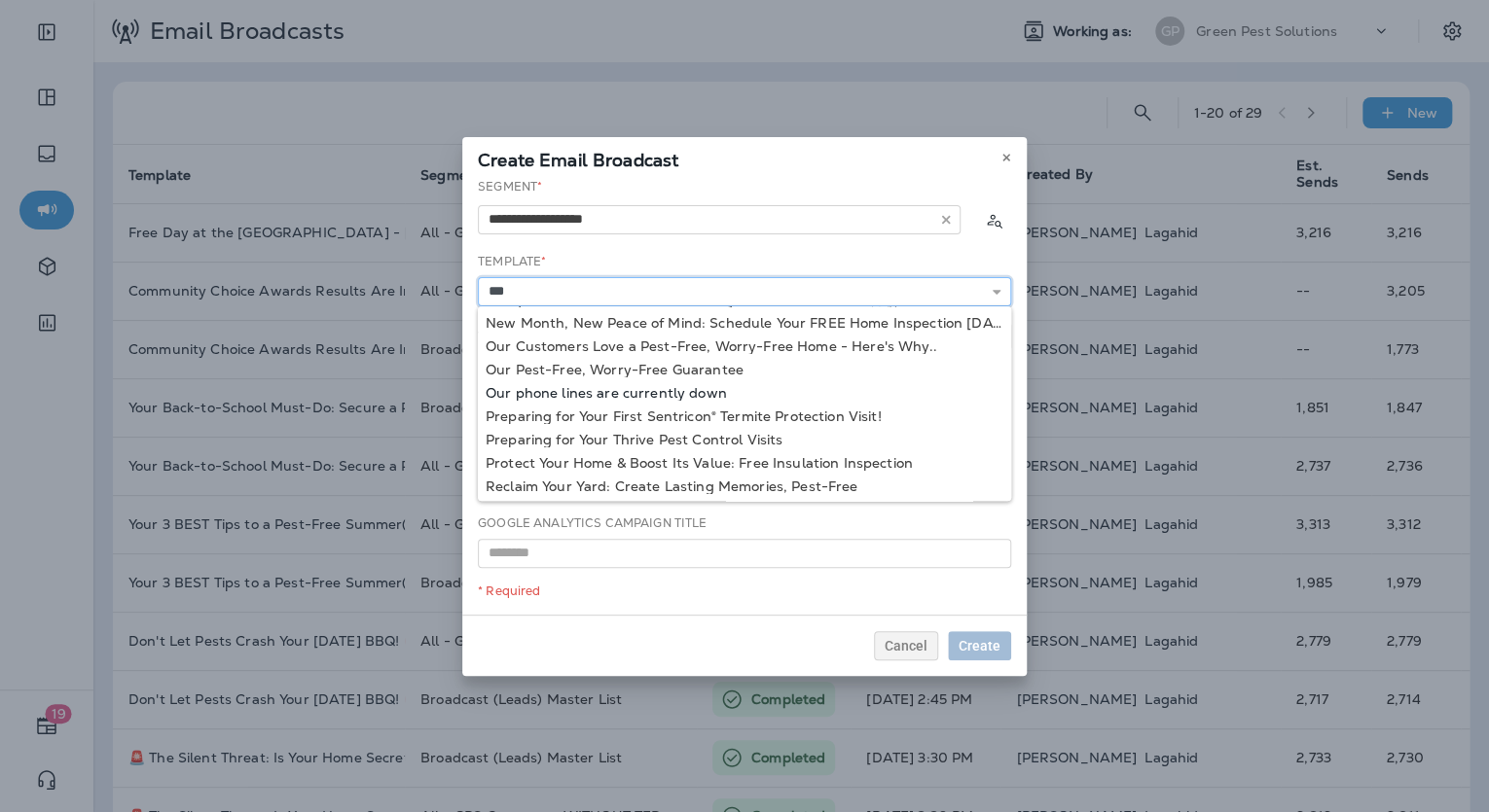
type input "**********"
click at [581, 391] on div "**********" at bounding box center [744, 397] width 564 height 437
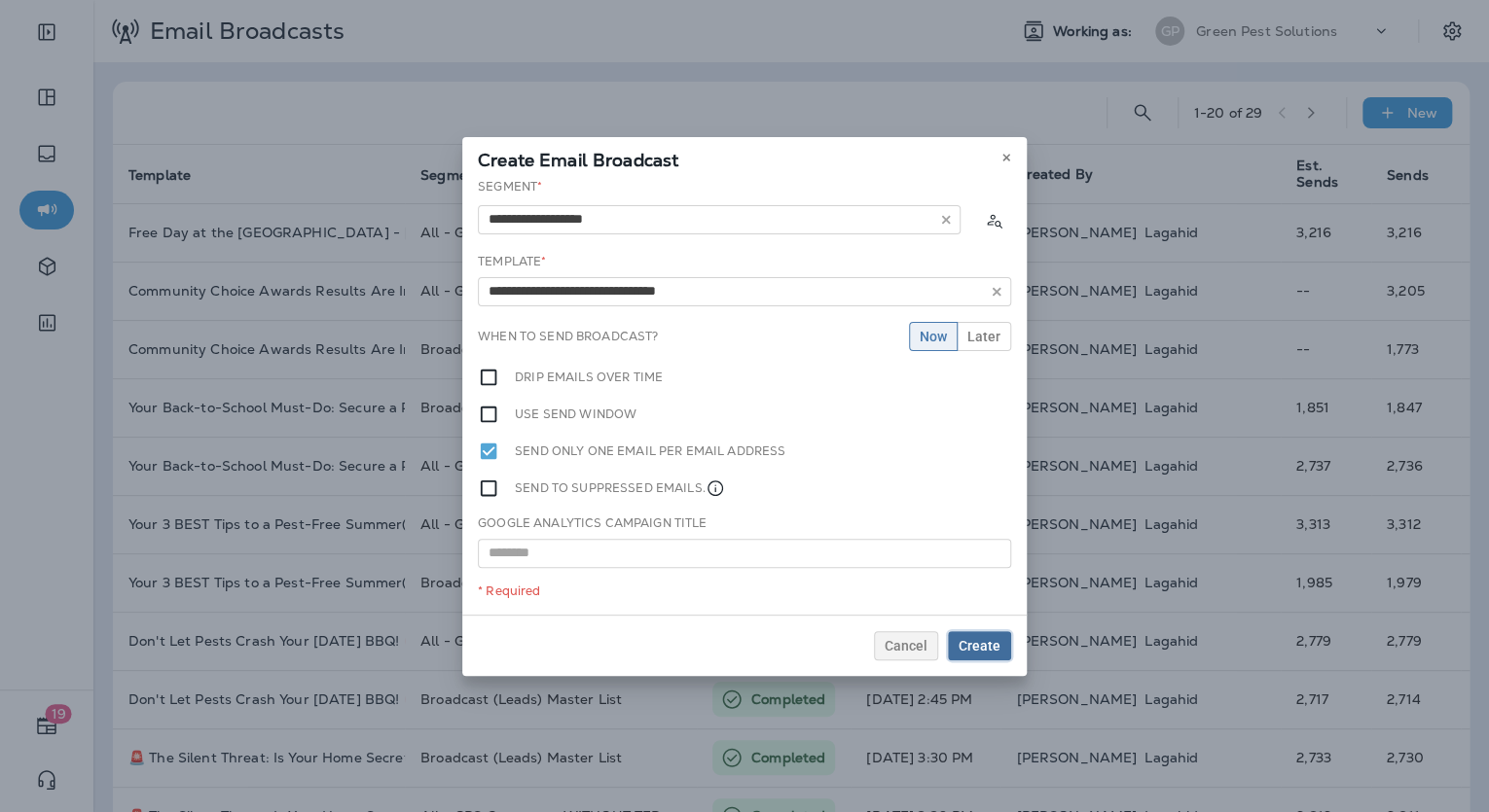
click at [986, 645] on span "Create" at bounding box center [980, 646] width 42 height 14
